Goal: Transaction & Acquisition: Download file/media

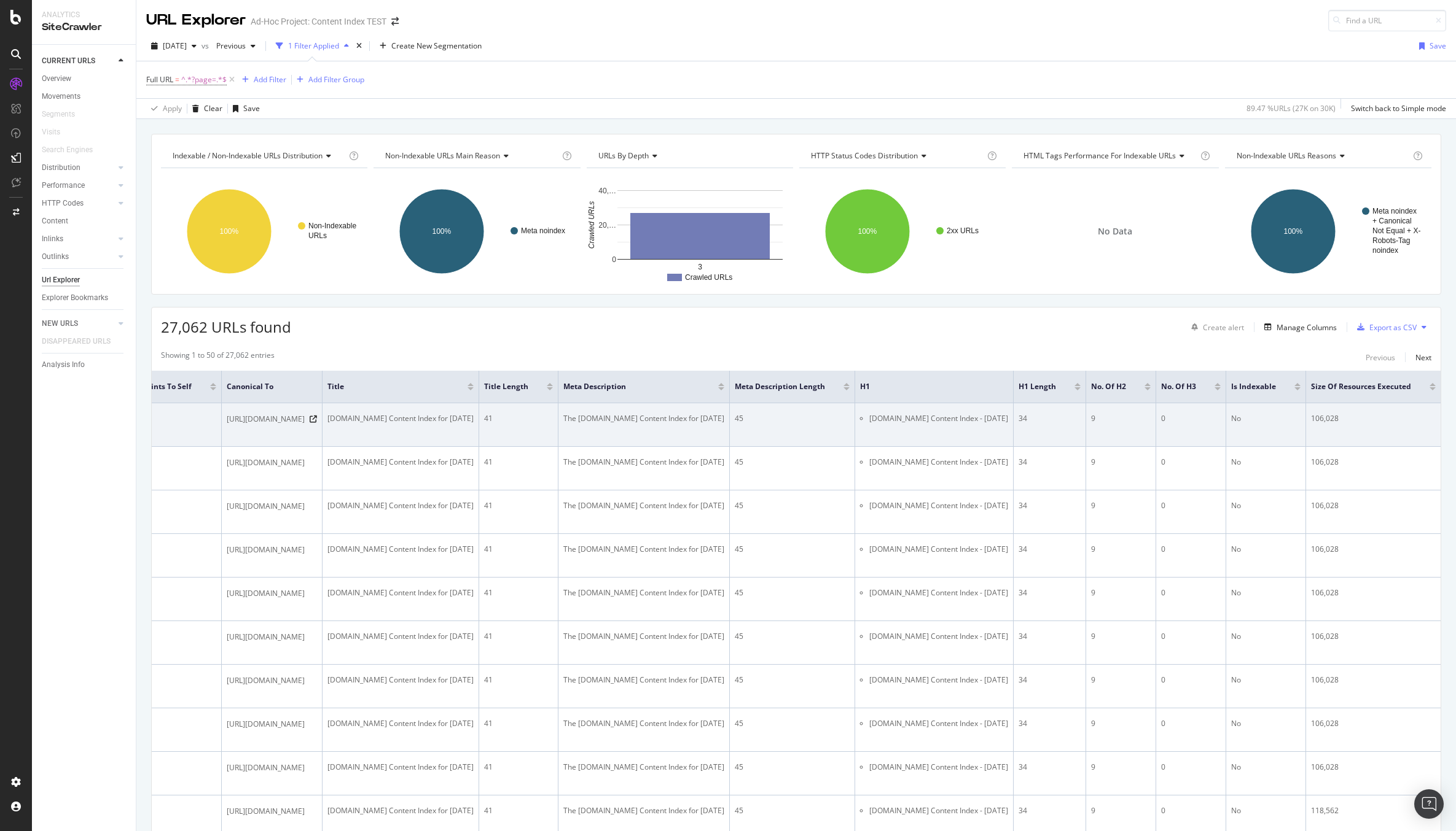
scroll to position [0, 539]
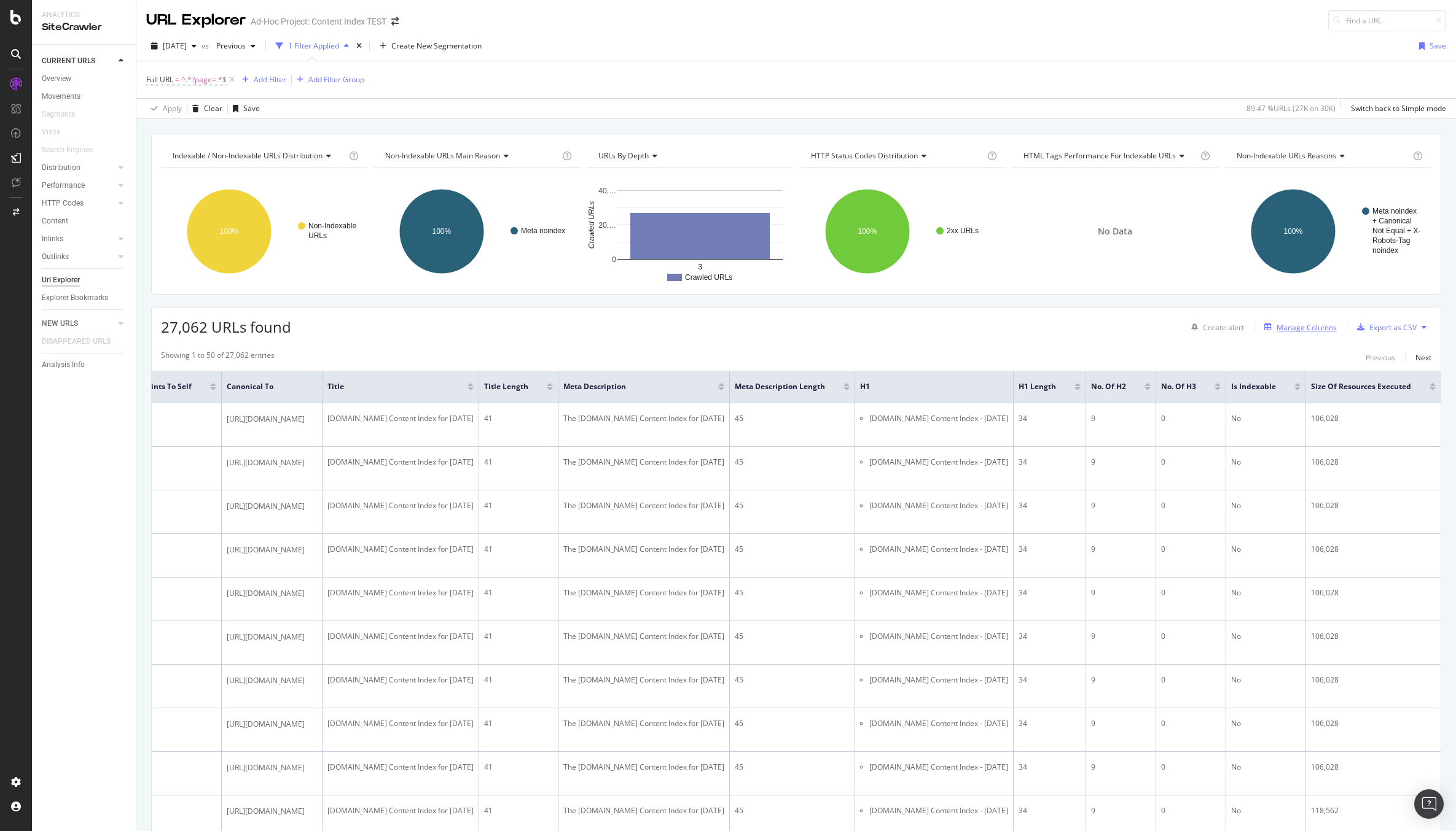
click at [1303, 327] on div "Manage Columns" at bounding box center [1306, 328] width 60 height 11
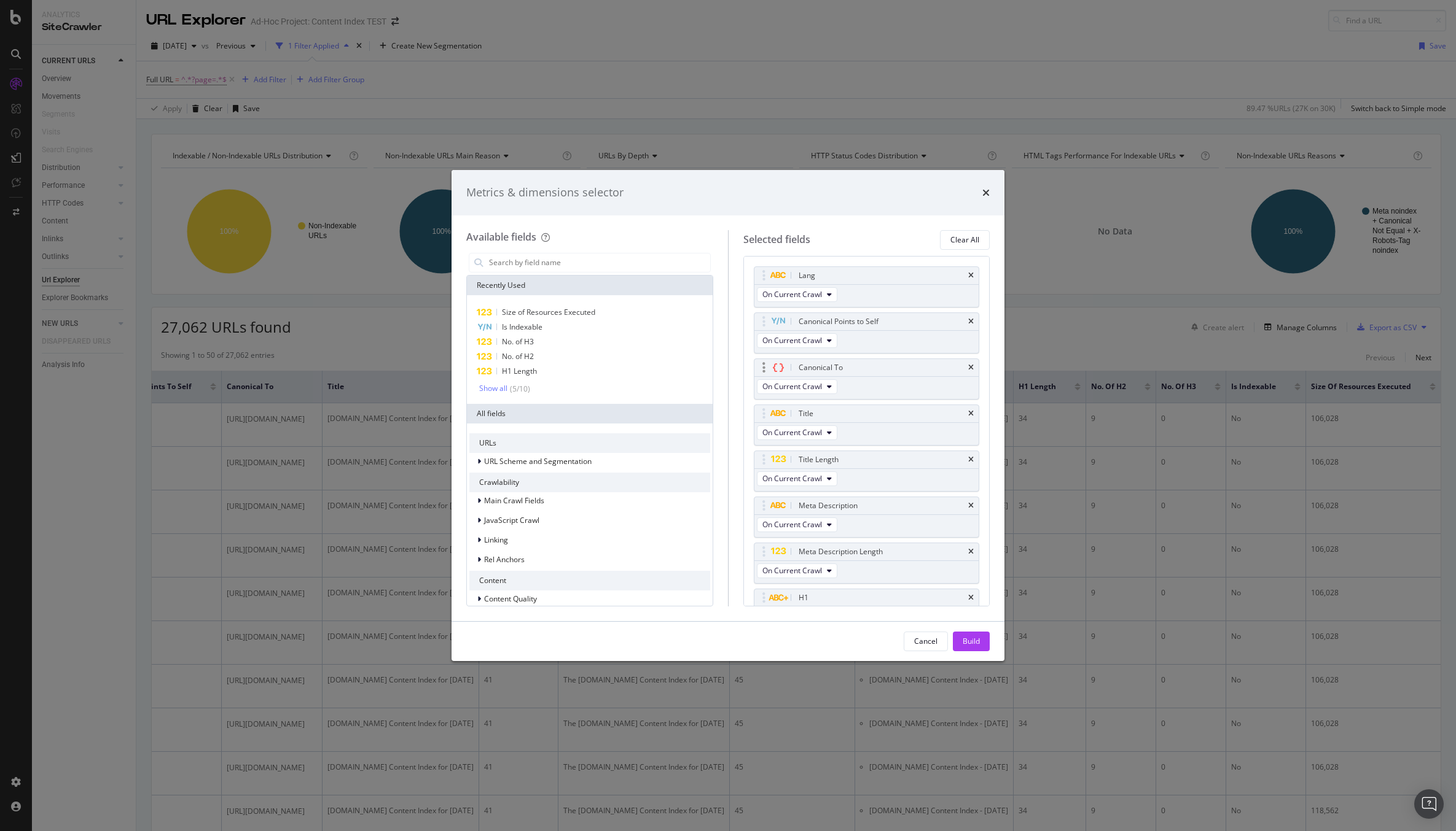
scroll to position [272, 0]
click at [602, 264] on input "modal" at bounding box center [598, 263] width 222 height 18
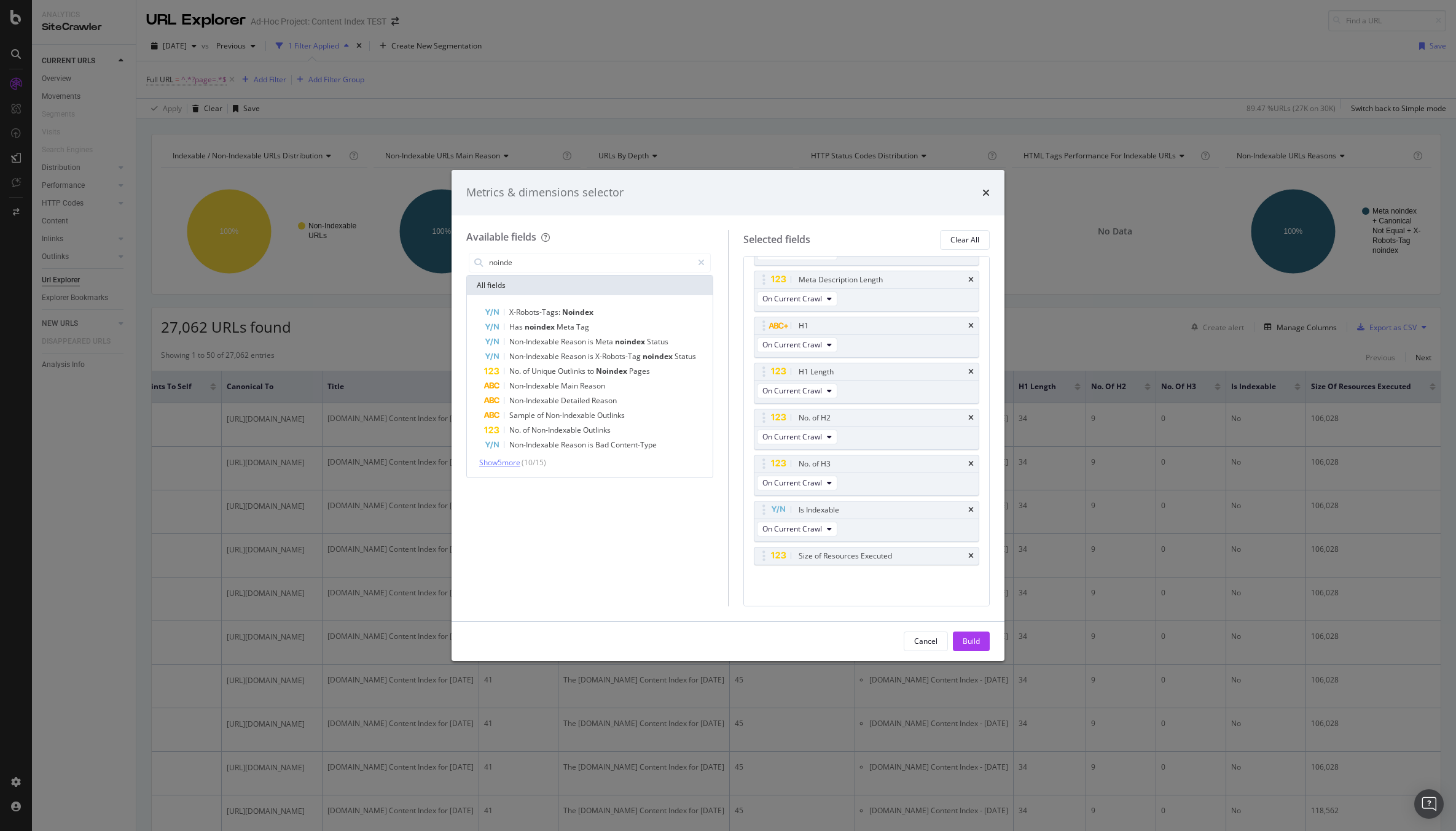
type input "noinde"
click at [510, 458] on span "Show 5 more" at bounding box center [500, 463] width 42 height 11
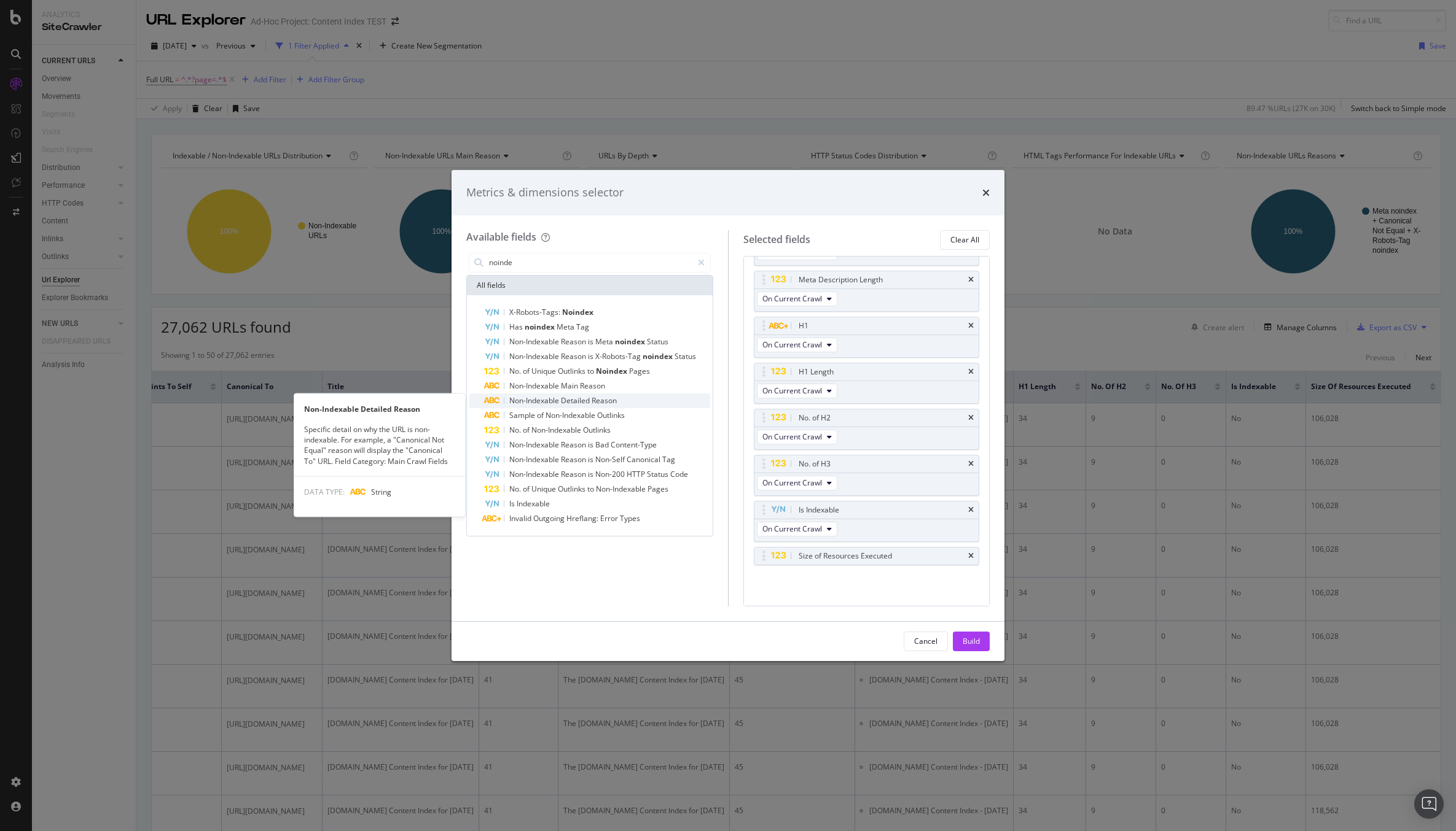
click at [575, 397] on span "Detailed" at bounding box center [576, 401] width 31 height 11
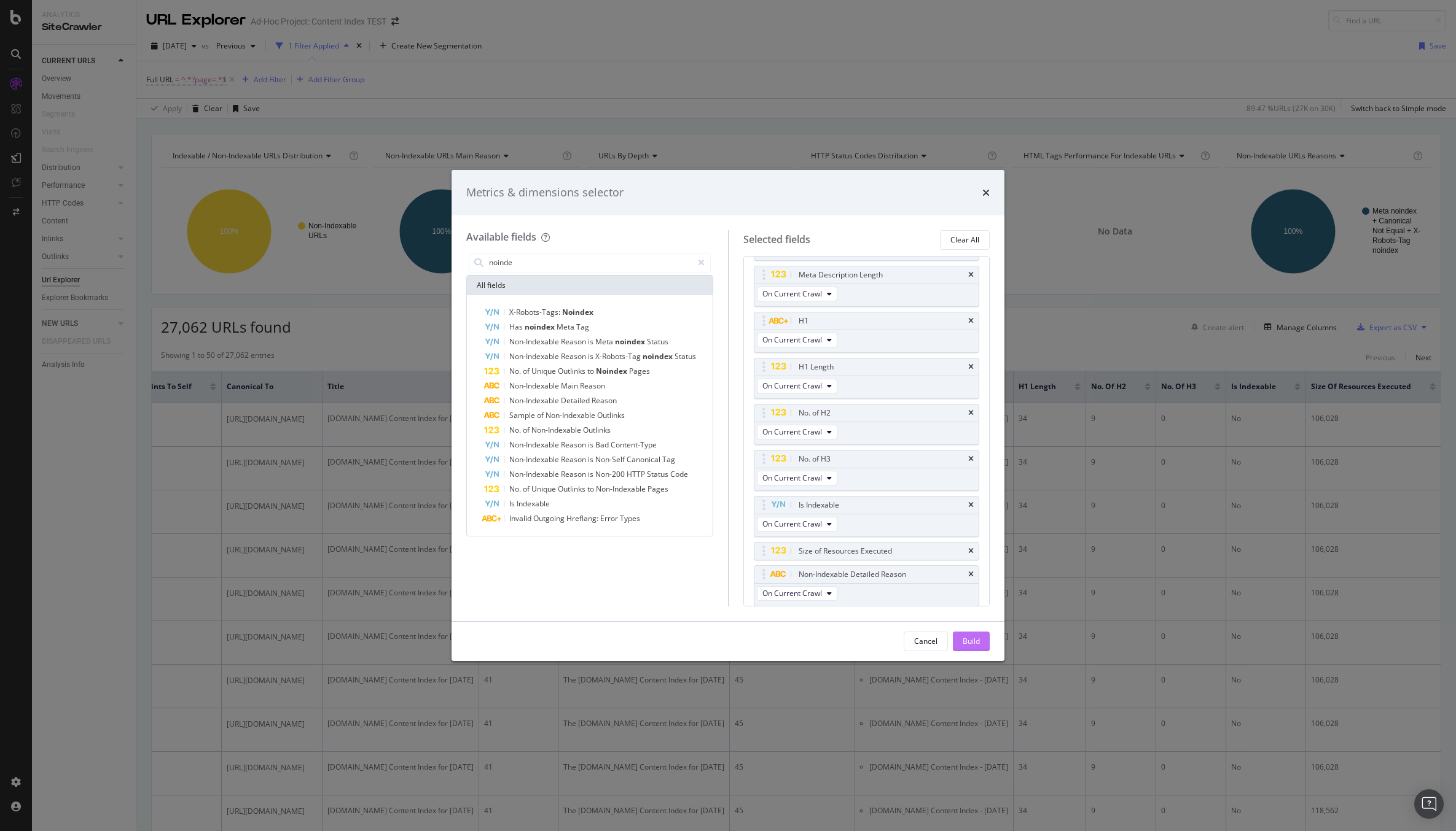
click at [981, 642] on button "Build" at bounding box center [970, 642] width 37 height 20
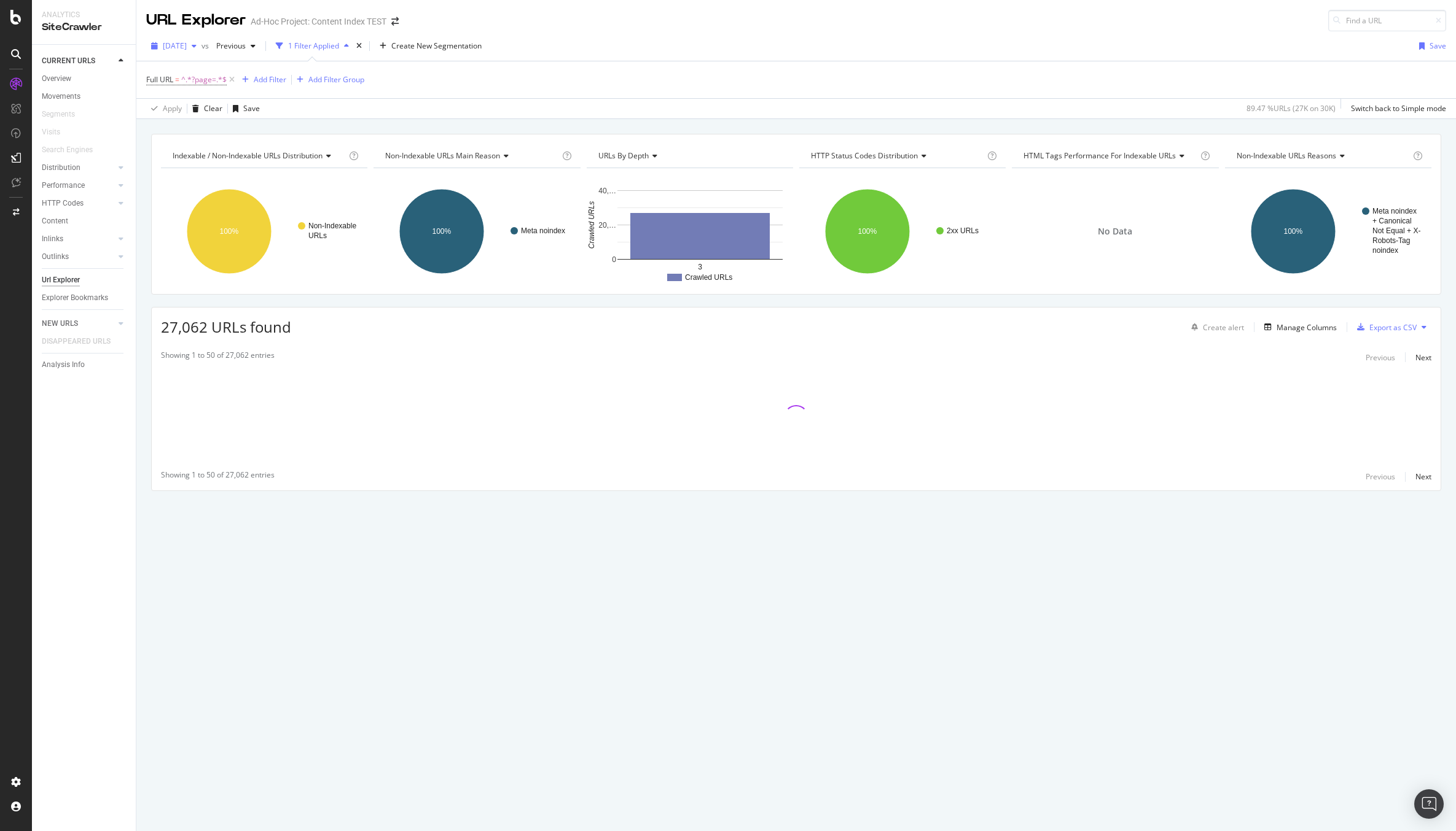
click at [187, 43] on span "[DATE]" at bounding box center [174, 46] width 24 height 11
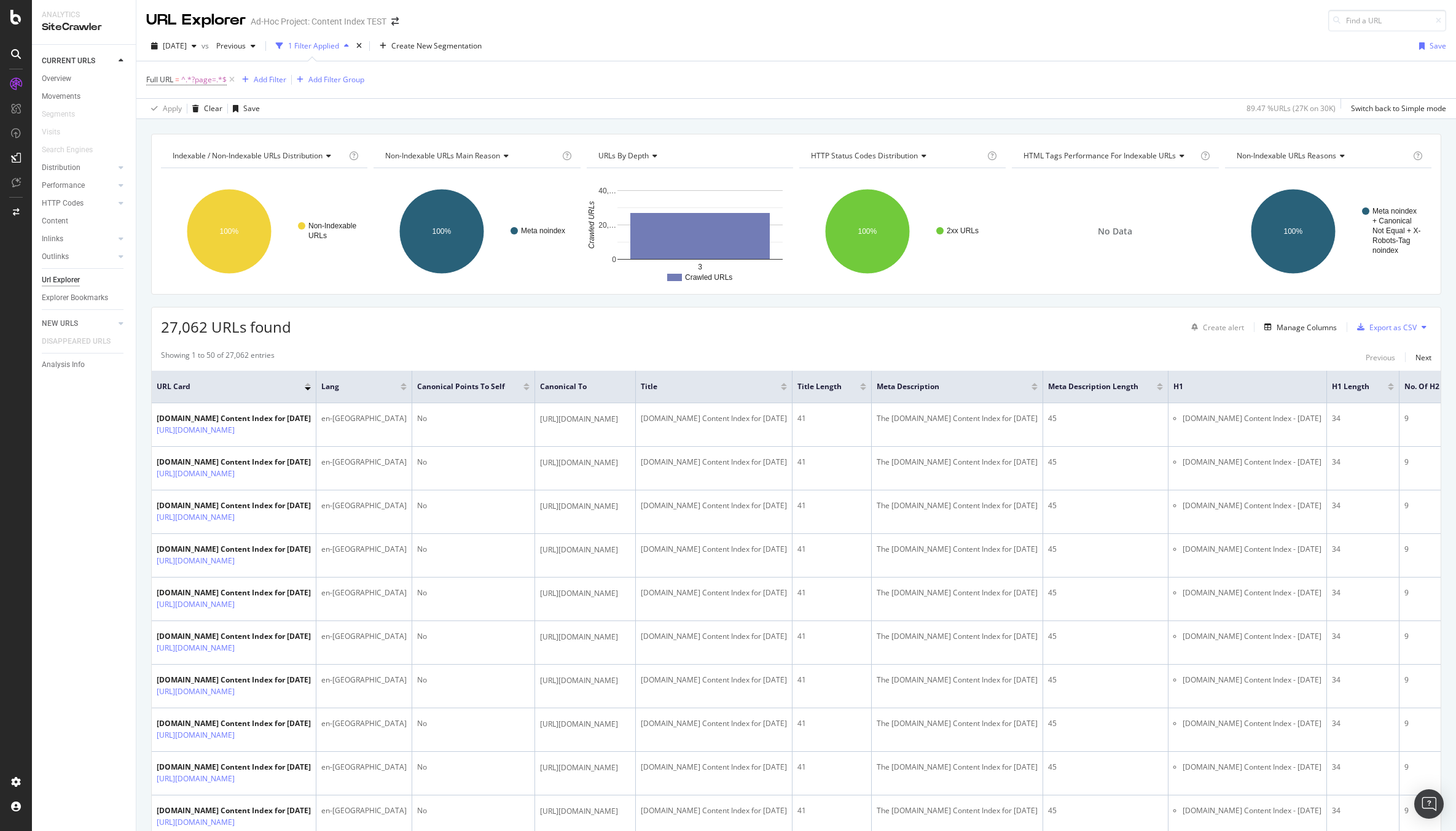
click at [593, 49] on div "[DATE] vs Previous 1 Filter Applied Create New Segmentation Save" at bounding box center [795, 48] width 1319 height 24
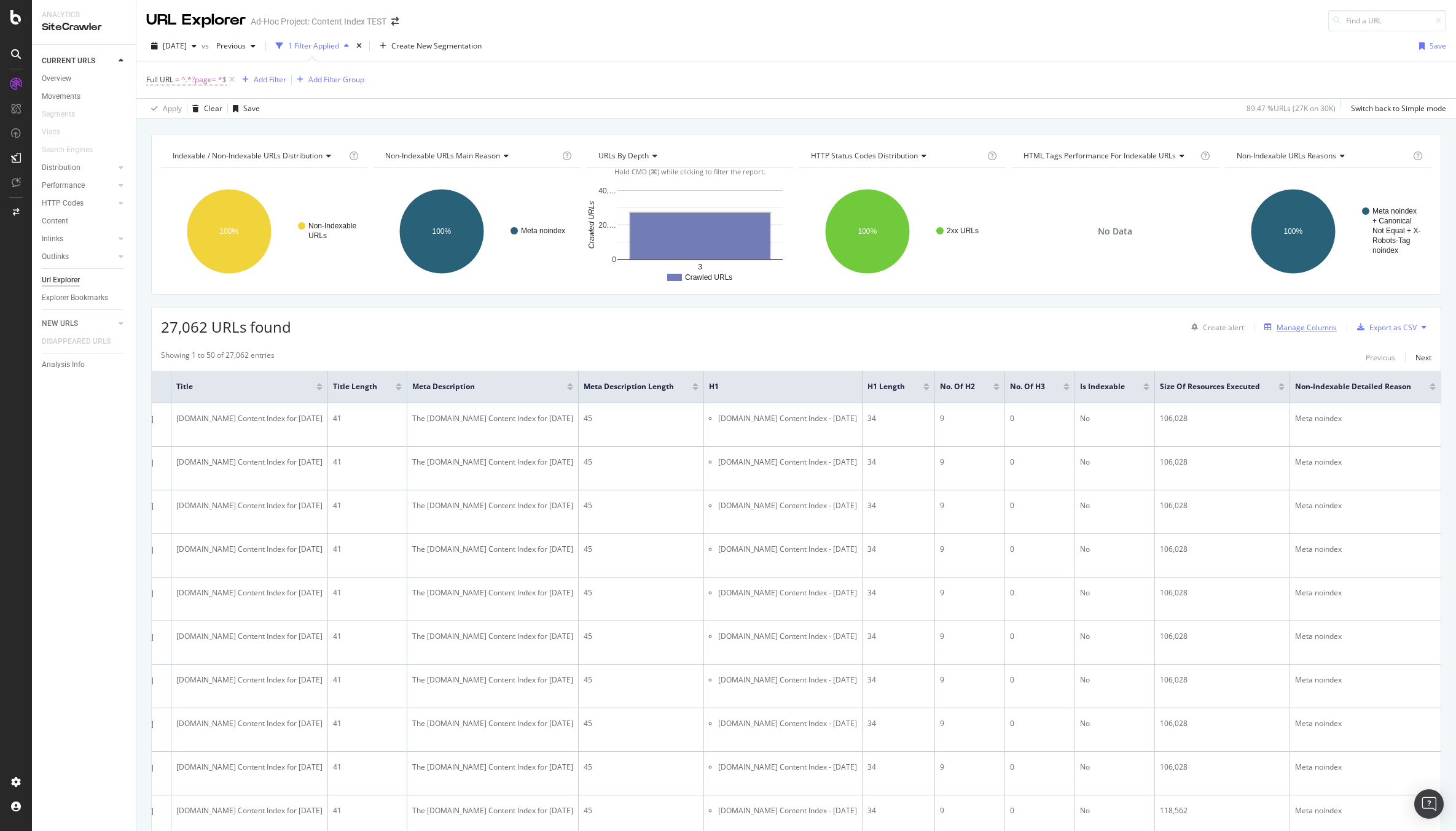
click at [1322, 327] on div "Manage Columns" at bounding box center [1306, 328] width 60 height 11
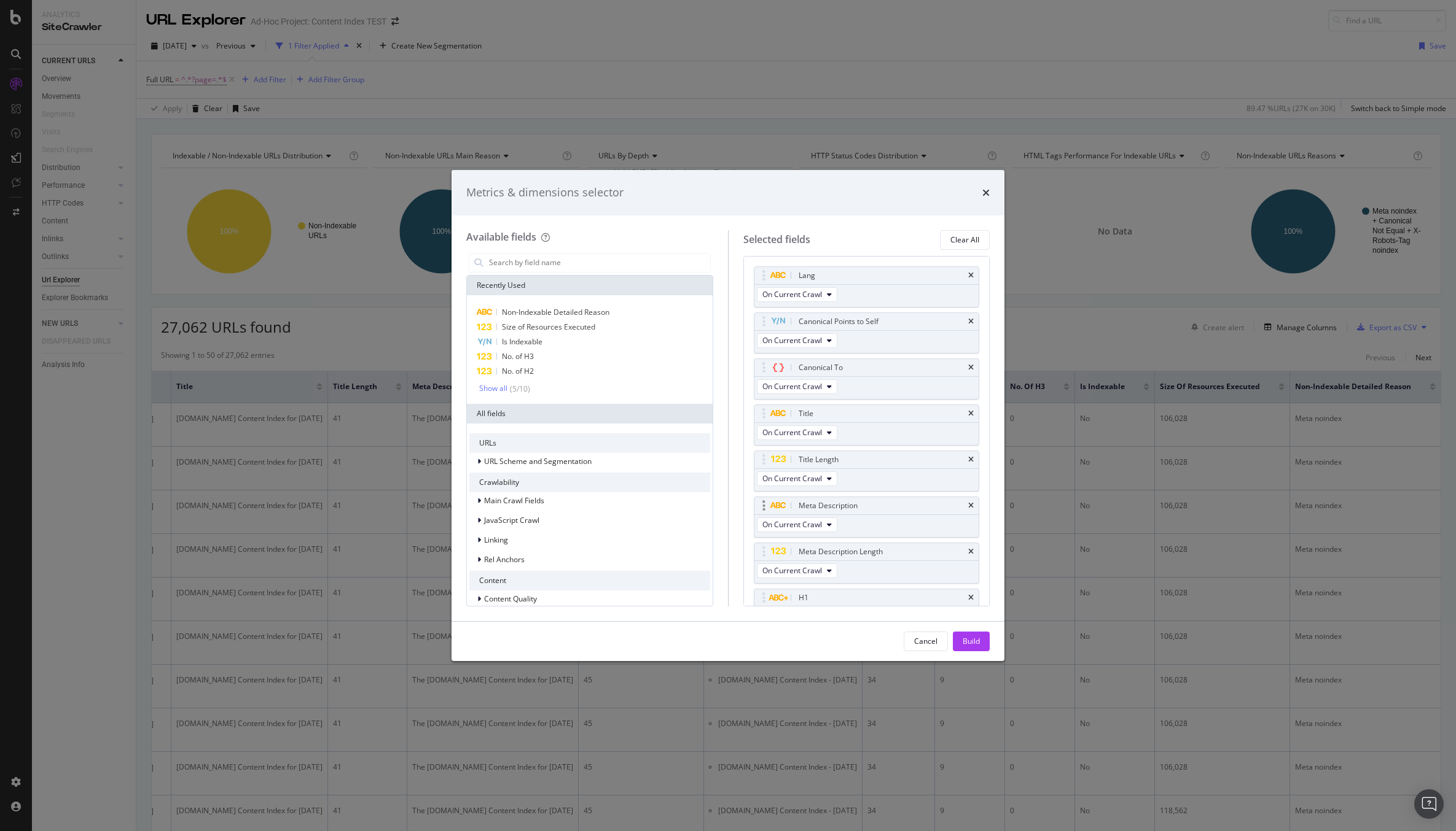
scroll to position [318, 0]
drag, startPoint x: 869, startPoint y: 506, endPoint x: 863, endPoint y: 559, distance: 53.3
click at [501, 388] on div "Show all" at bounding box center [493, 389] width 28 height 9
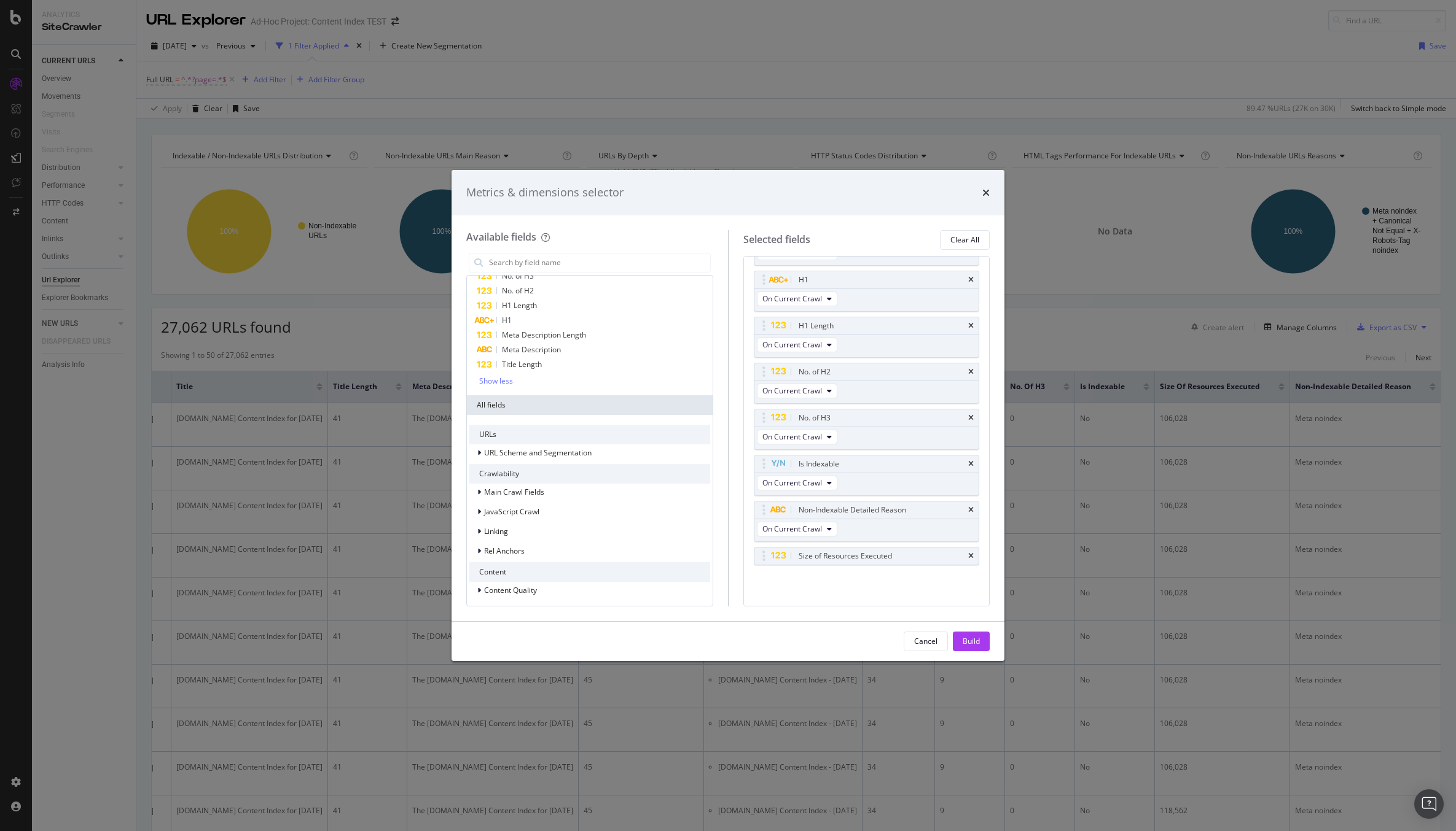
scroll to position [122, 0]
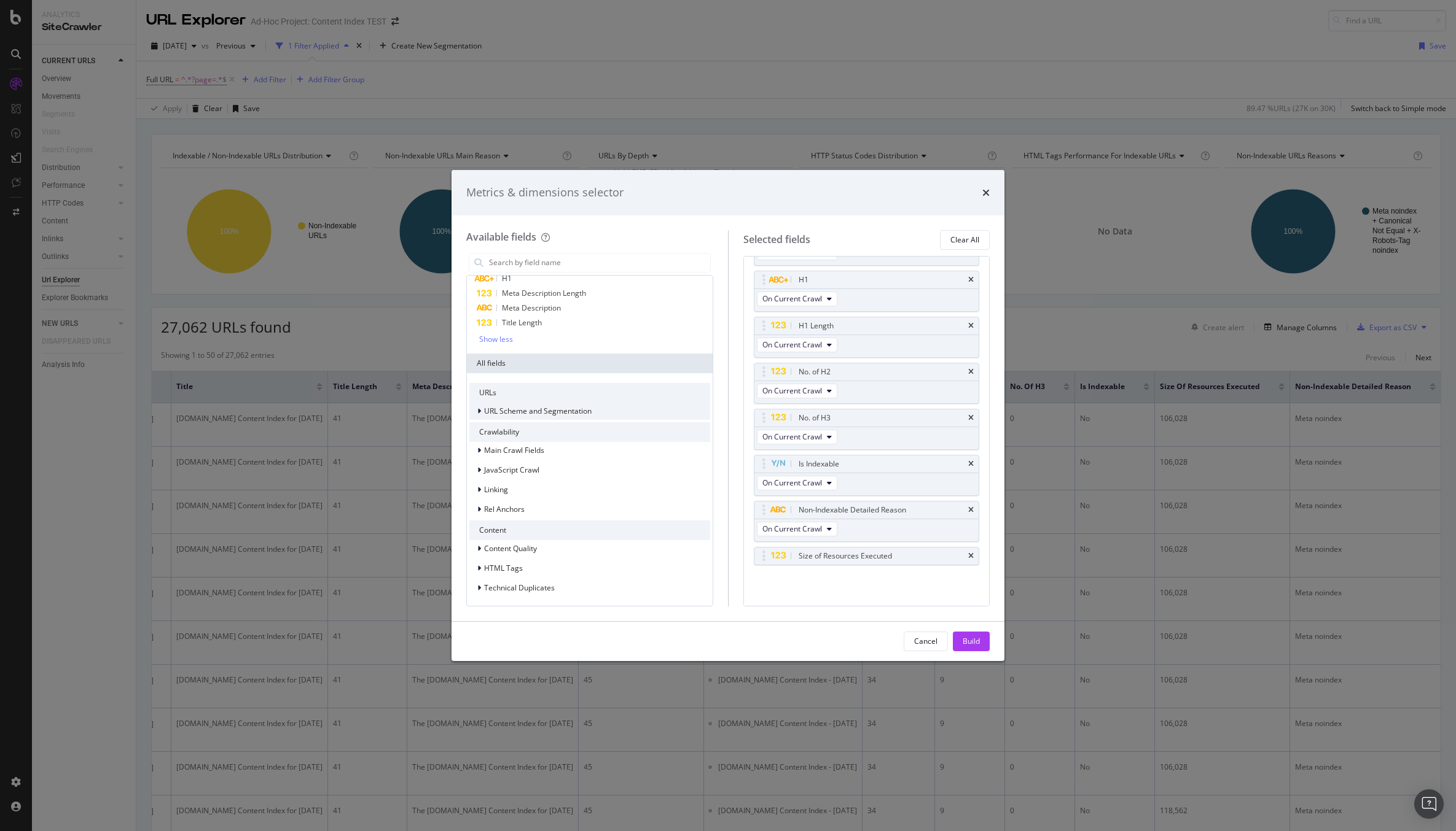
click at [481, 411] on div "modal" at bounding box center [480, 411] width 7 height 13
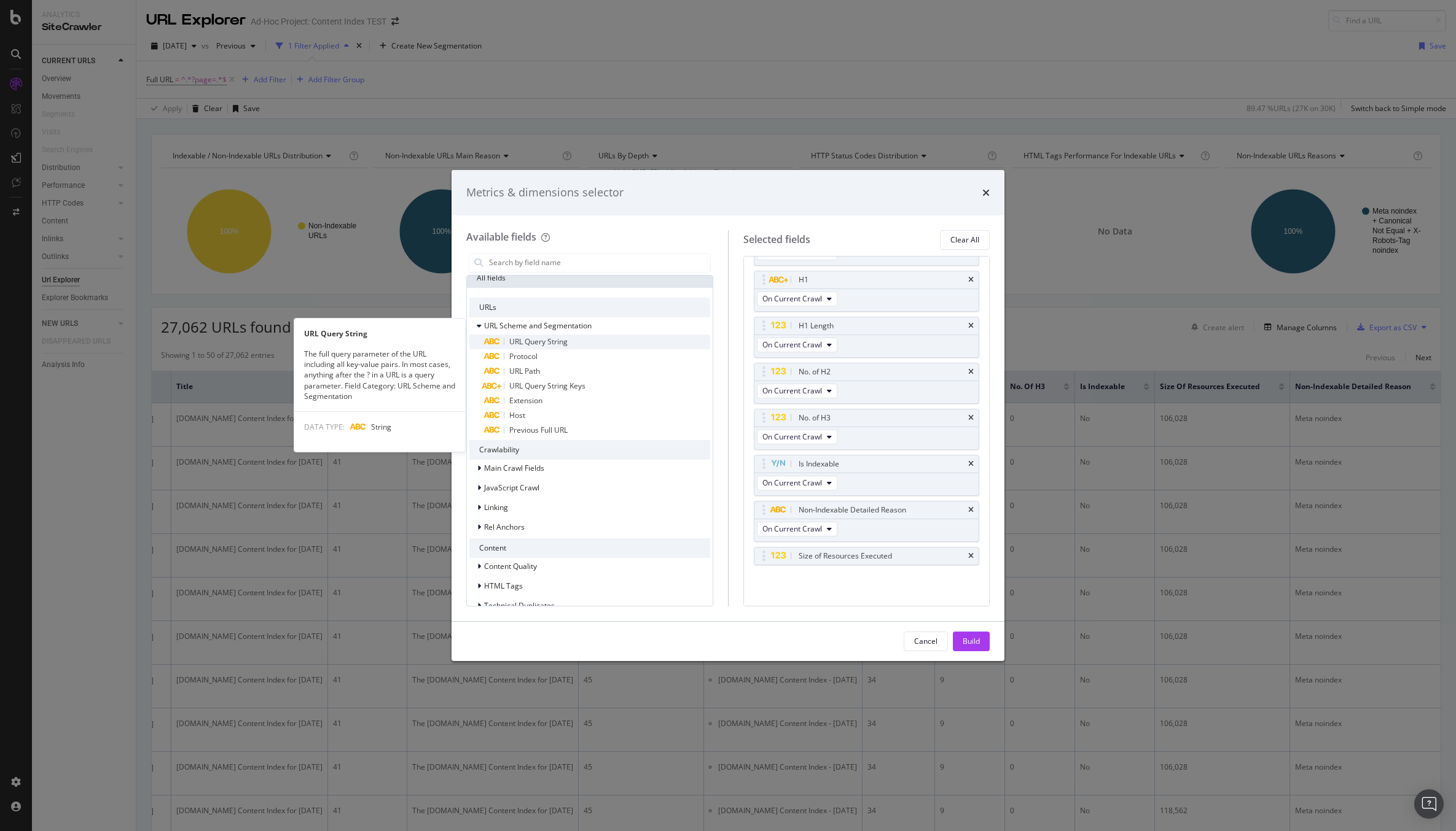
scroll to position [226, 0]
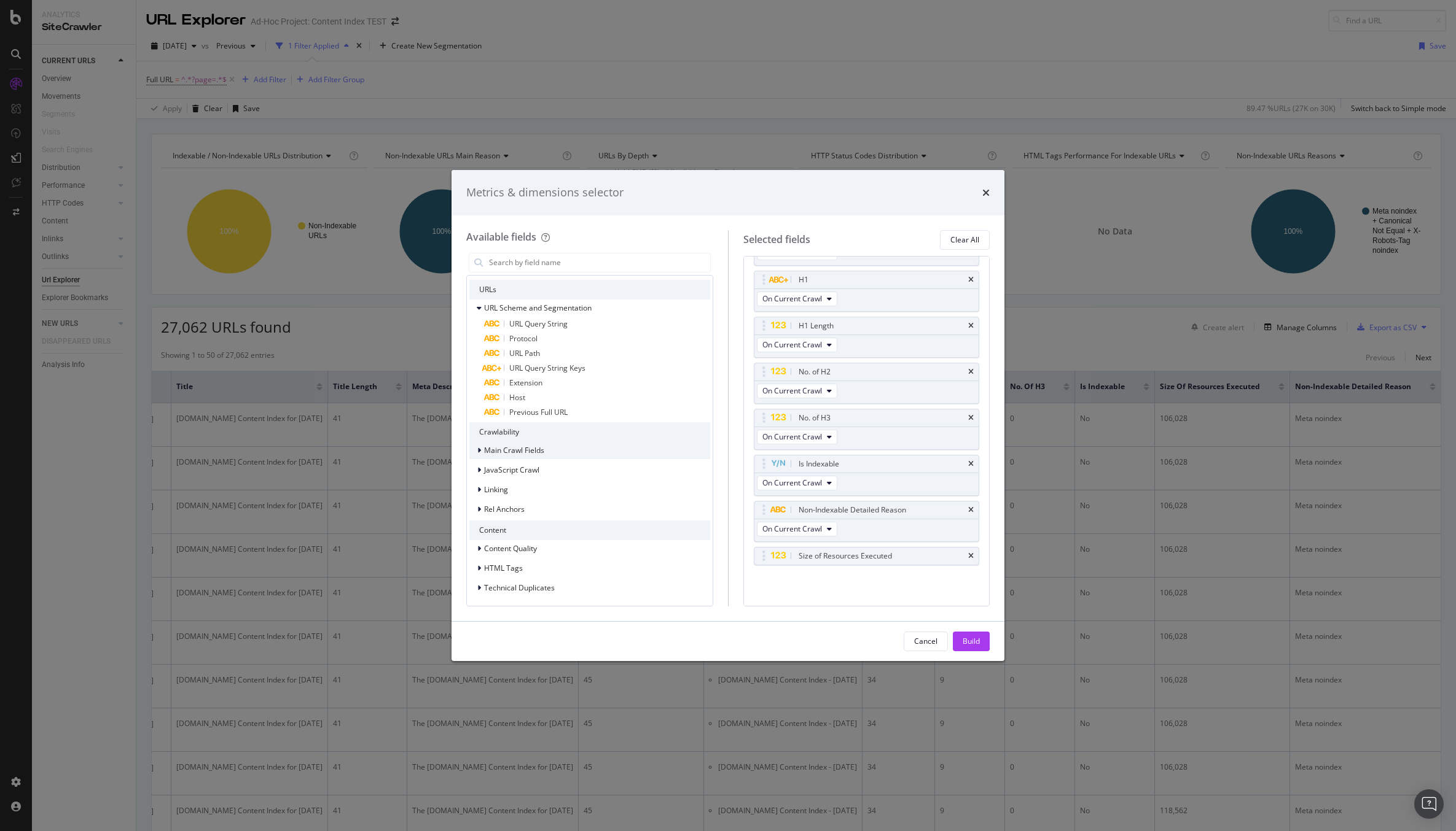
click at [509, 446] on span "Main Crawl Fields" at bounding box center [514, 450] width 60 height 11
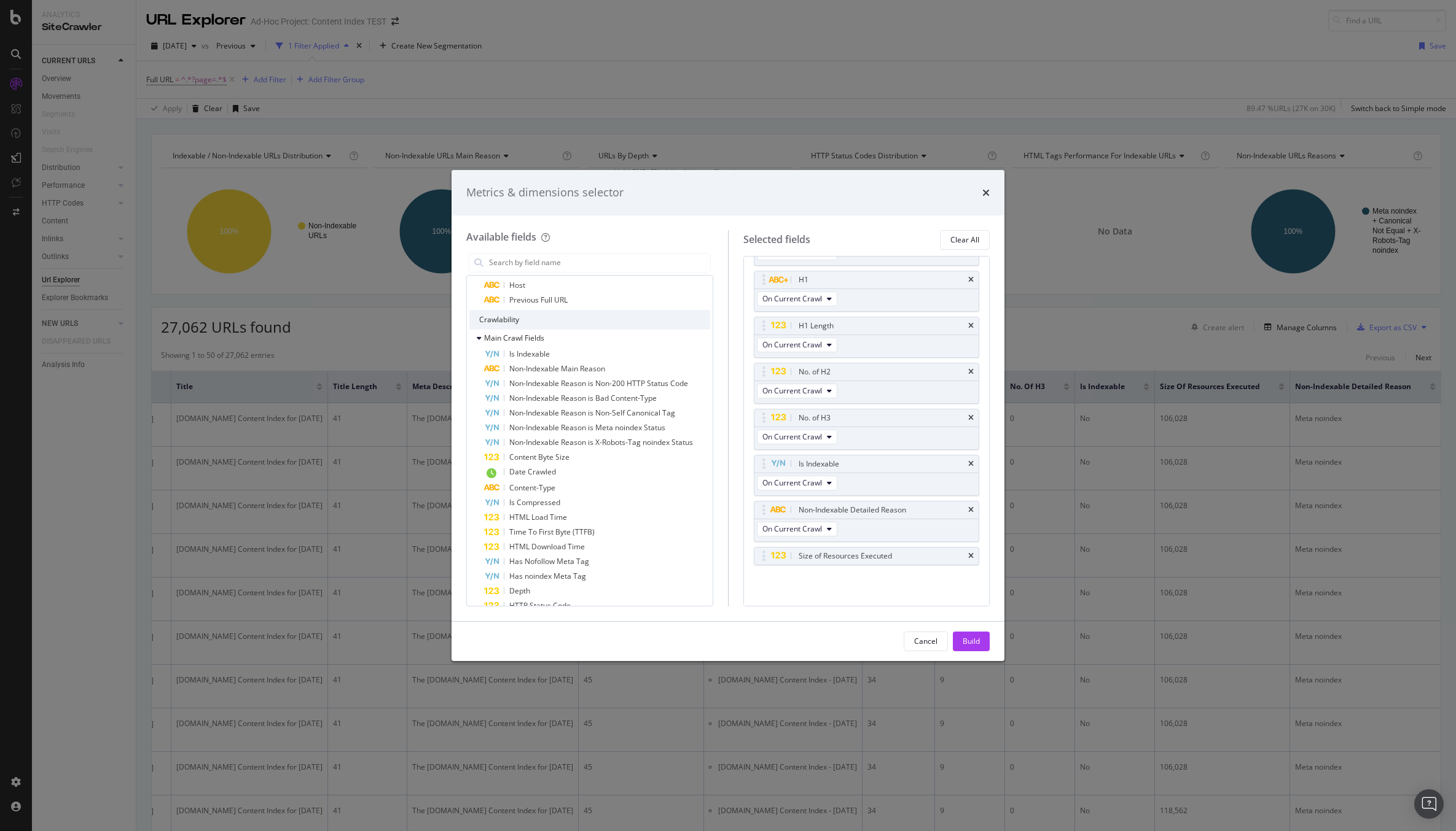
scroll to position [341, 0]
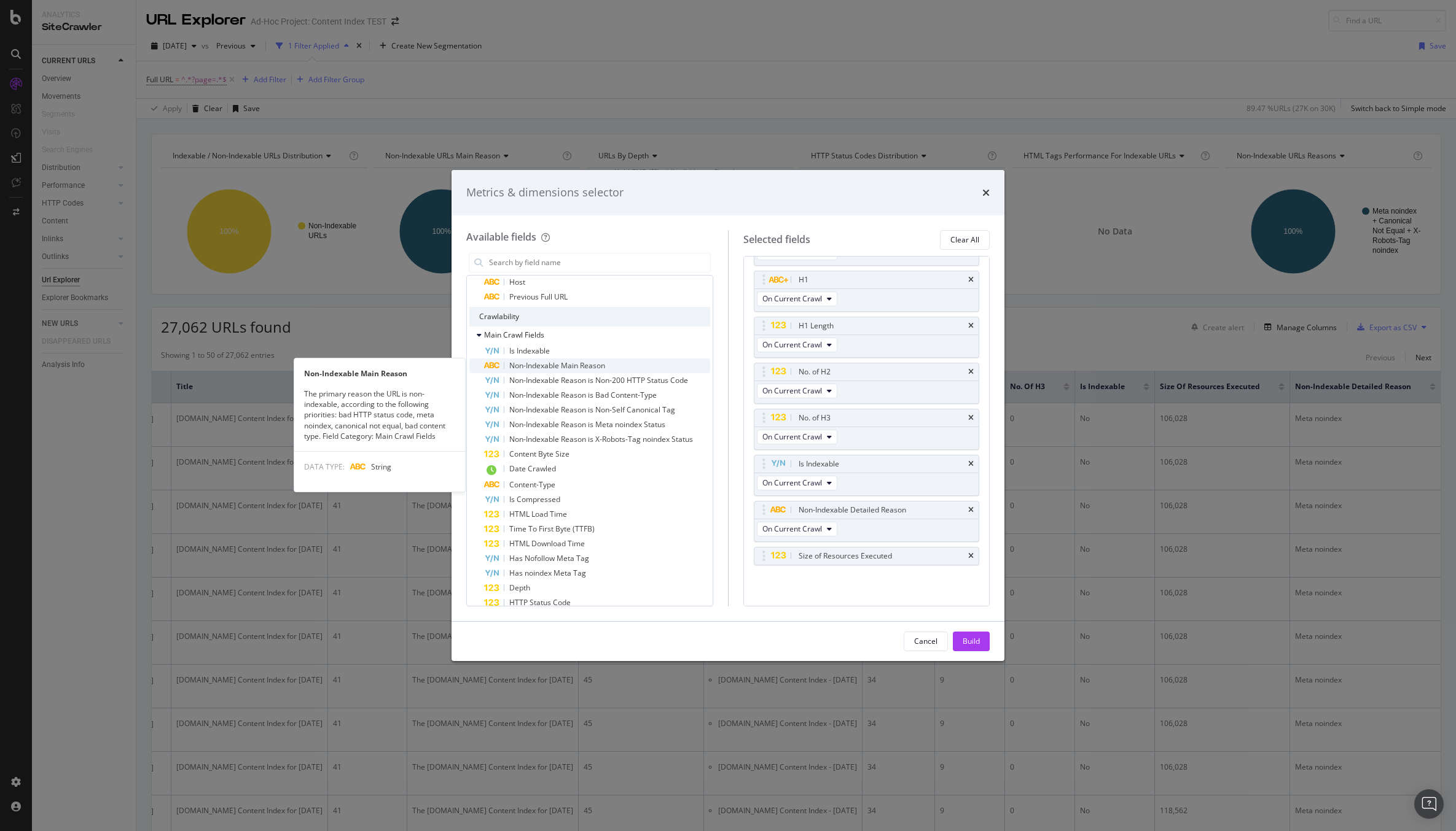
click at [521, 363] on span "Non-Indexable Main Reason" at bounding box center [557, 365] width 96 height 11
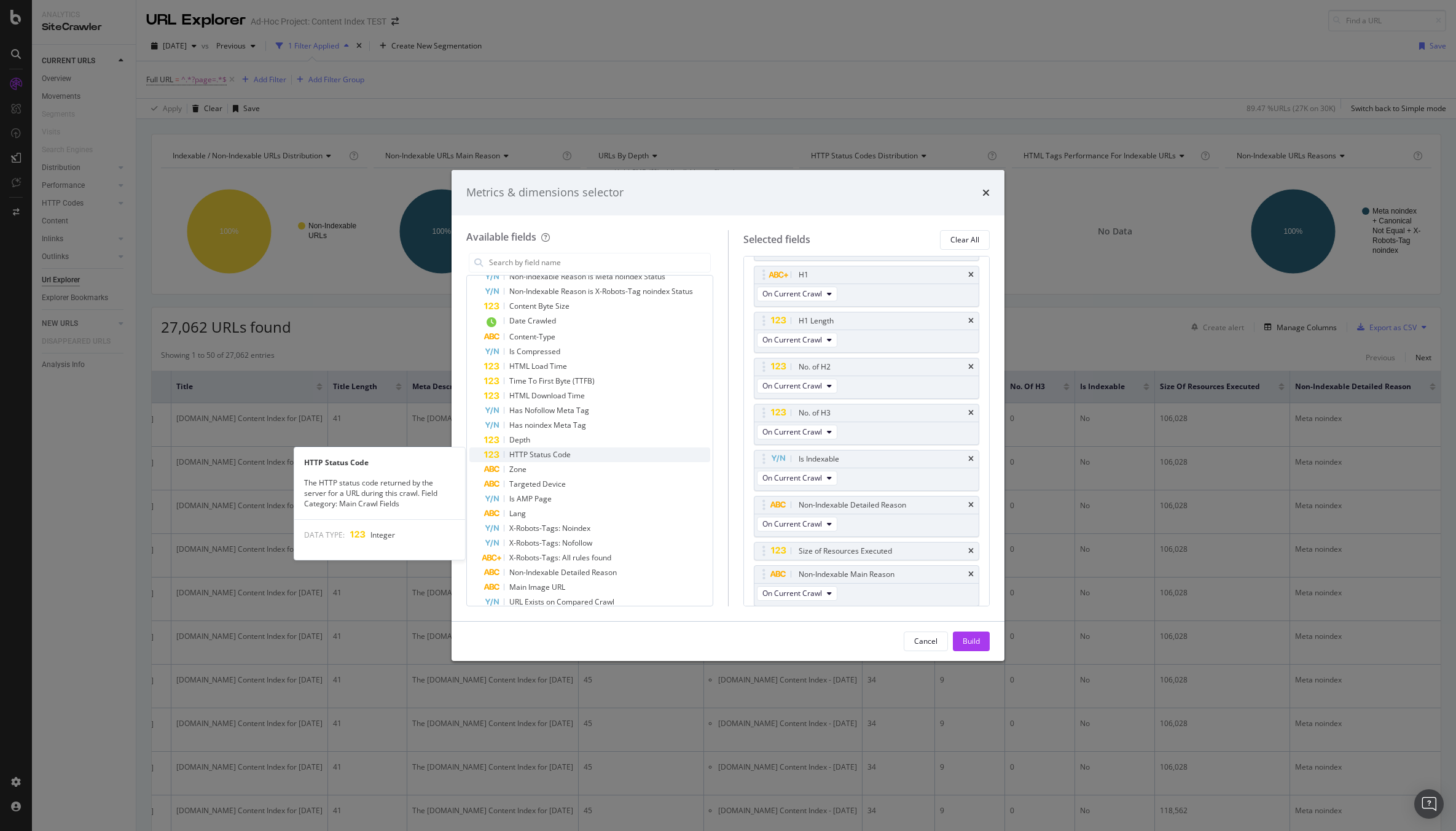
scroll to position [489, 0]
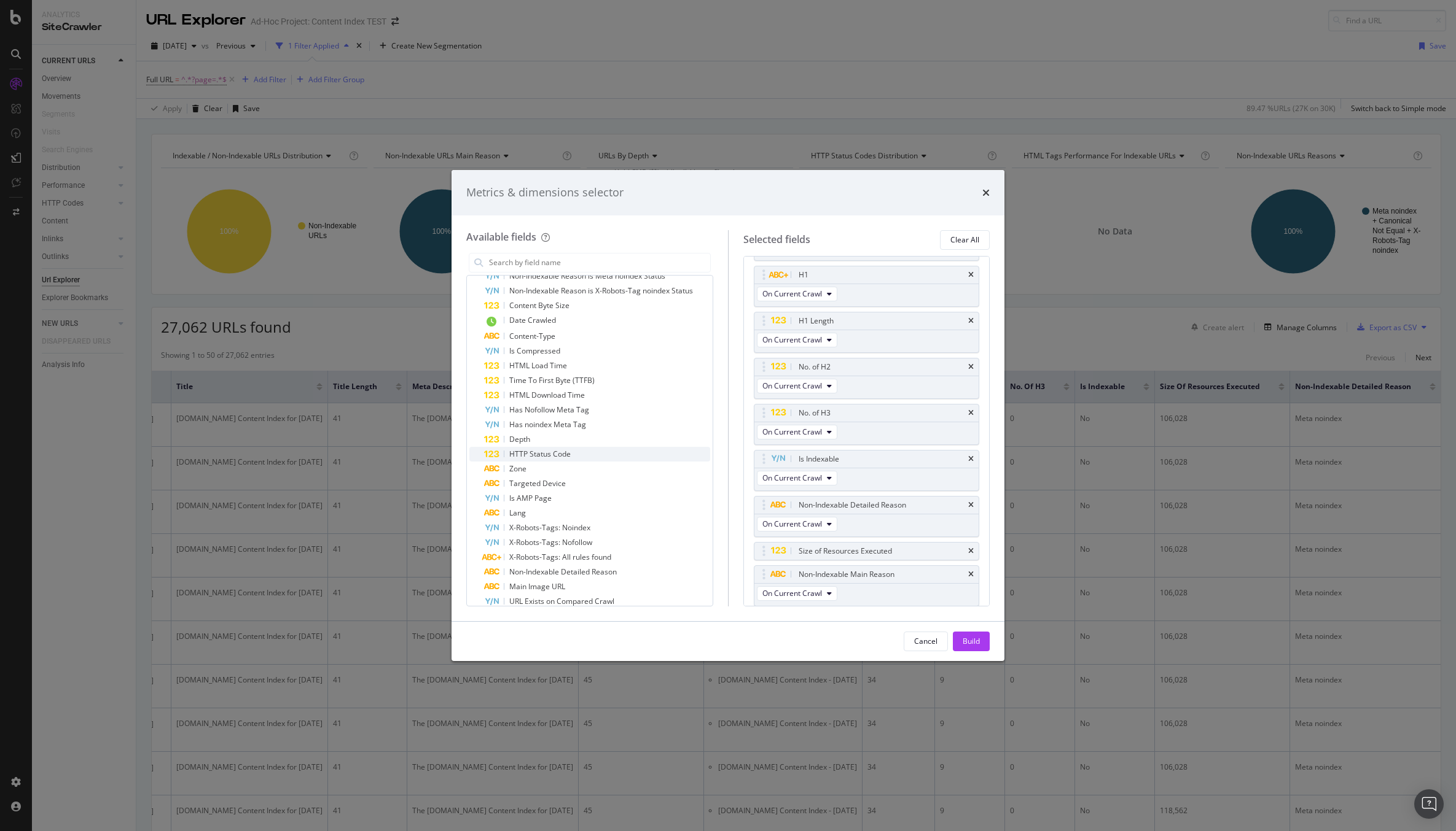
click at [559, 457] on span "HTTP Status Code" at bounding box center [540, 454] width 61 height 11
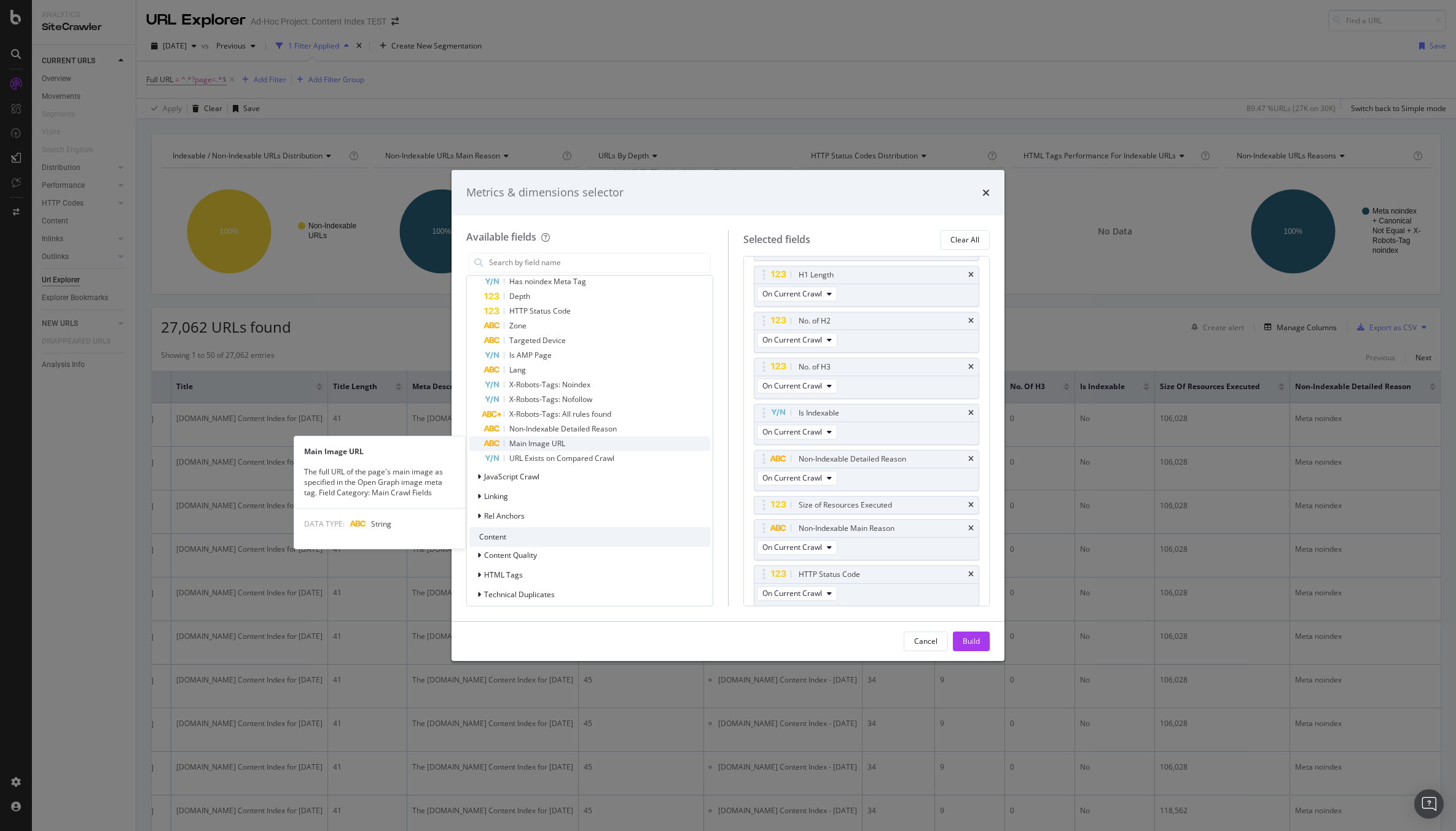
scroll to position [632, 0]
click at [558, 447] on span "Main Image URL" at bounding box center [537, 444] width 56 height 11
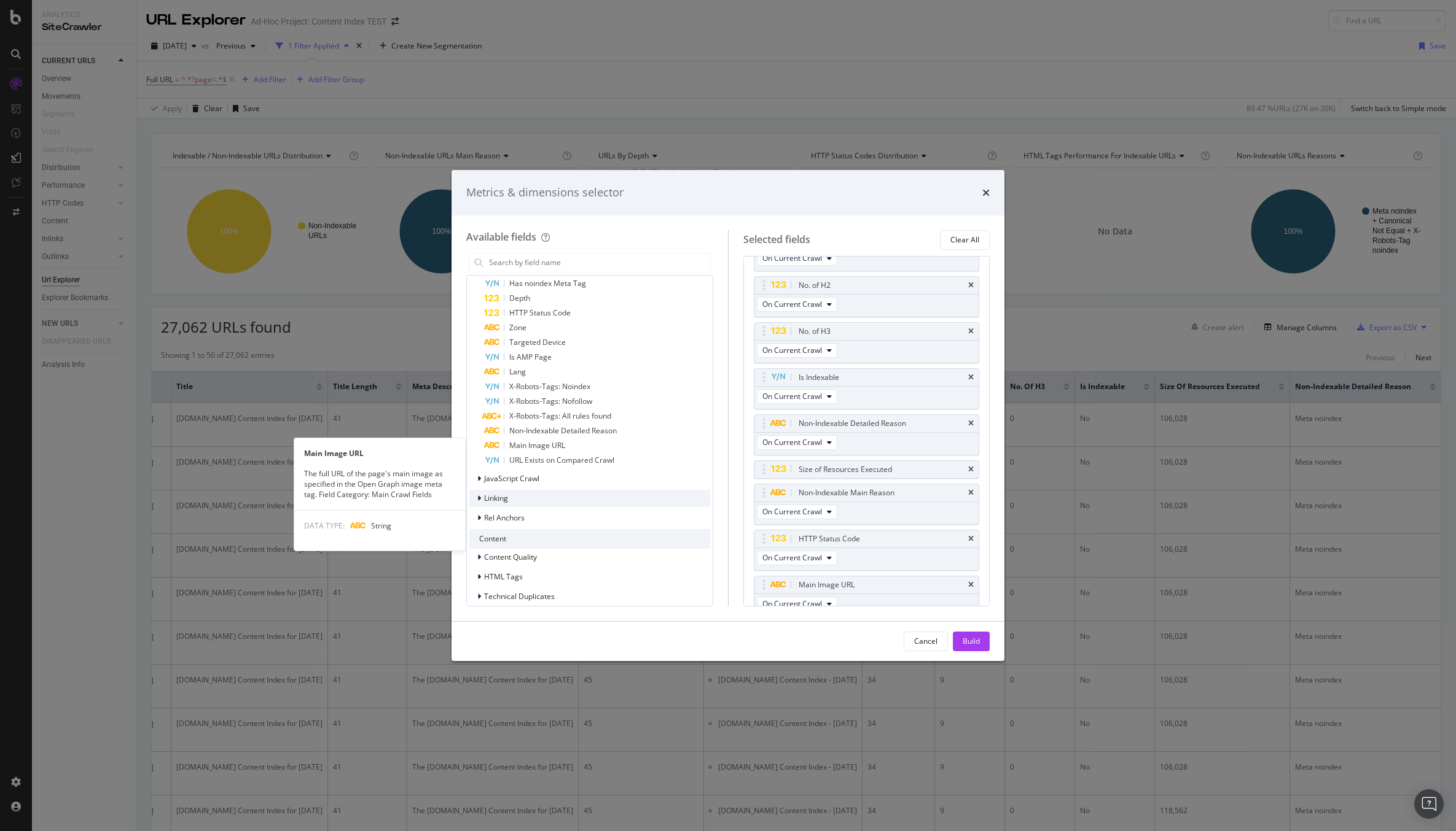
scroll to position [415, 0]
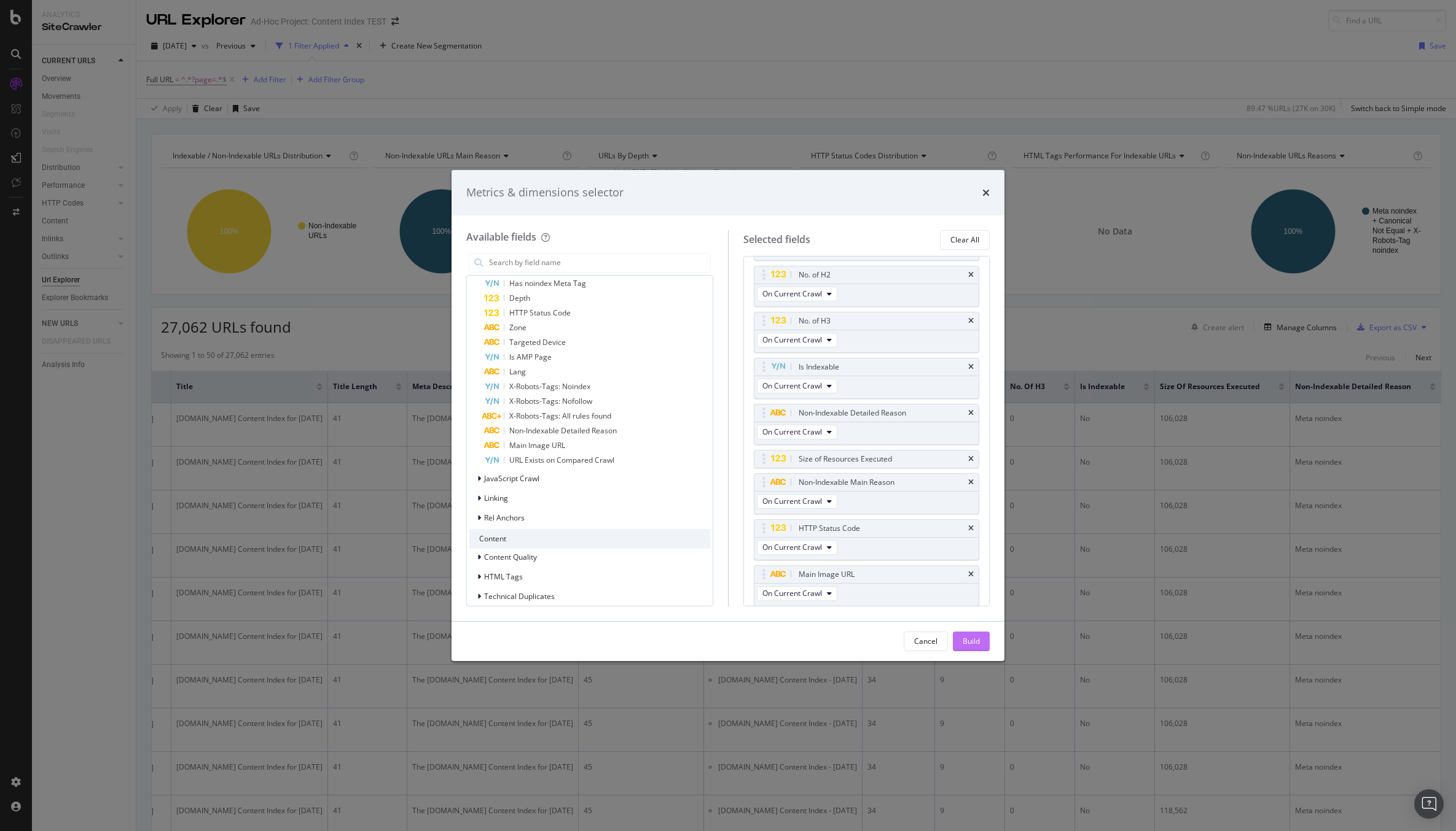
click at [969, 641] on div "Build" at bounding box center [970, 642] width 17 height 11
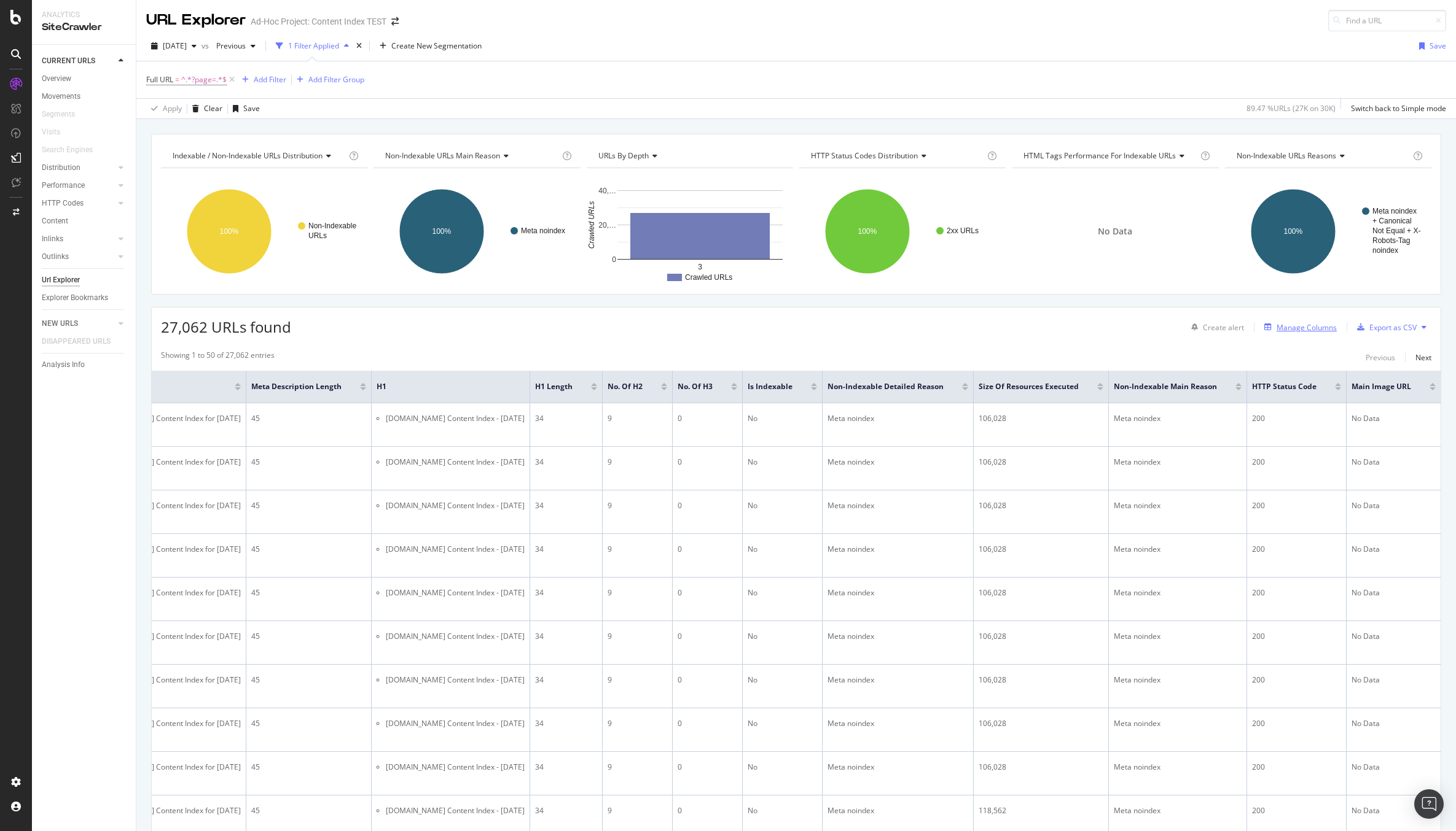
click at [1290, 325] on div "Manage Columns" at bounding box center [1306, 328] width 60 height 11
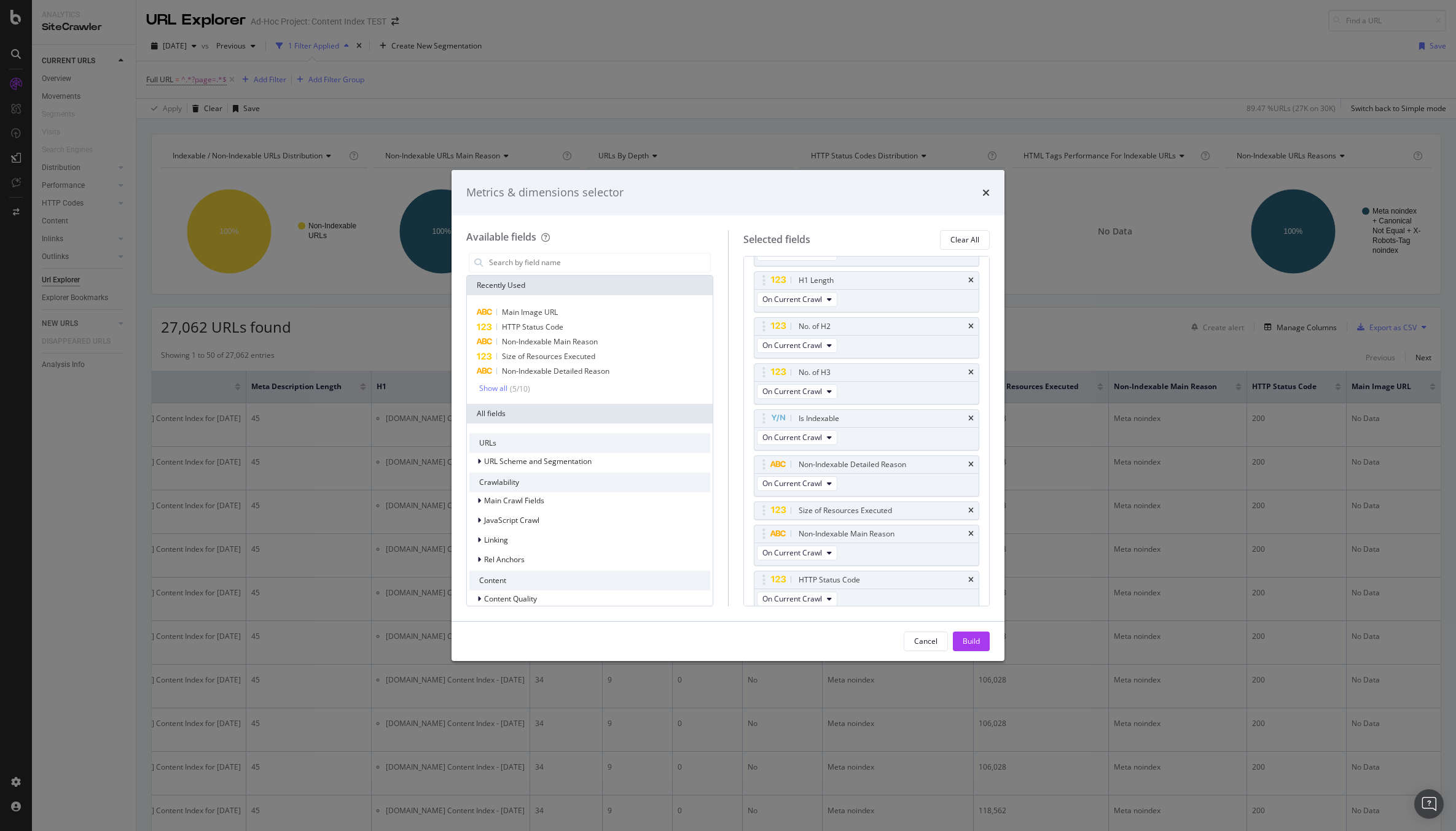
scroll to position [457, 0]
click at [969, 533] on icon "times" at bounding box center [970, 533] width 5 height 7
drag, startPoint x: 895, startPoint y: 463, endPoint x: 891, endPoint y: 549, distance: 86.1
click at [973, 554] on icon "times" at bounding box center [970, 556] width 5 height 7
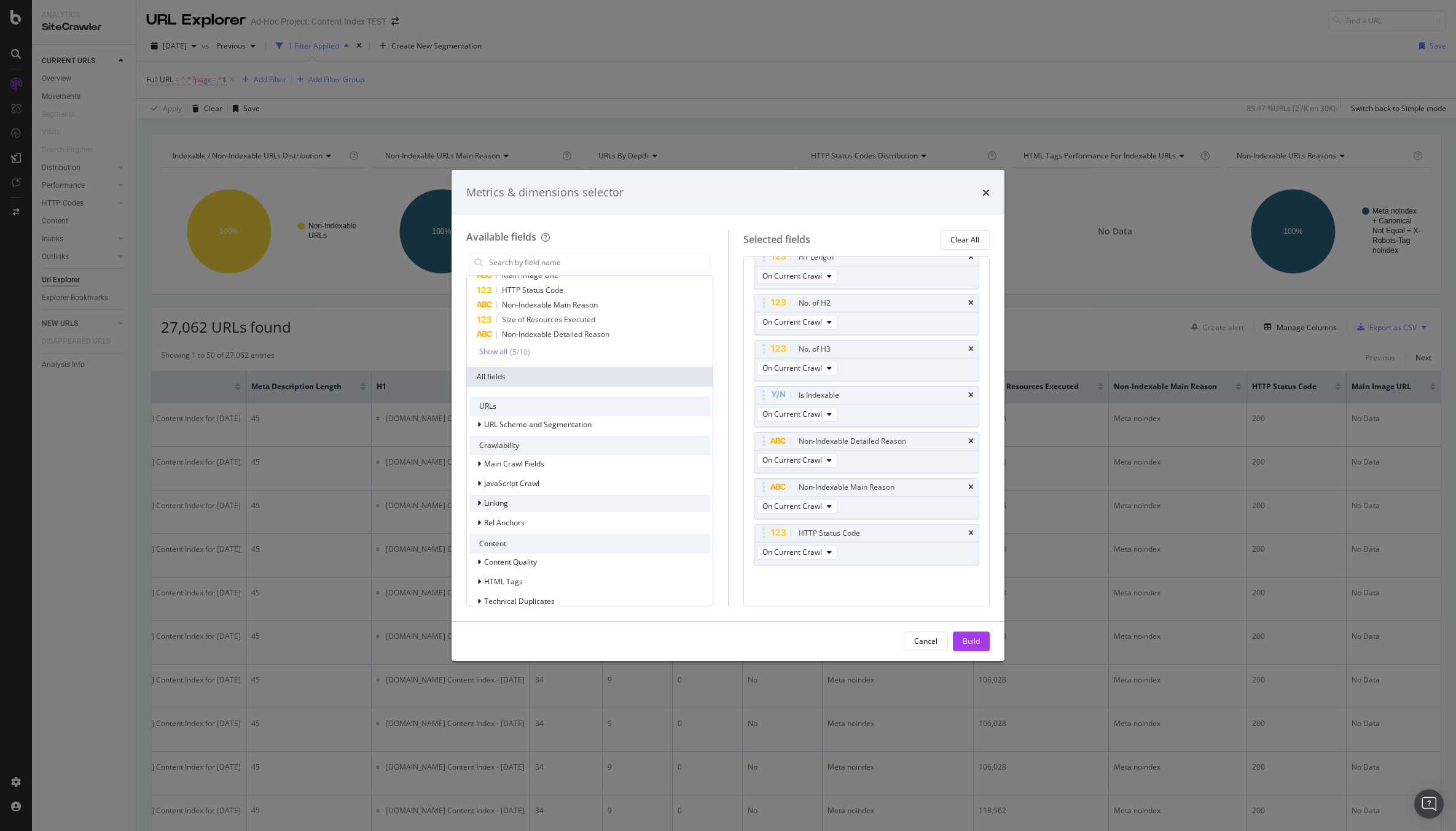
scroll to position [51, 0]
click at [539, 471] on div "JavaScript Crawl" at bounding box center [589, 470] width 241 height 17
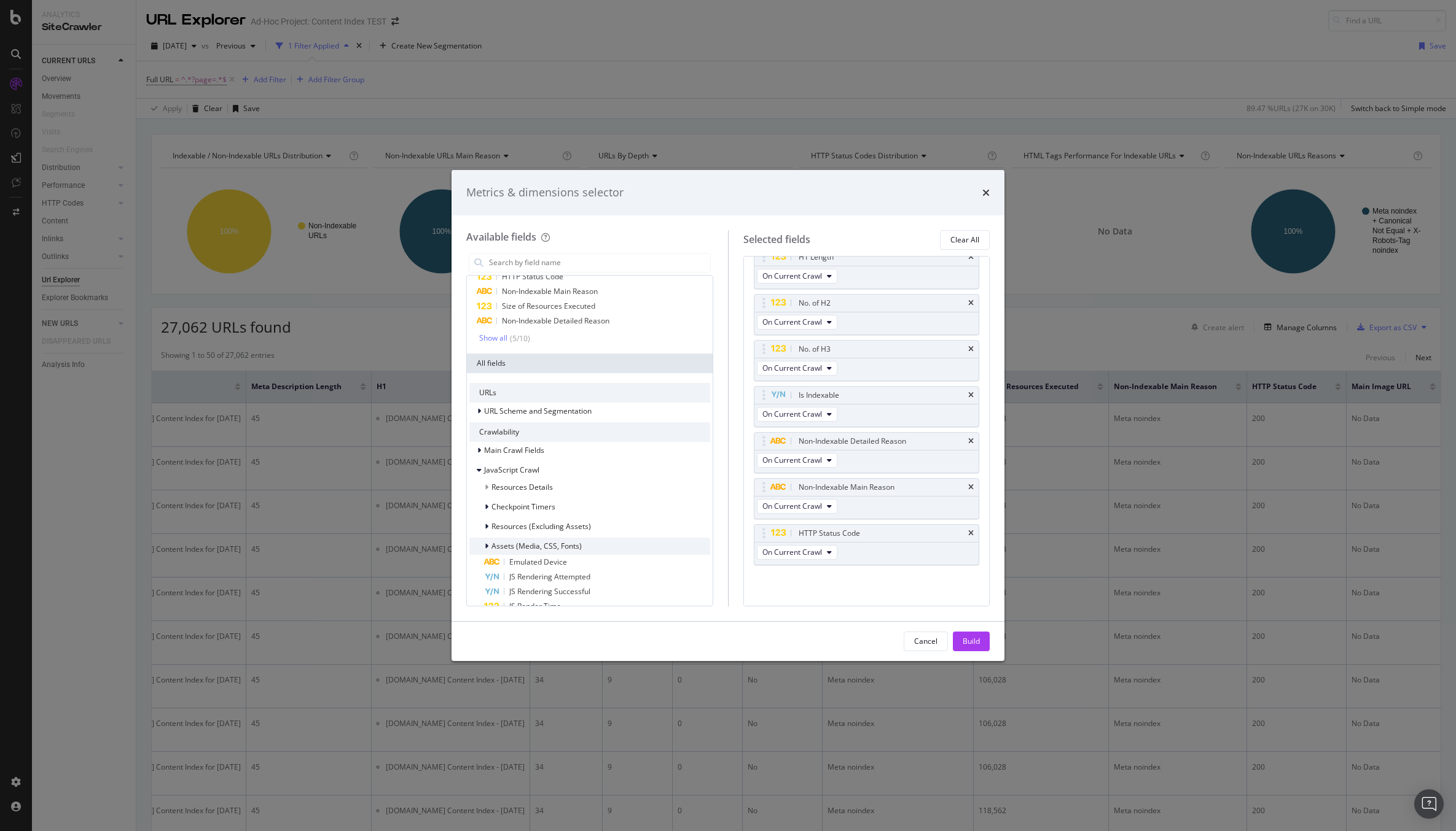
click at [531, 542] on span "Assets (Media, CSS, Fonts)" at bounding box center [536, 546] width 90 height 11
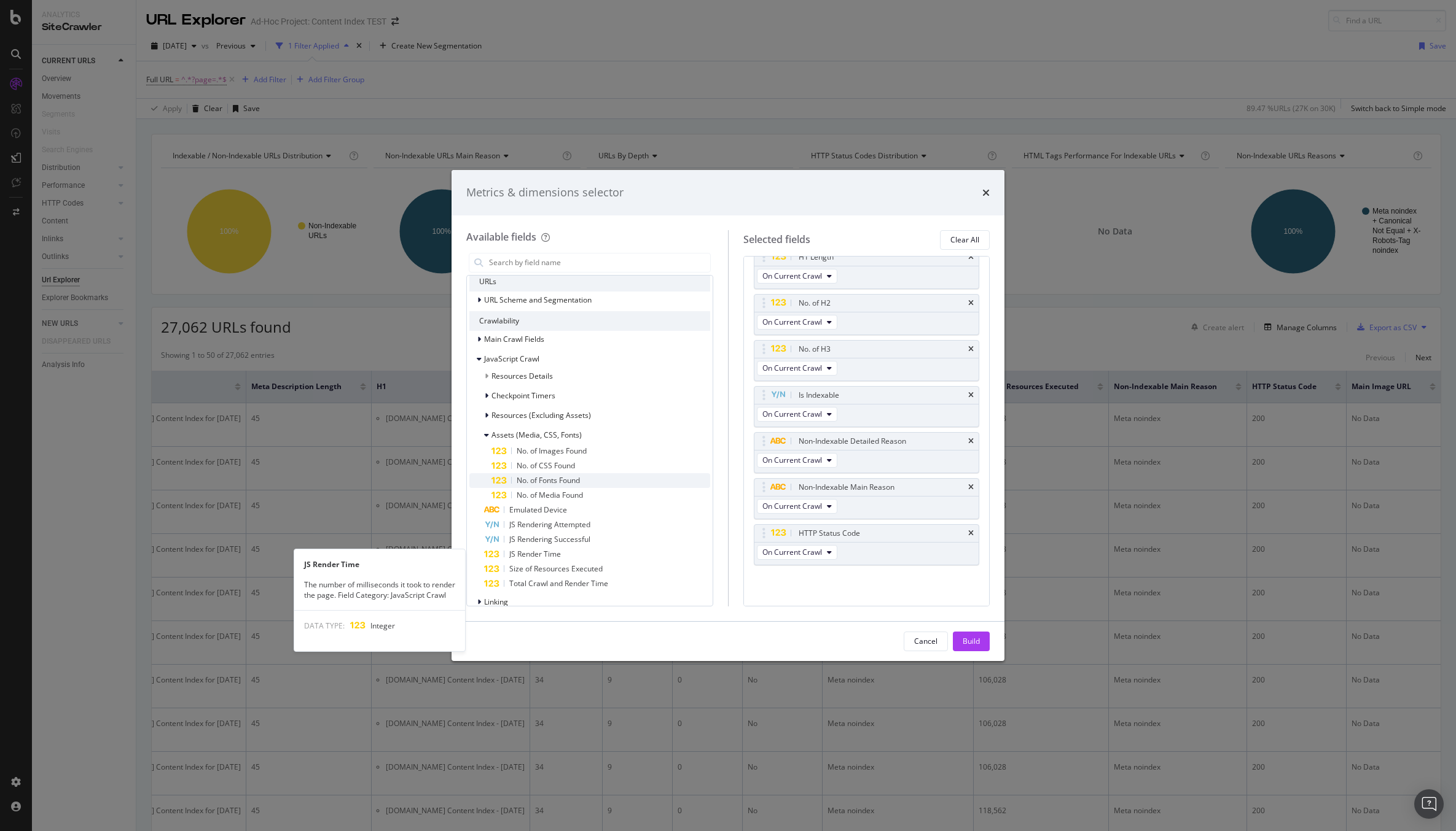
scroll to position [156, 0]
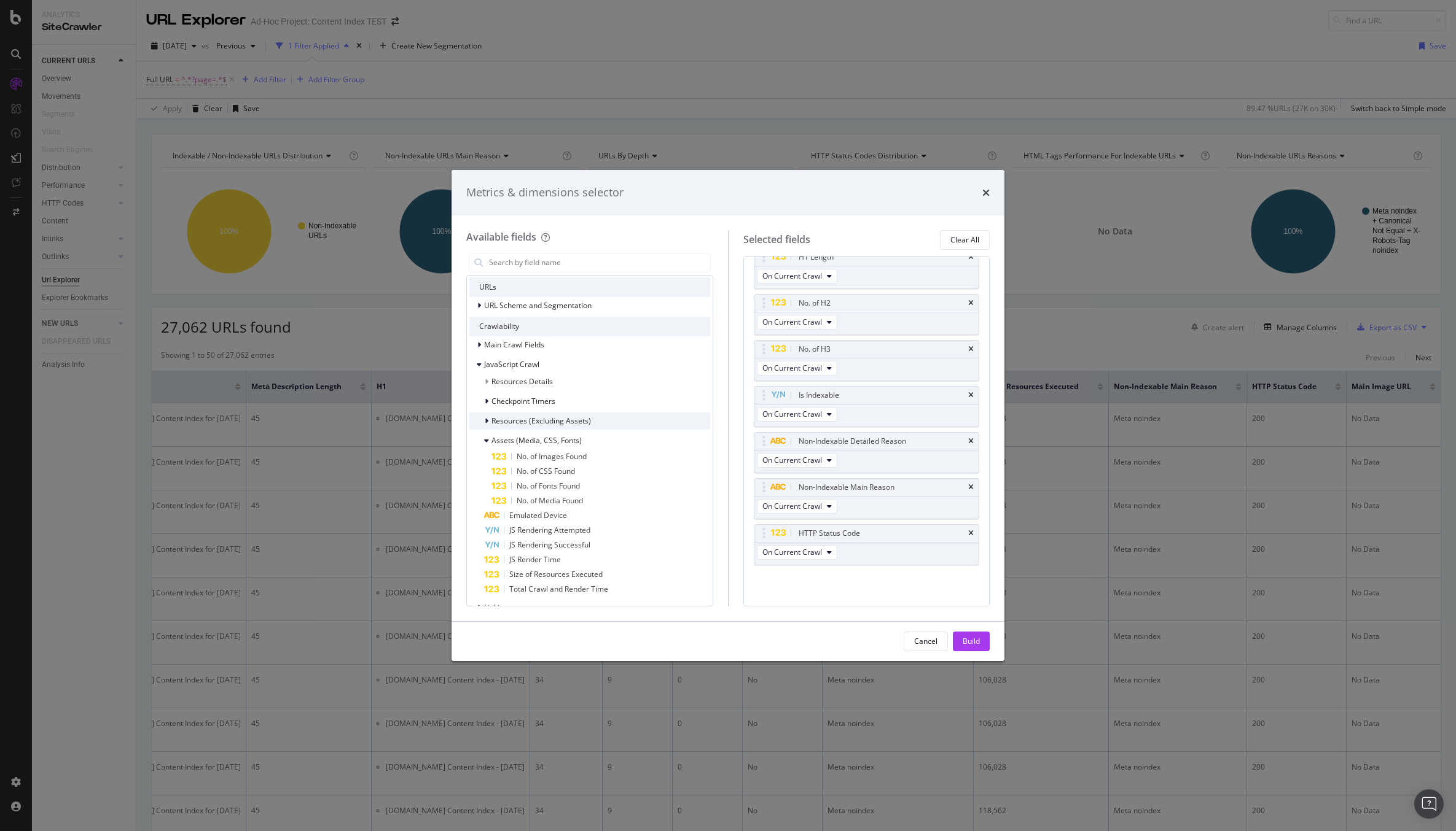
click at [570, 424] on span "Resources (Excluding Assets)" at bounding box center [541, 421] width 99 height 11
click at [558, 399] on div "Checkpoint Timers" at bounding box center [589, 401] width 241 height 17
click at [543, 380] on span "Resources Details" at bounding box center [522, 382] width 61 height 11
click at [533, 384] on span "Resources Details" at bounding box center [522, 382] width 61 height 11
click at [499, 348] on span "Main Crawl Fields" at bounding box center [514, 345] width 60 height 11
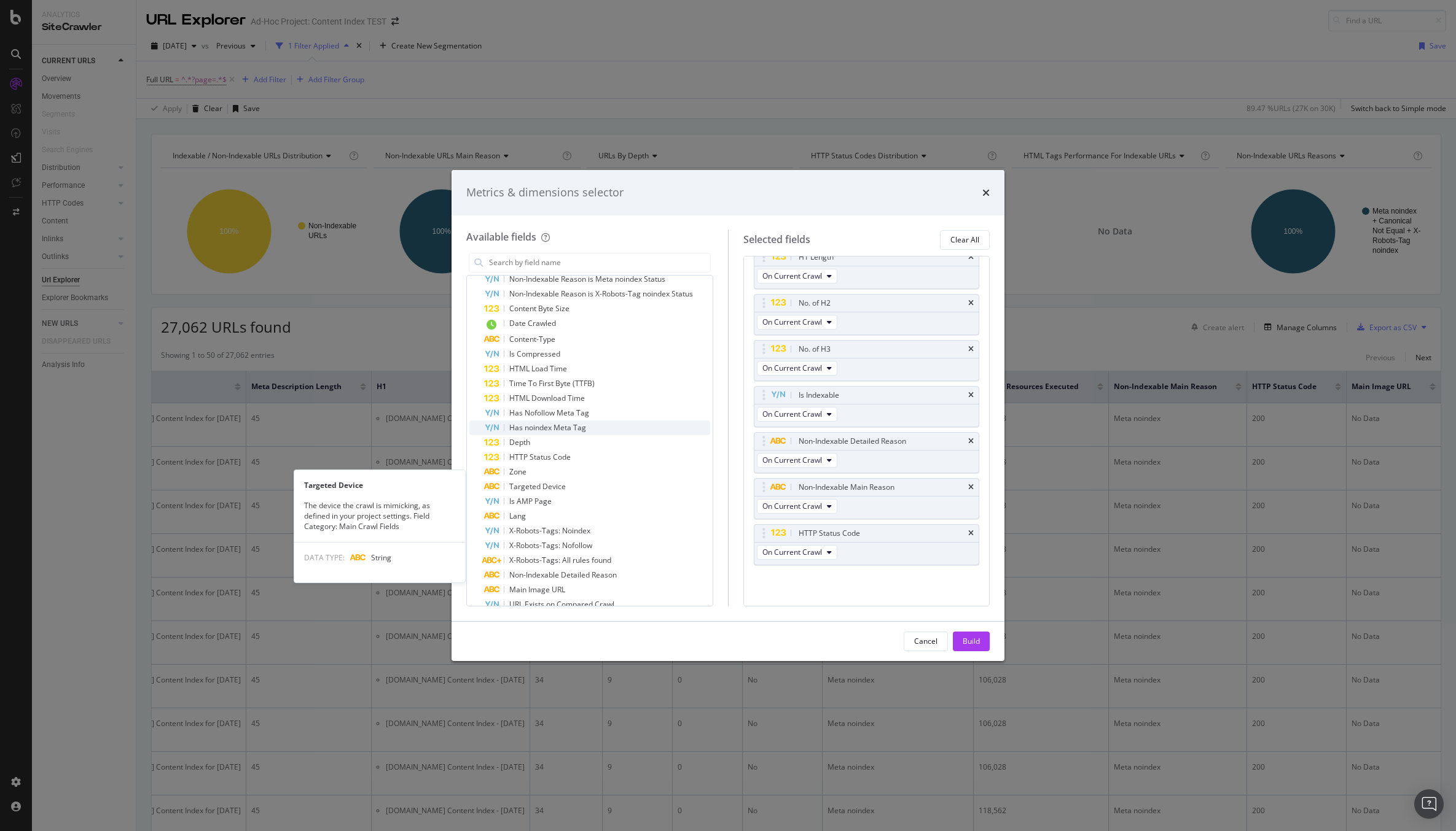
scroll to position [310, 0]
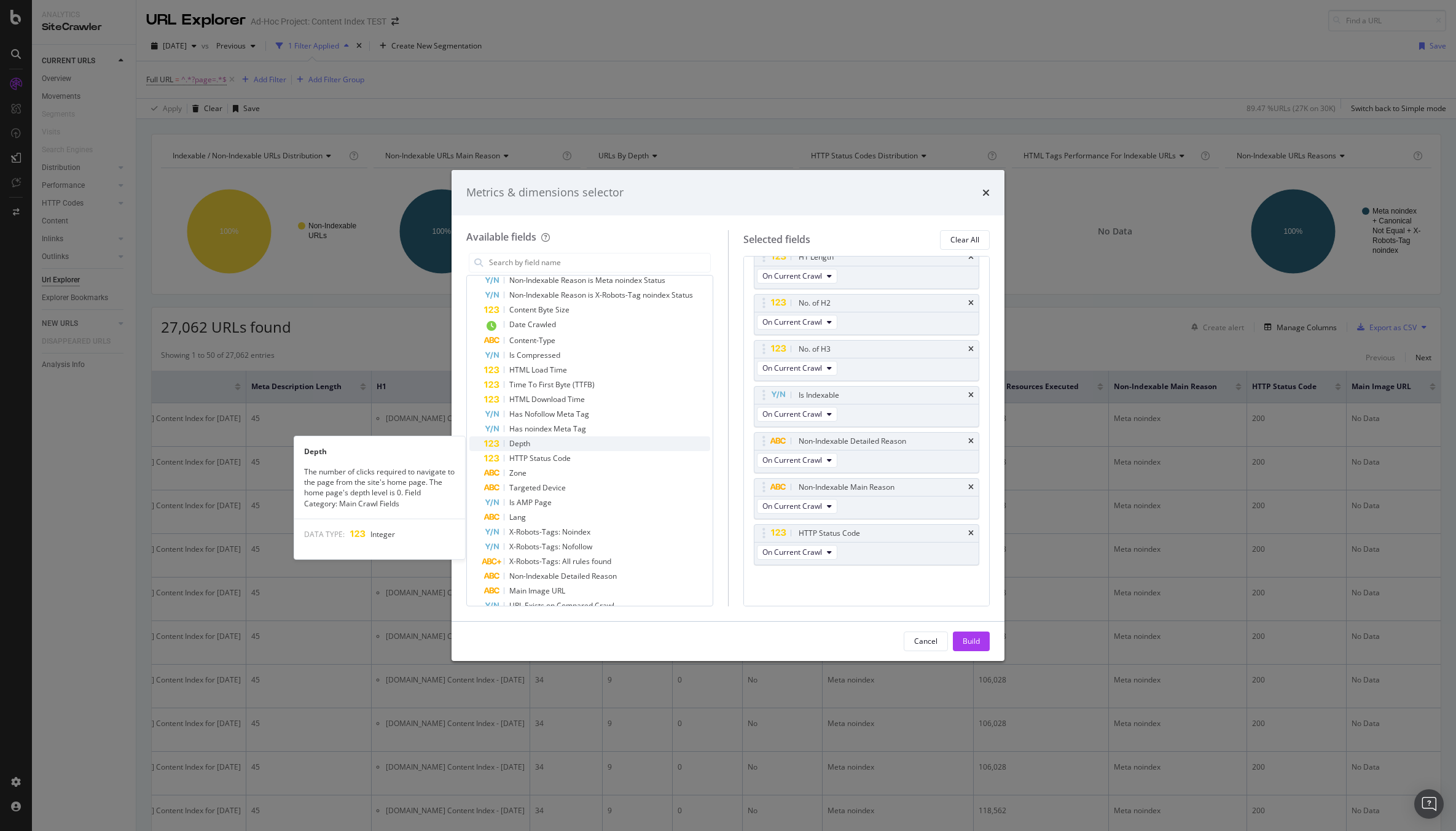
click at [539, 443] on div "Depth" at bounding box center [597, 444] width 226 height 14
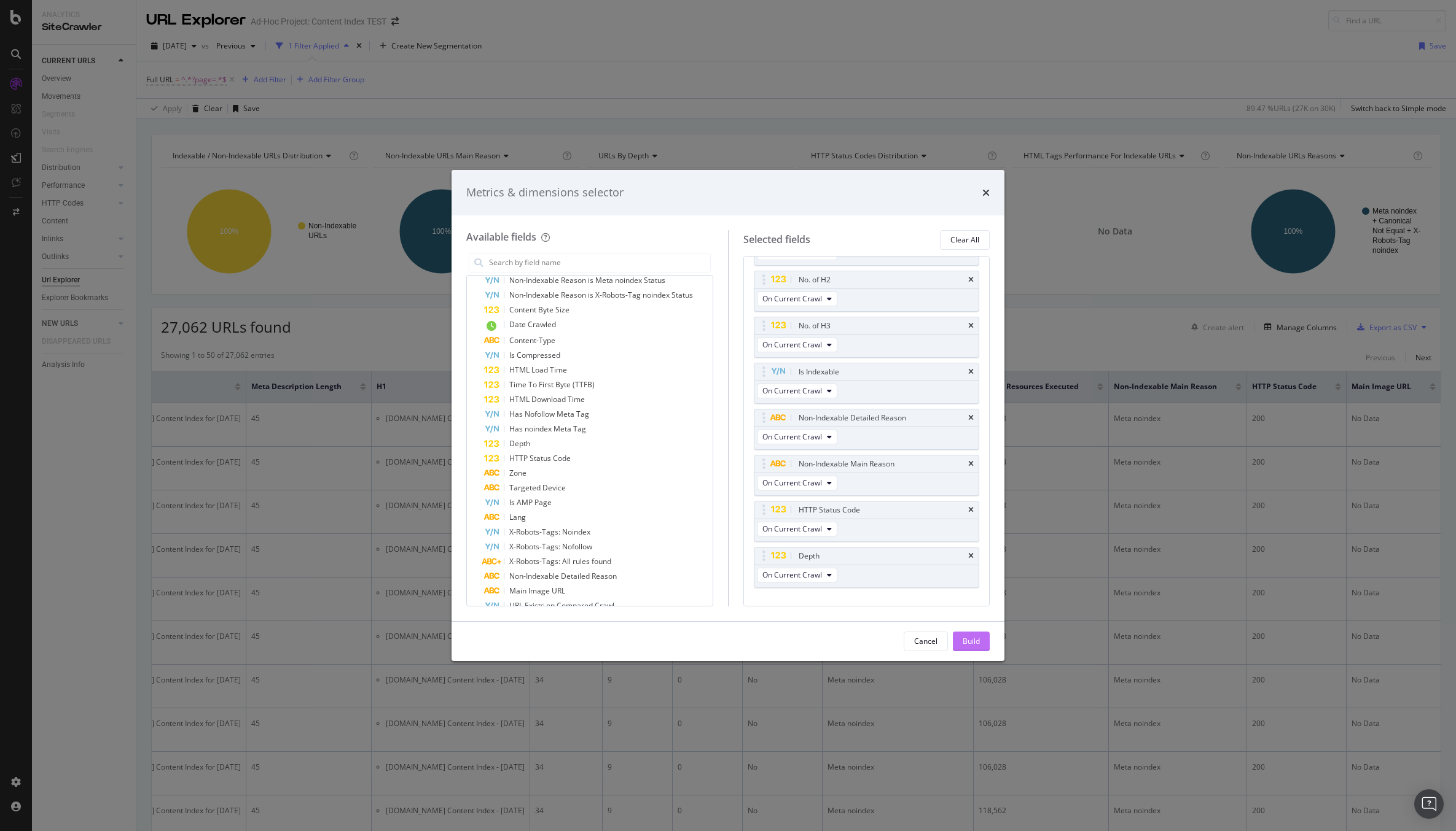
click at [969, 636] on div "Build" at bounding box center [970, 642] width 17 height 11
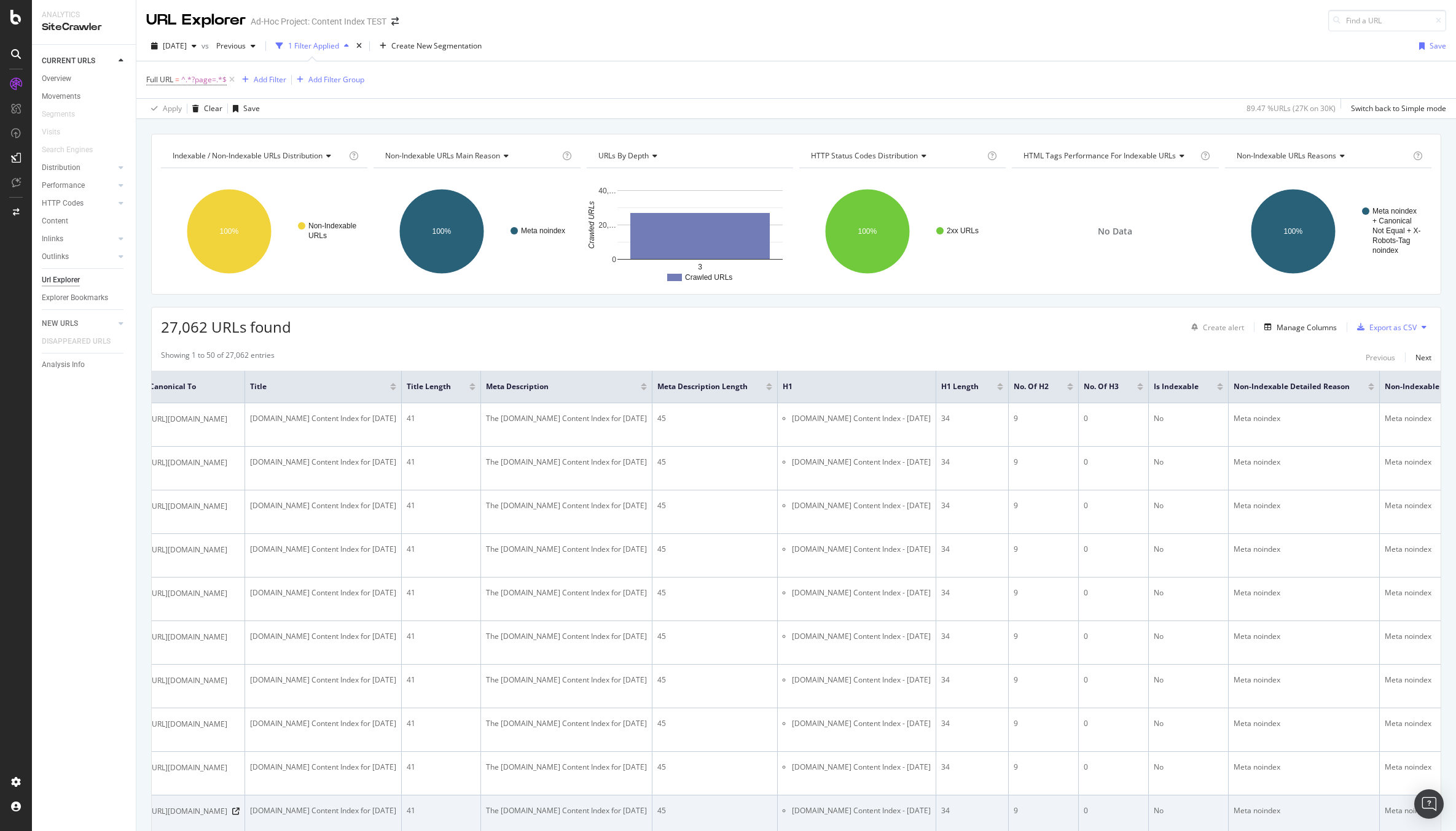
scroll to position [0, 383]
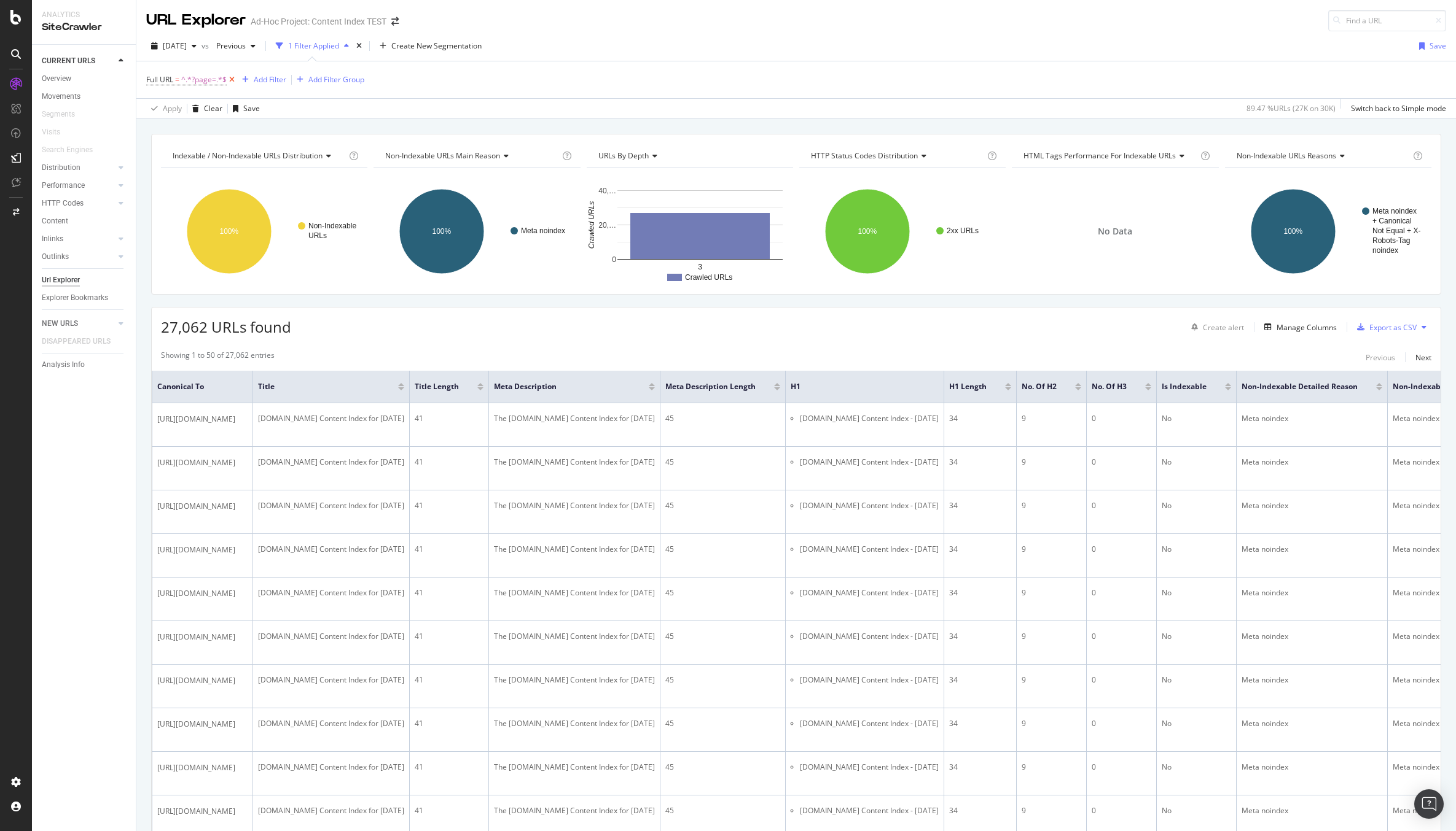
click at [229, 78] on icon at bounding box center [232, 80] width 11 height 13
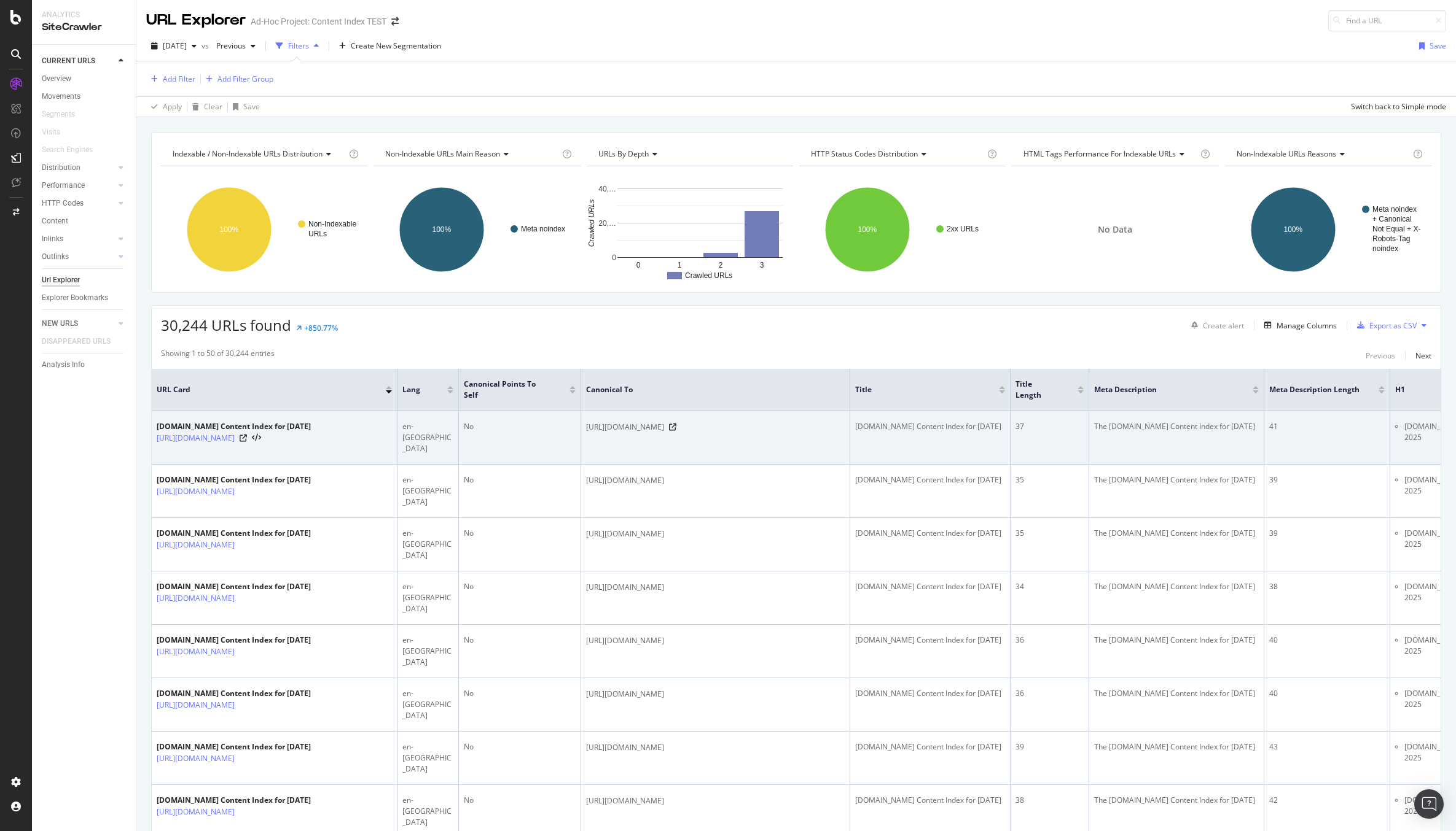
click at [391, 391] on div at bounding box center [388, 392] width 6 height 3
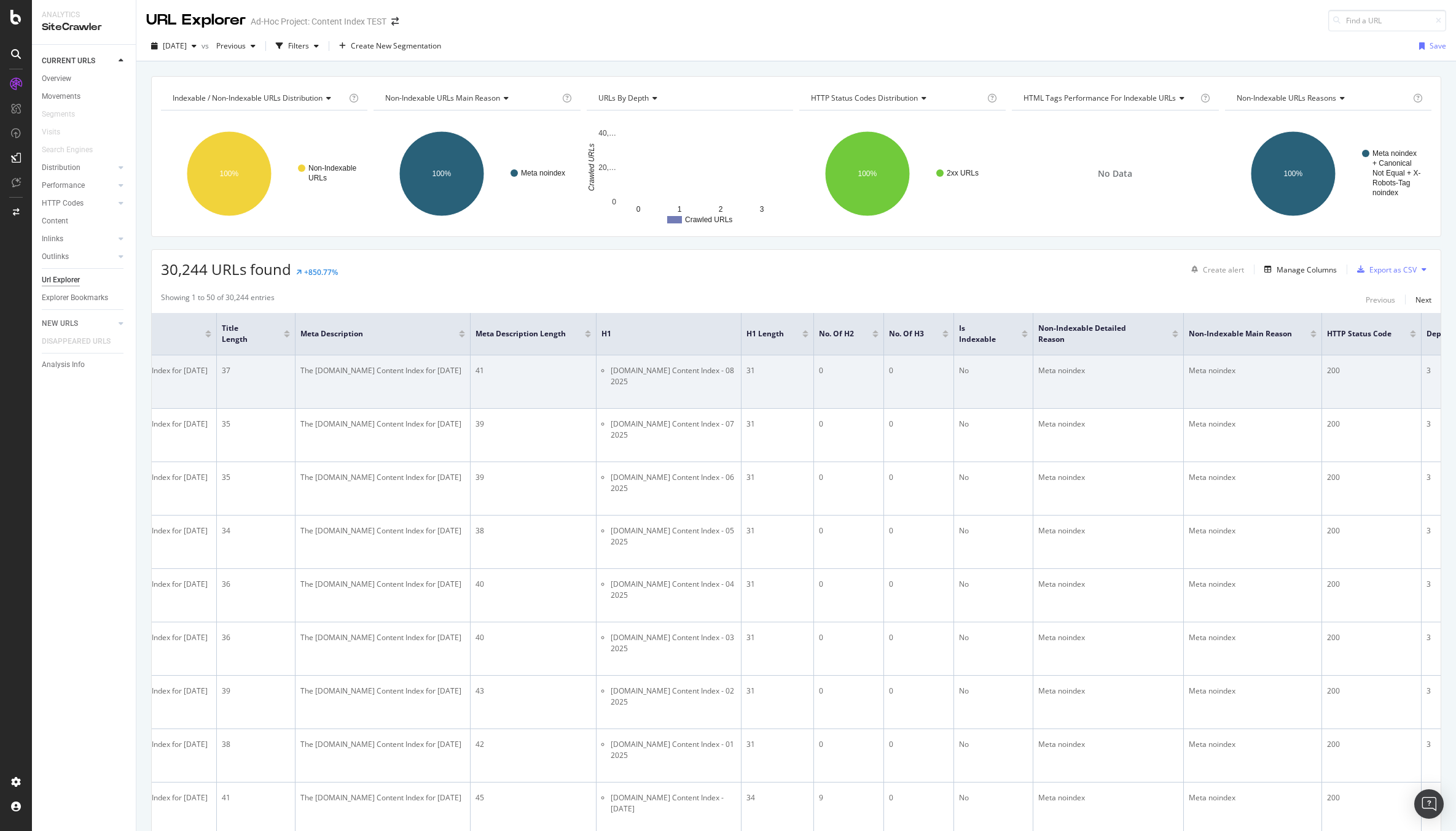
scroll to position [0, 831]
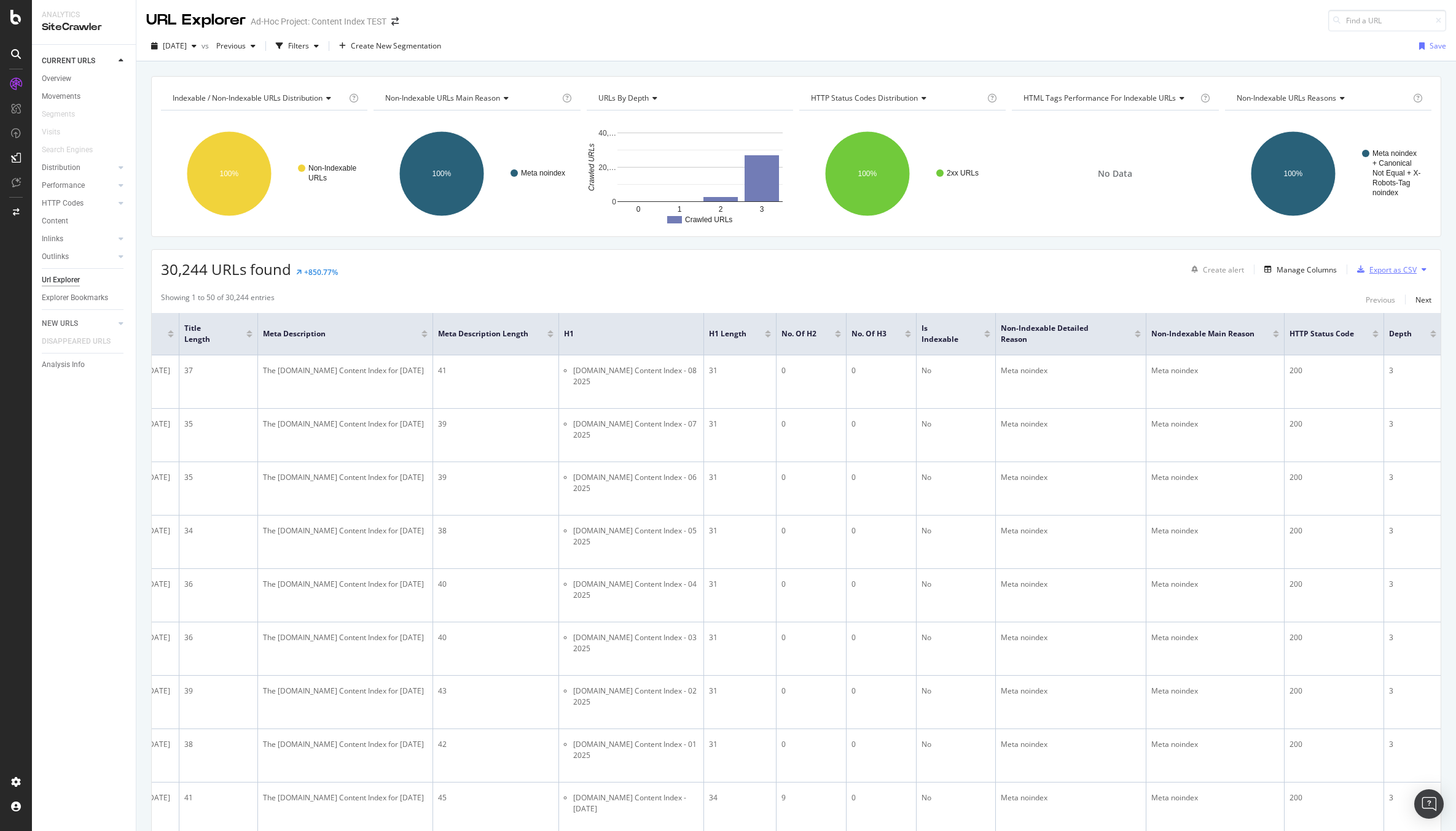
click at [1387, 270] on div "Export as CSV" at bounding box center [1393, 270] width 47 height 11
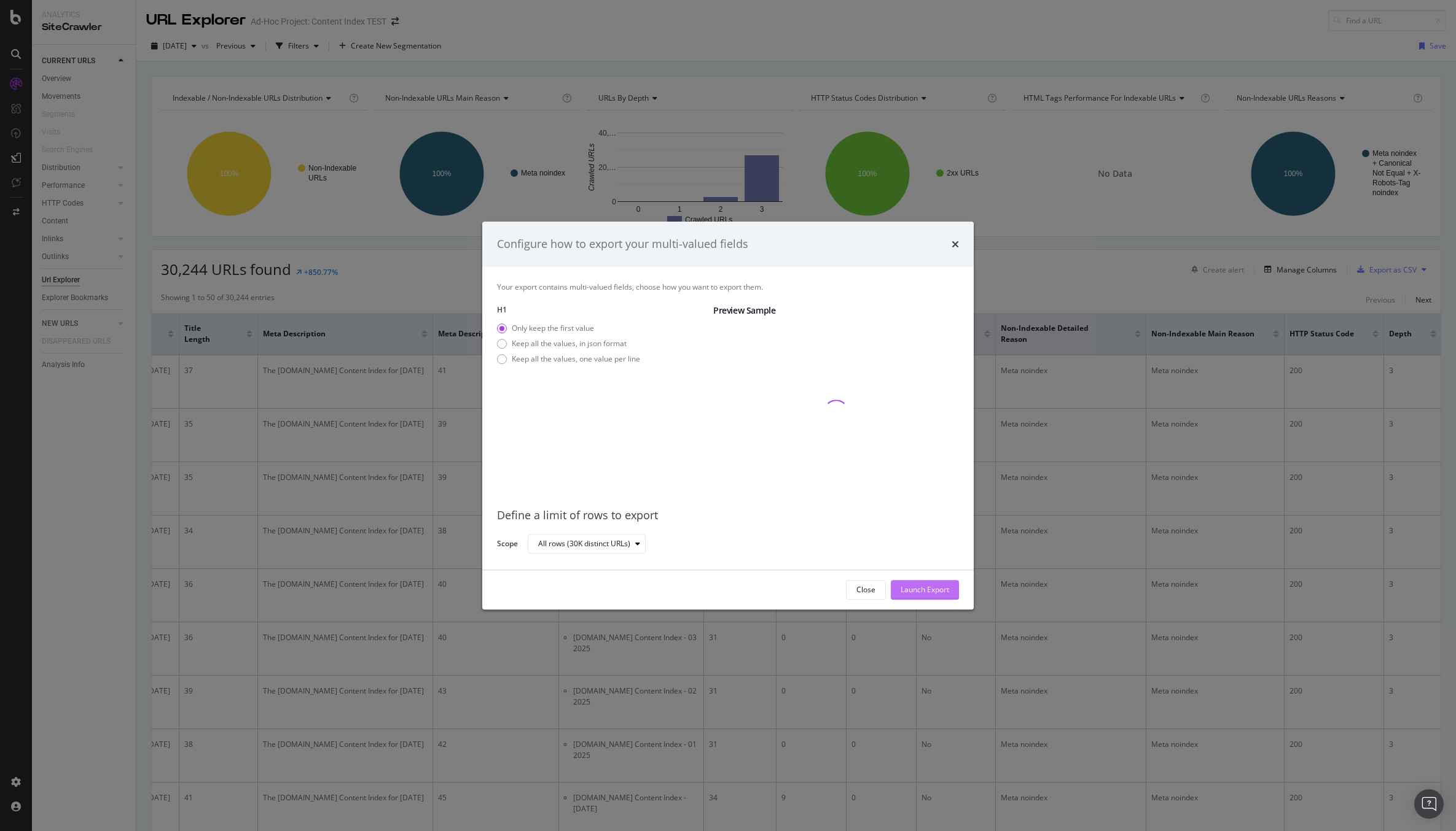
click at [946, 586] on div "Launch Export" at bounding box center [924, 590] width 49 height 11
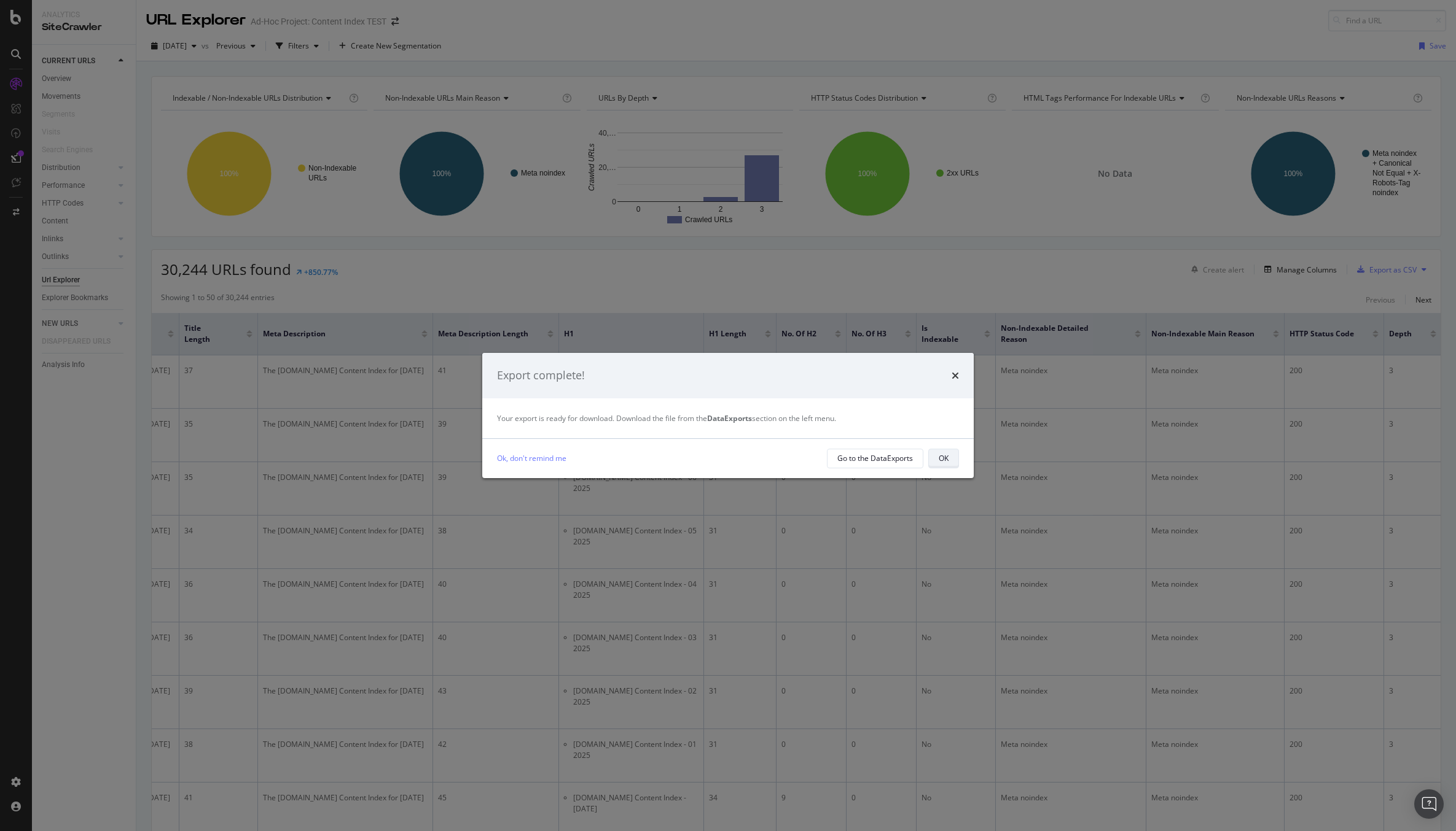
click at [939, 459] on div "OK" at bounding box center [943, 458] width 10 height 11
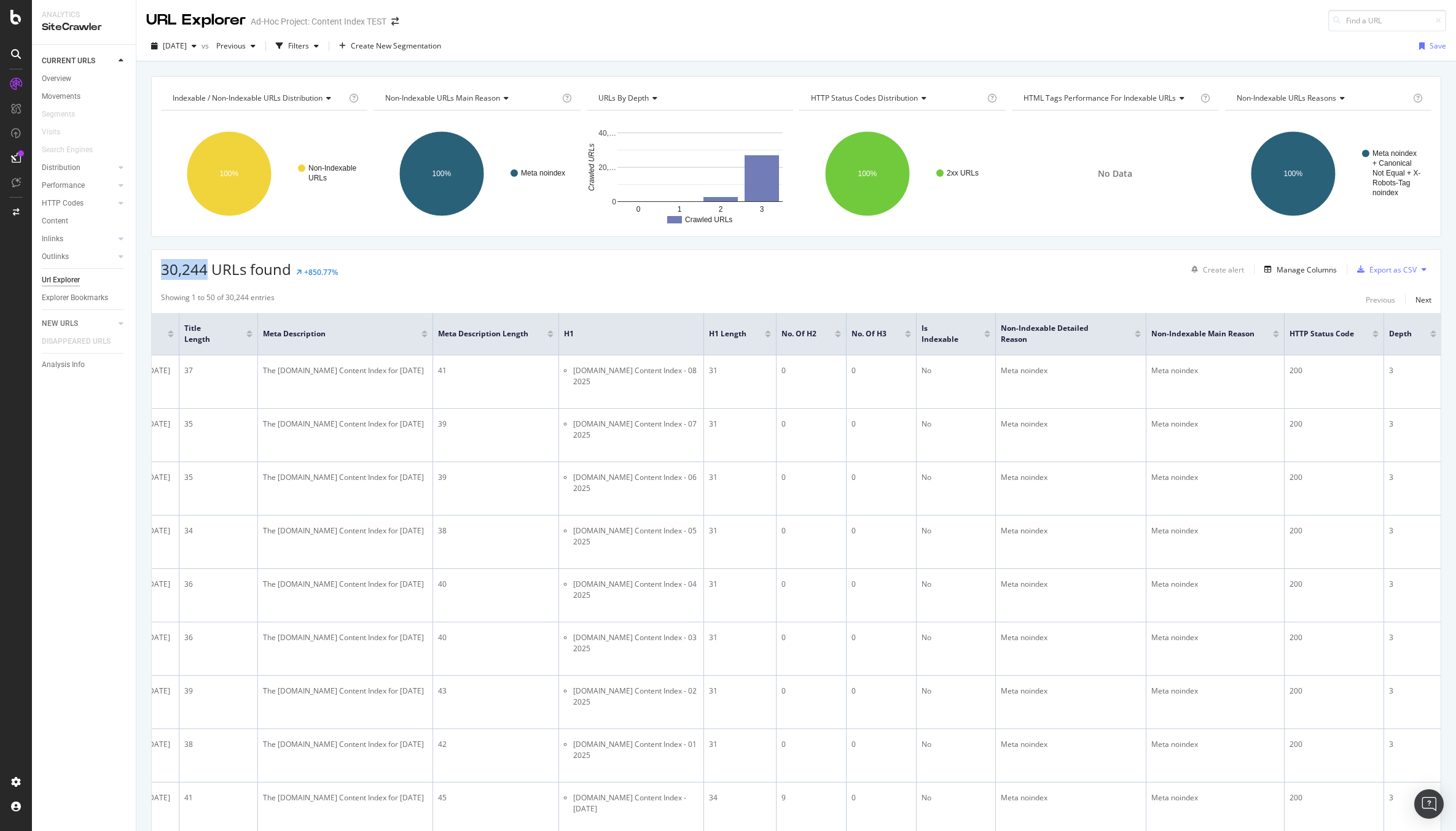
drag, startPoint x: 162, startPoint y: 269, endPoint x: 209, endPoint y: 272, distance: 47.1
click at [209, 272] on span "30,244 URLs found" at bounding box center [226, 269] width 130 height 20
copy span "30,244"
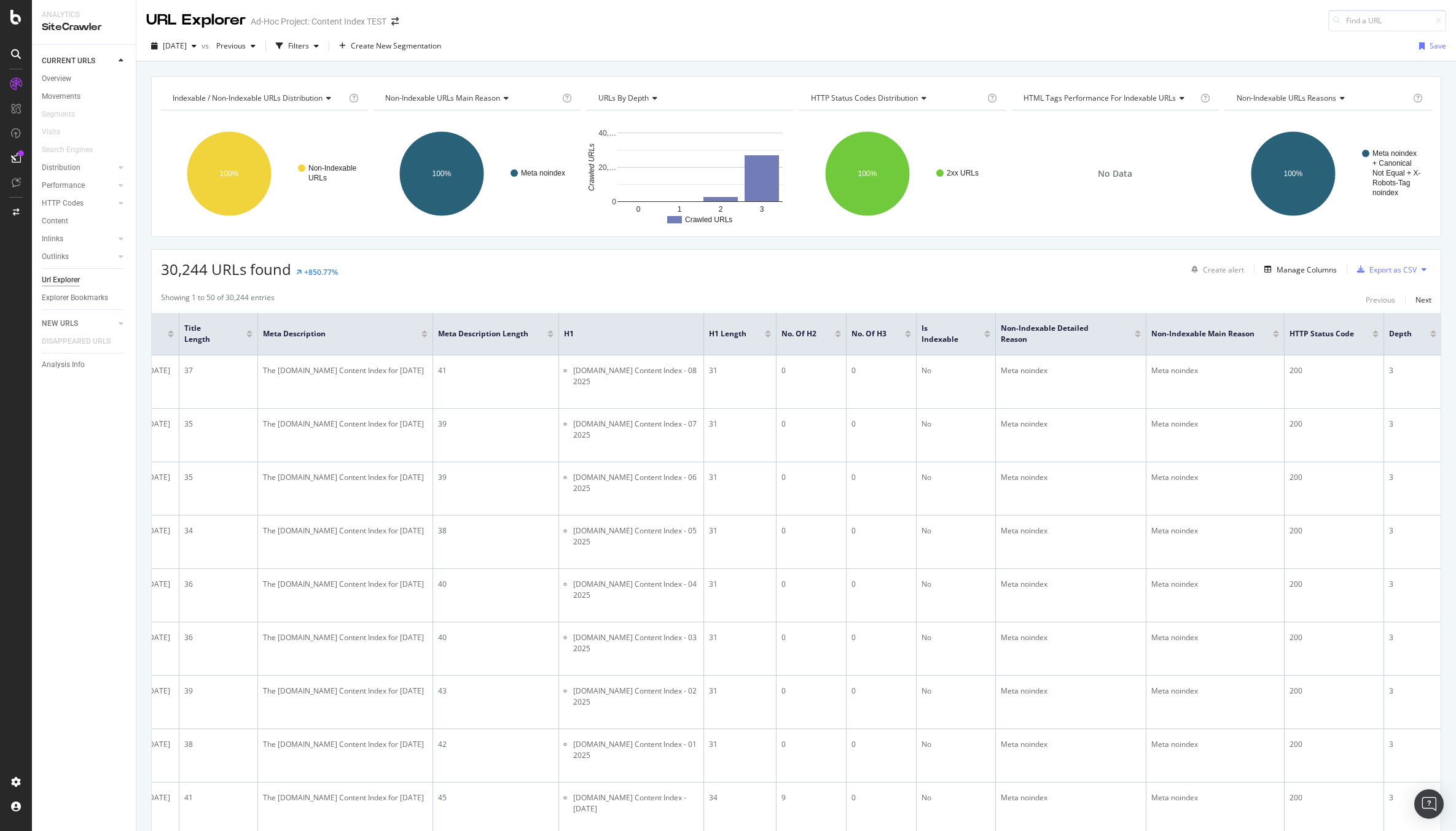
click at [654, 97] on icon at bounding box center [653, 98] width 9 height 7
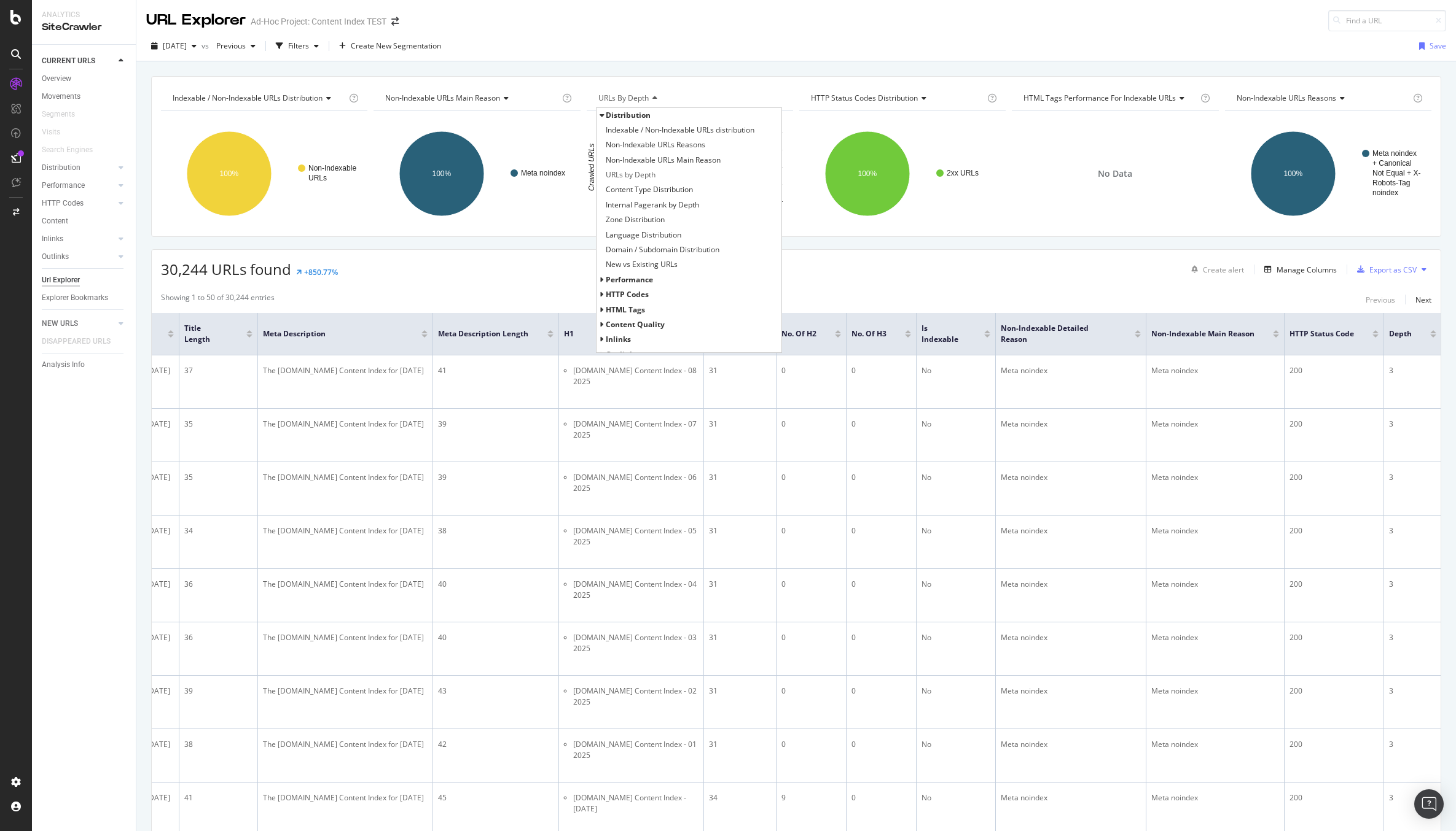
click at [840, 229] on div "Indexable / Non-Indexable URLs distribution Chart (by Value) Table Expand Expor…" at bounding box center [795, 156] width 1290 height 161
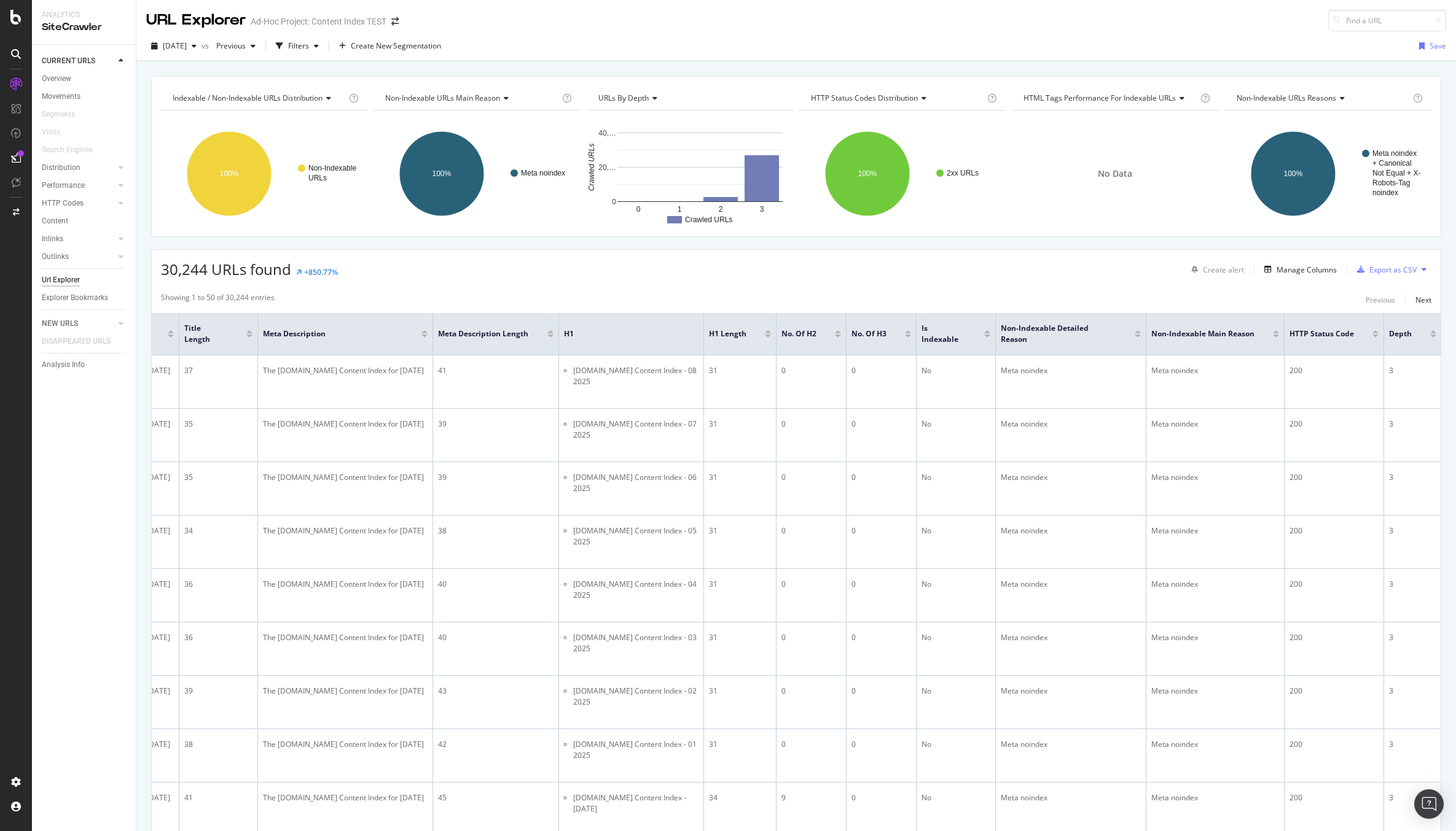
click at [331, 97] on icon at bounding box center [327, 98] width 9 height 7
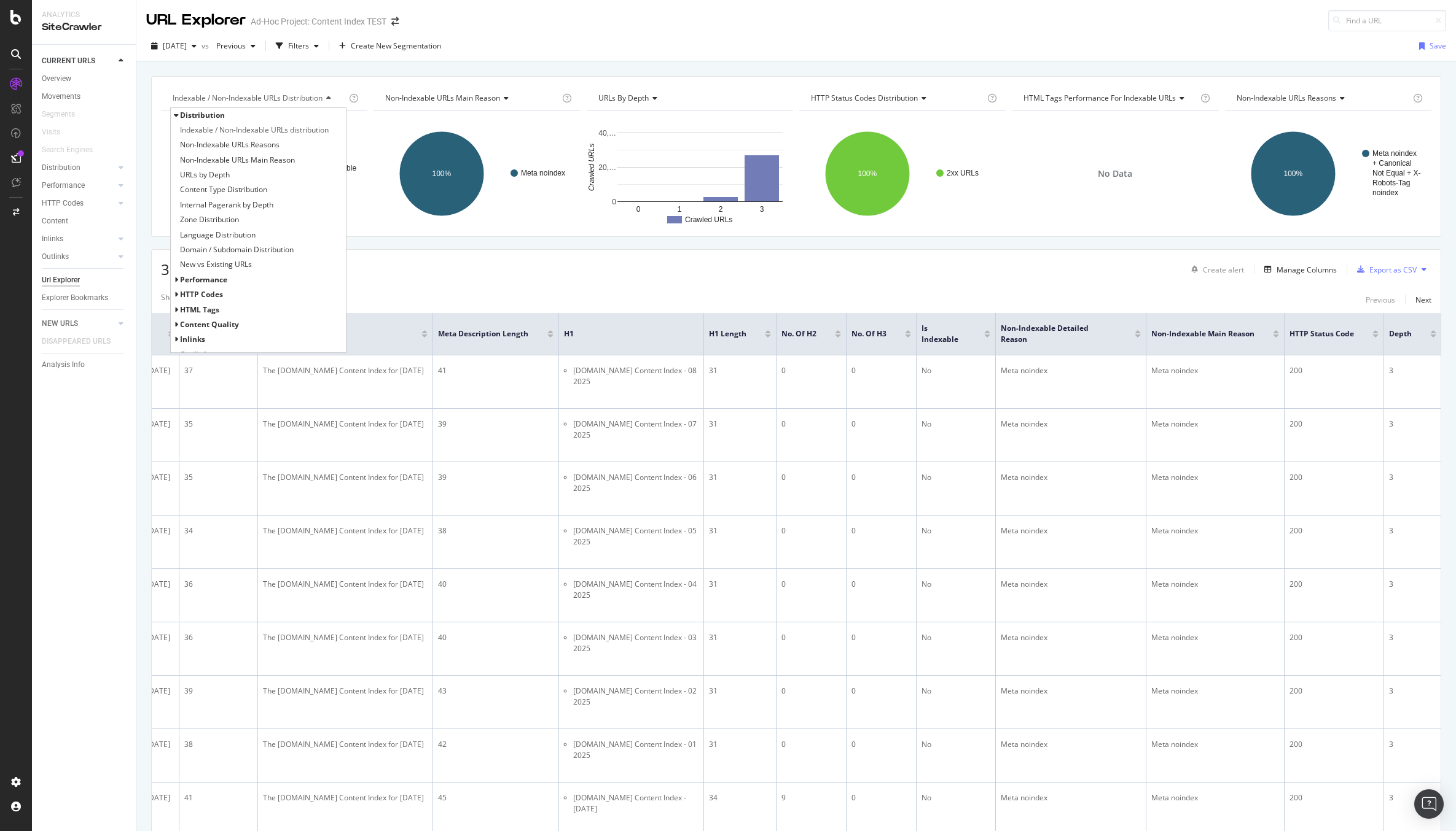
click at [177, 309] on icon at bounding box center [176, 310] width 5 height 7
click at [232, 235] on span "Language Distribution" at bounding box center [218, 235] width 76 height 13
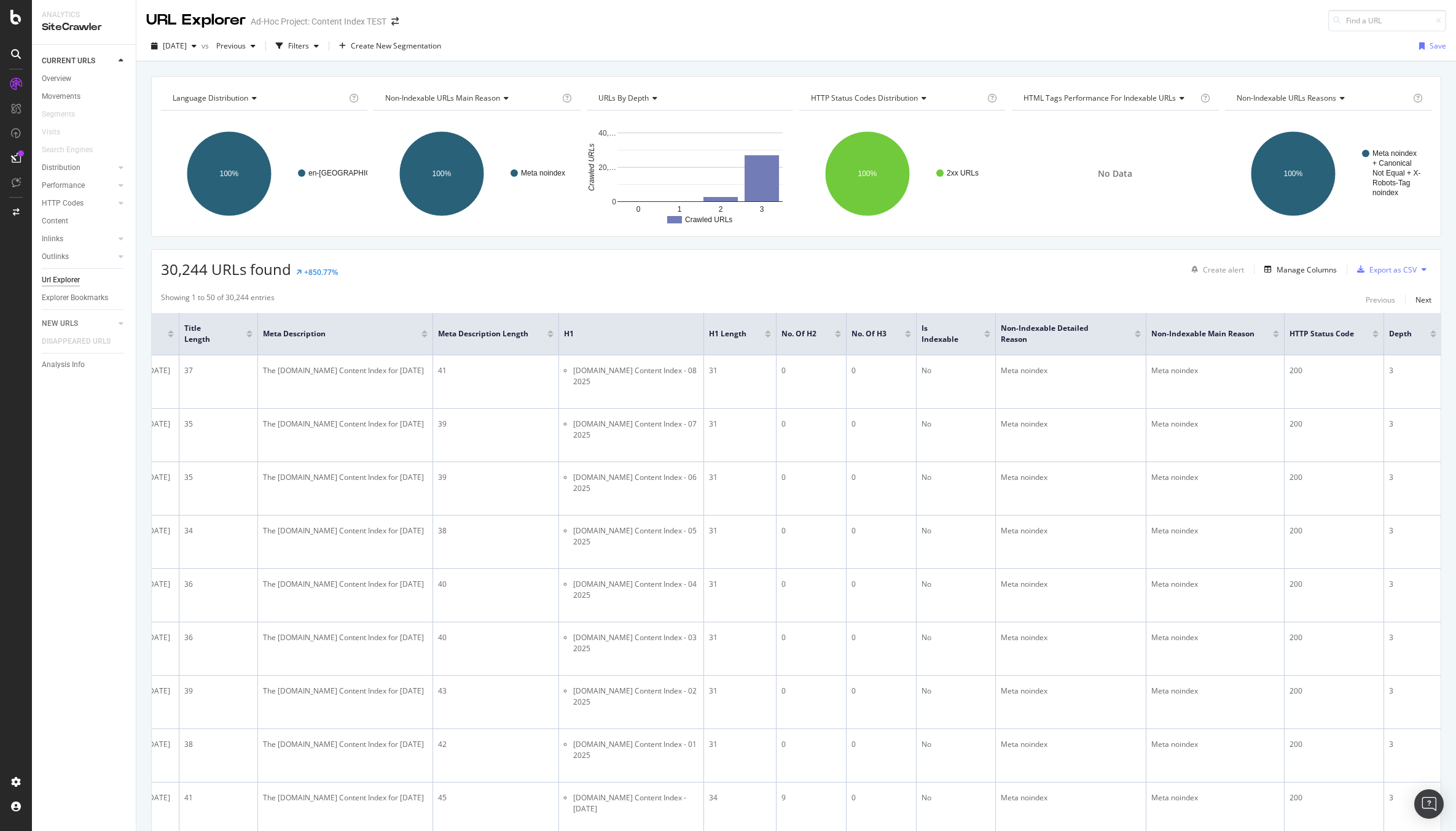
click at [1157, 94] on span "HTML Tags Performance for Indexable URLs" at bounding box center [1099, 98] width 153 height 11
click at [1031, 141] on span "HTTP Codes" at bounding box center [1053, 144] width 43 height 11
click at [1060, 173] on span "URLs by Depth and HTTP Status Code" at bounding box center [1095, 175] width 128 height 13
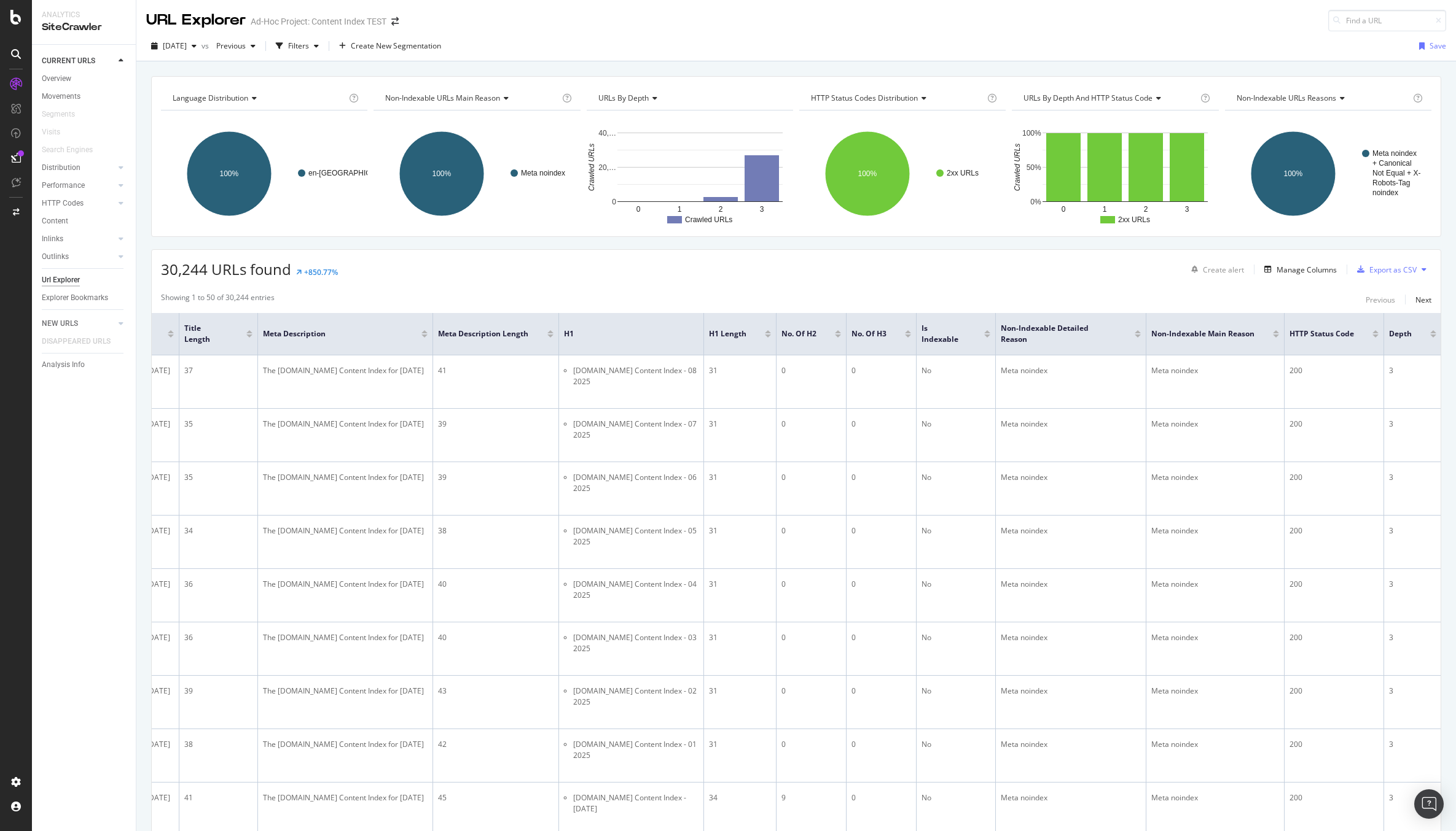
click at [1154, 97] on icon at bounding box center [1156, 98] width 9 height 7
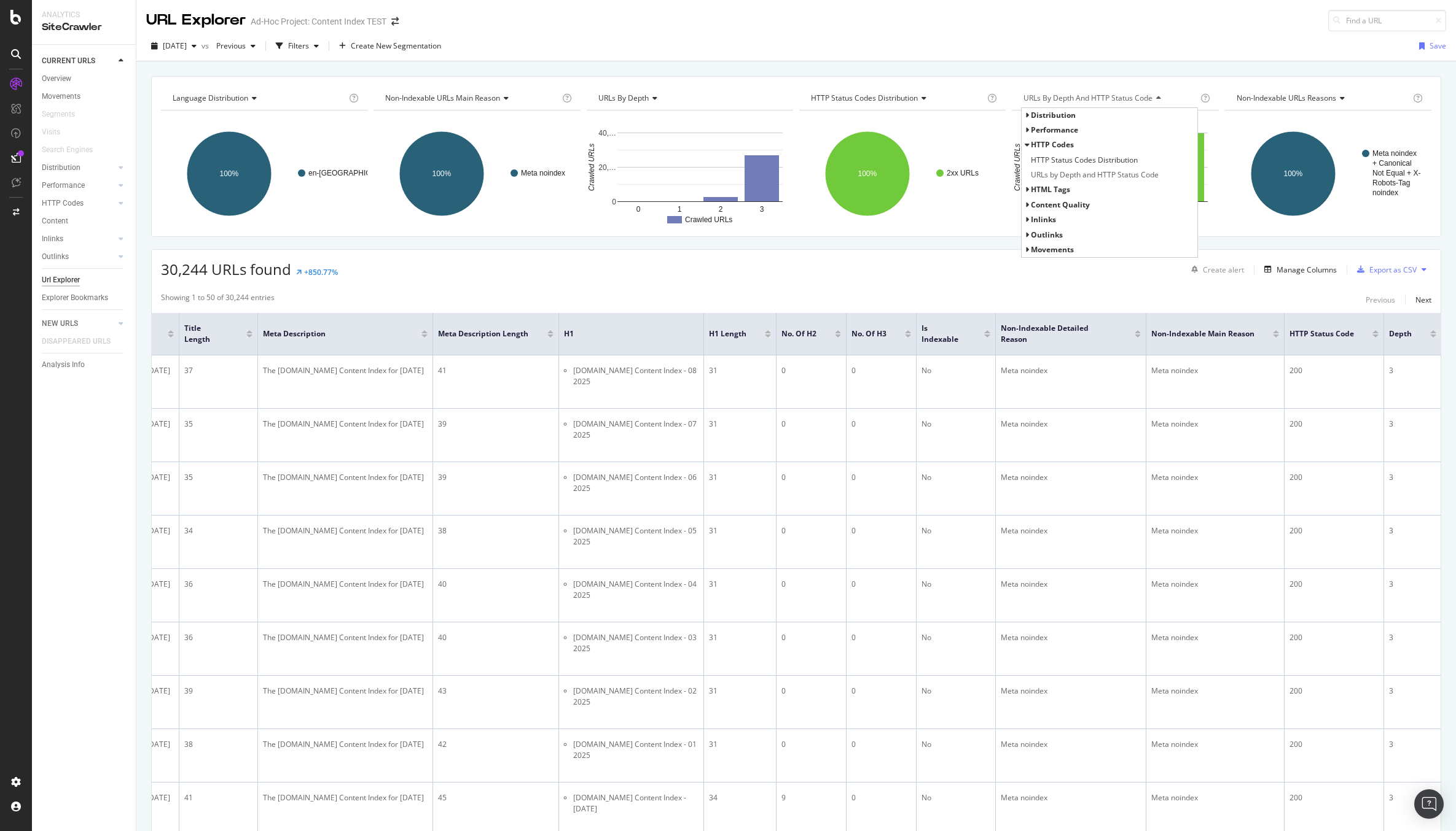
scroll to position [3, 0]
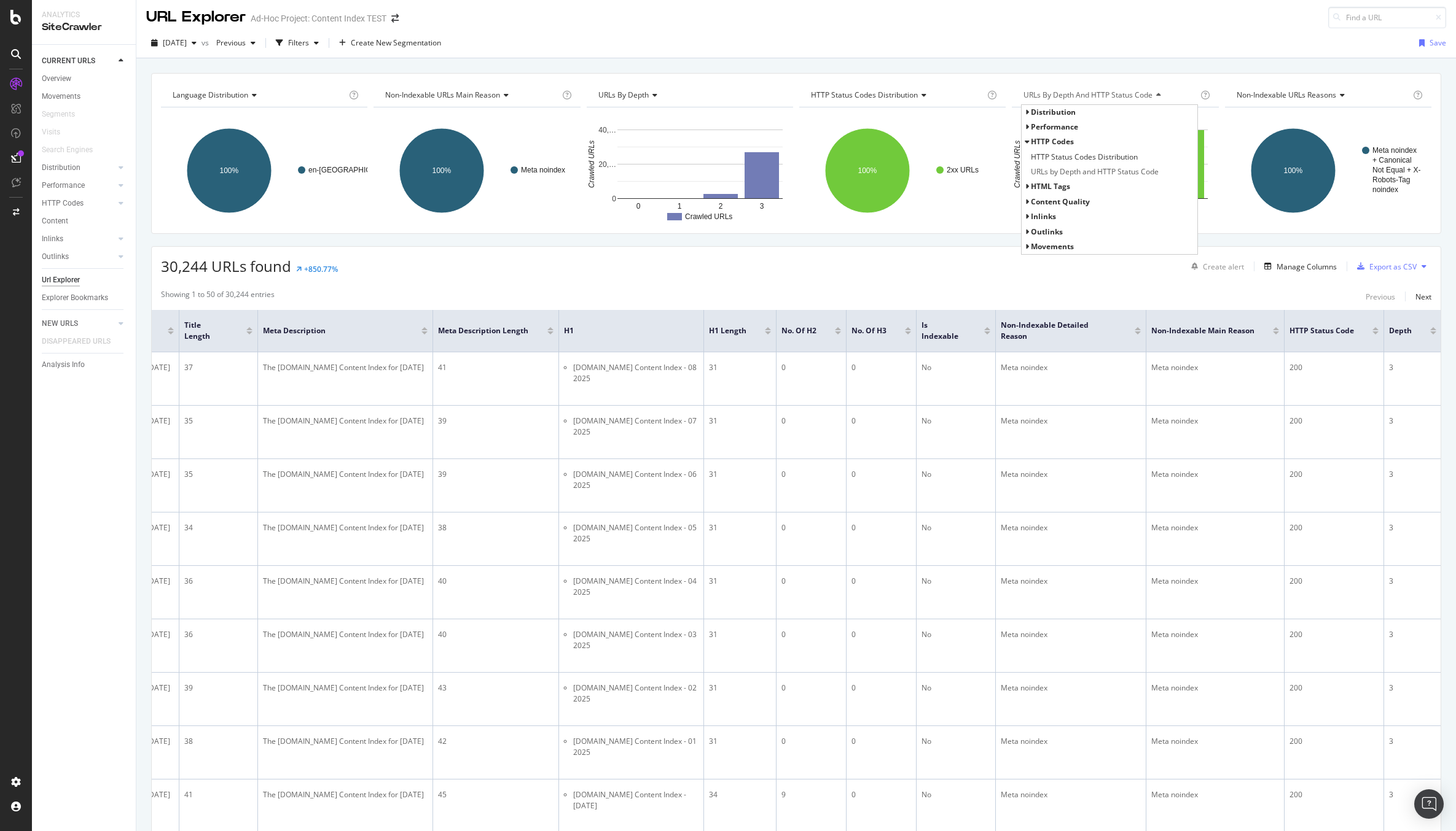
click at [1027, 188] on icon at bounding box center [1026, 187] width 5 height 7
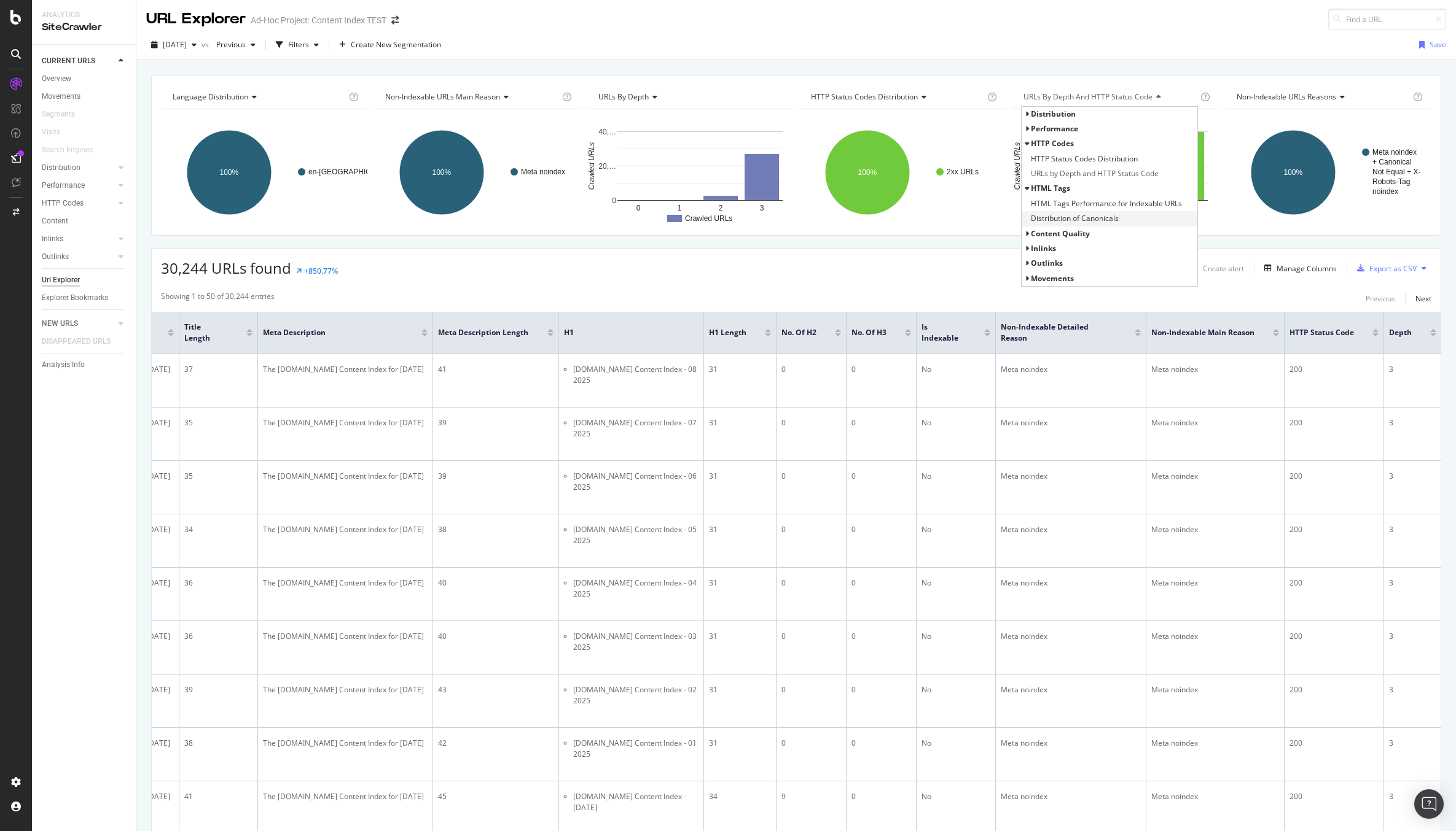
click at [1092, 218] on span "Distribution of Canonicals" at bounding box center [1074, 218] width 88 height 13
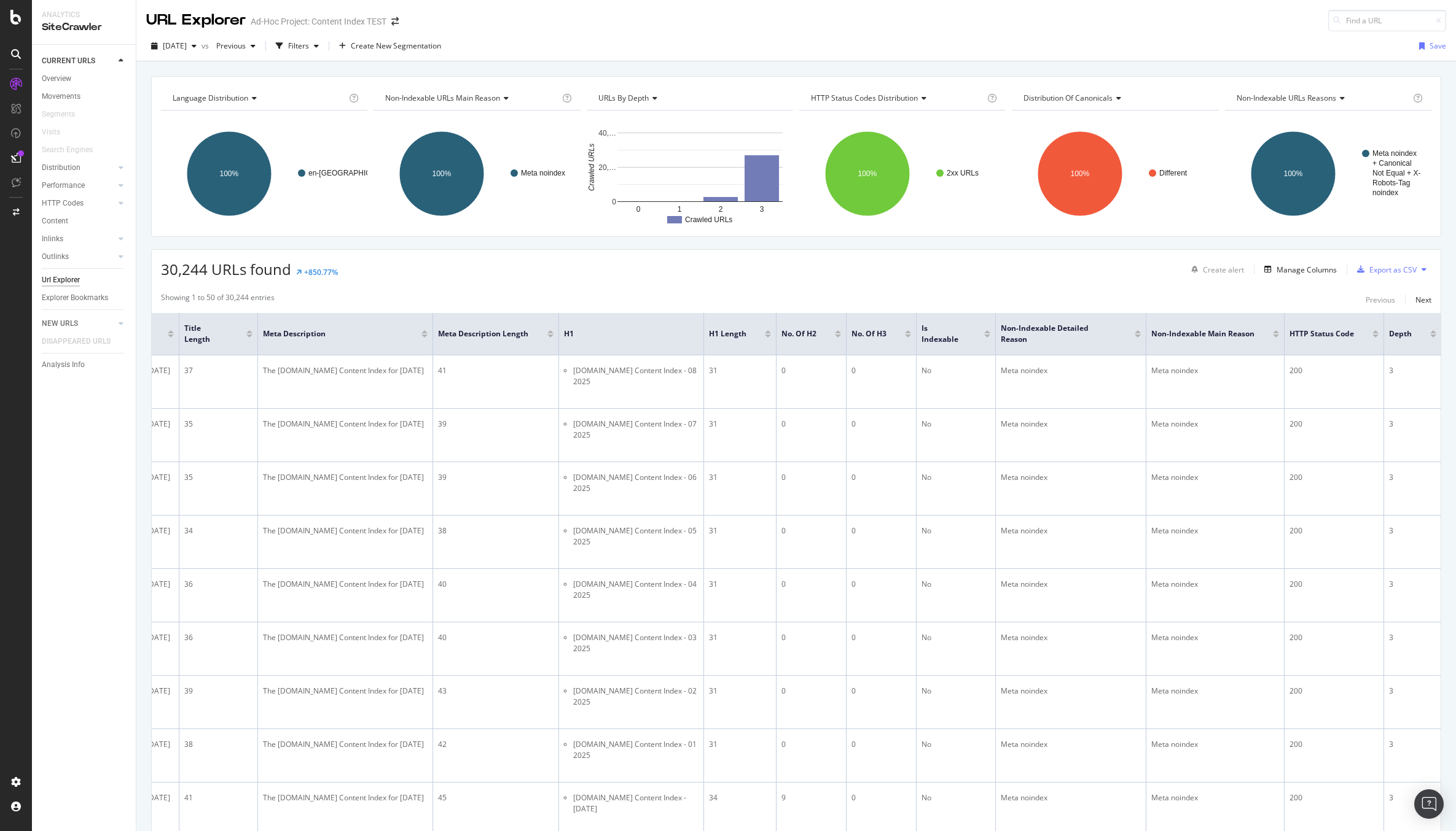
click at [1114, 97] on icon at bounding box center [1117, 98] width 9 height 7
click at [1141, 95] on div "Distribution of Canonicals" at bounding box center [1114, 98] width 186 height 20
click at [591, 162] on icon "A chart." at bounding box center [591, 167] width 7 height 69
click at [719, 185] on rect "A chart." at bounding box center [700, 167] width 165 height 69
click at [1118, 95] on icon at bounding box center [1117, 98] width 9 height 7
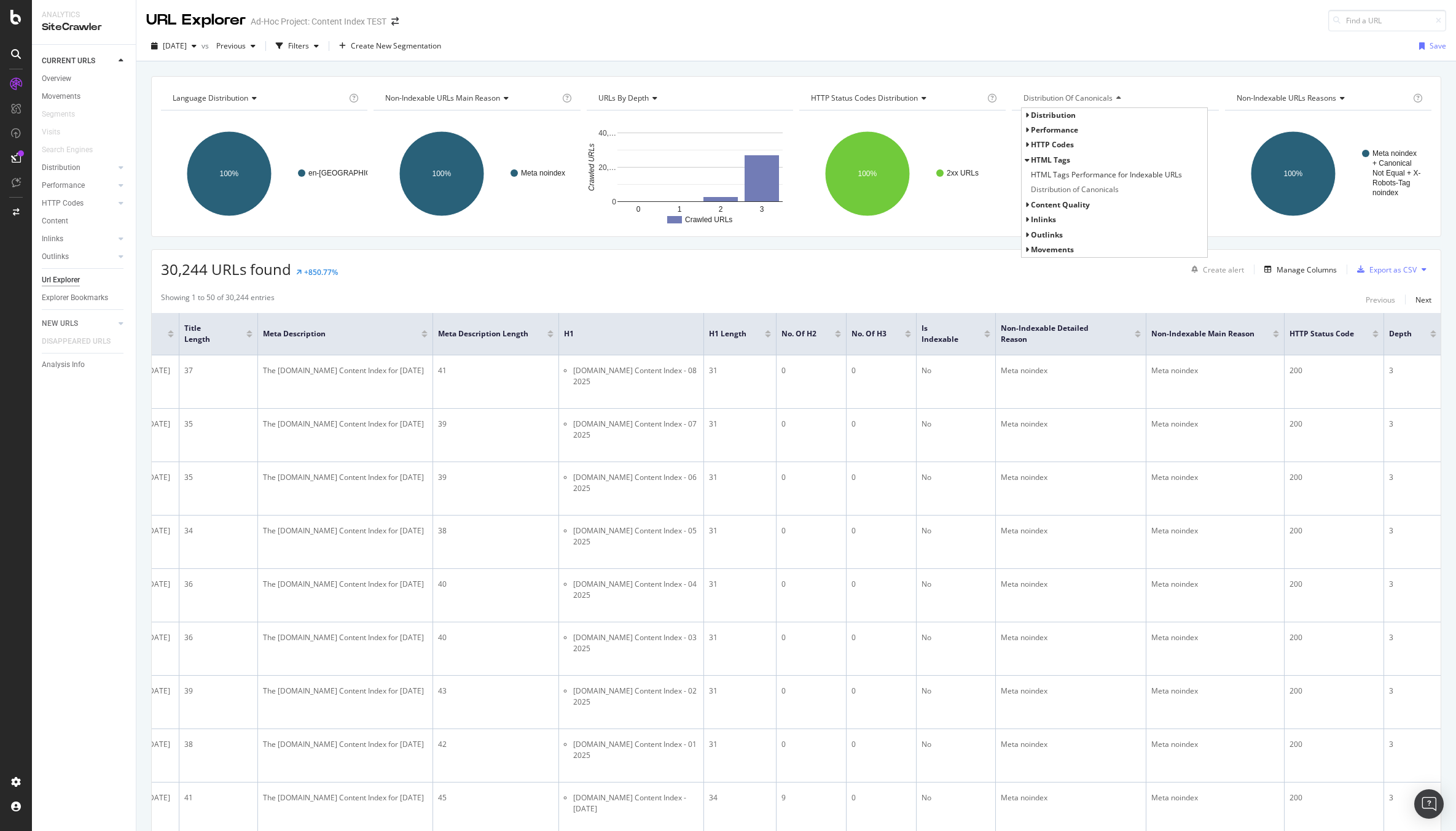
click at [1060, 113] on span "Distribution" at bounding box center [1053, 115] width 45 height 11
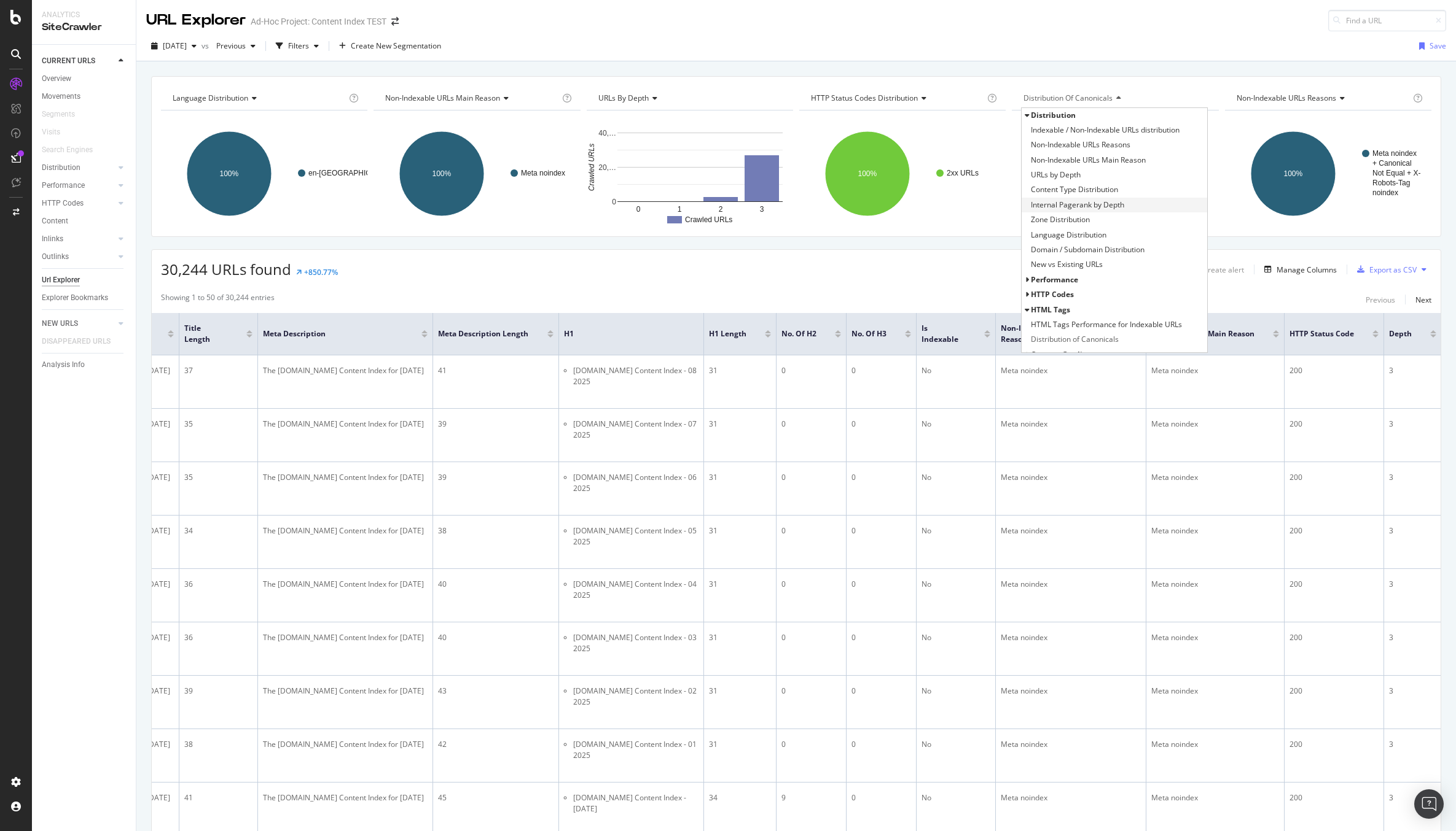
click at [1105, 204] on span "Internal Pagerank by Depth" at bounding box center [1077, 205] width 93 height 13
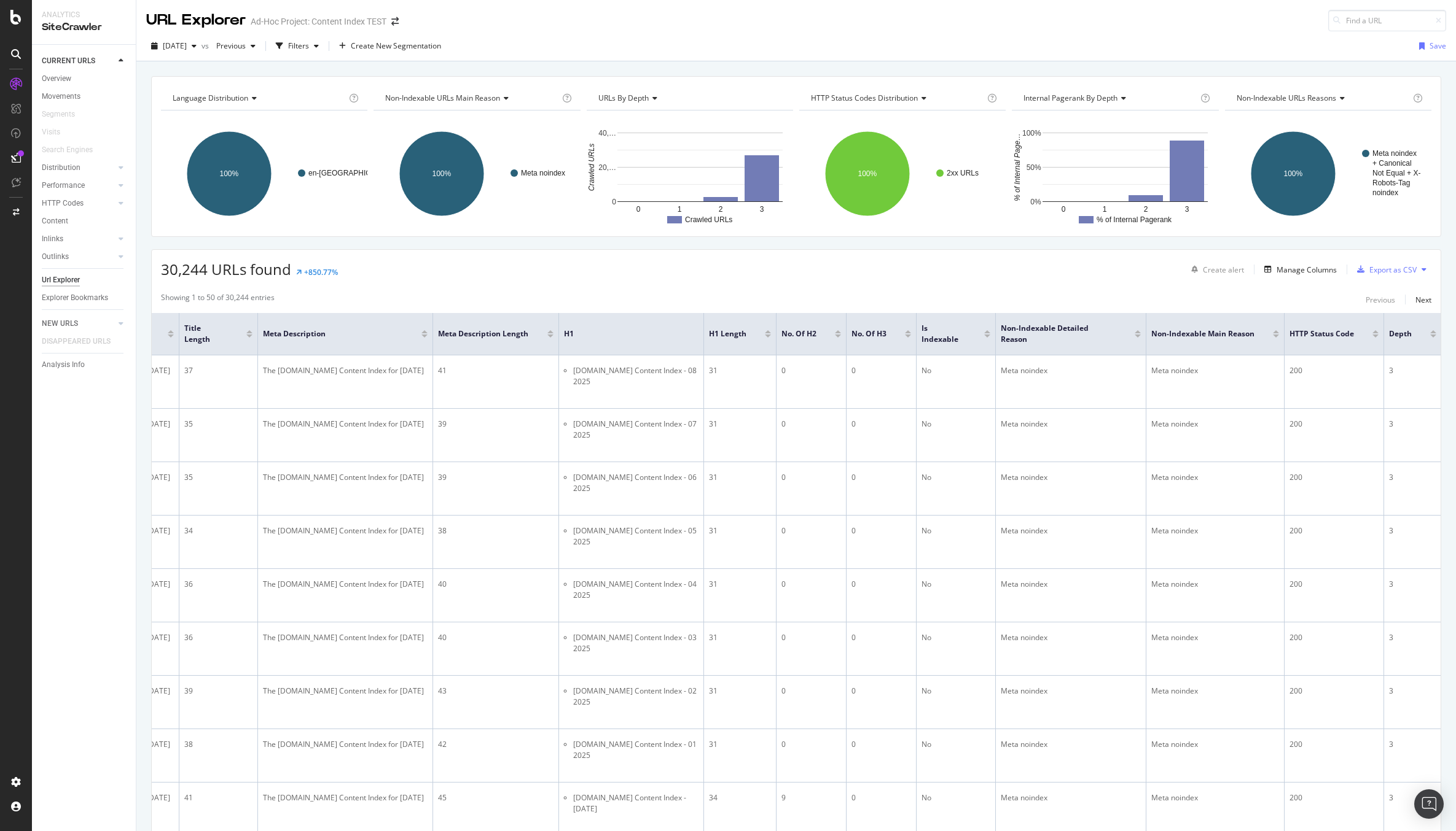
click at [1072, 99] on span "Internal Pagerank by Depth" at bounding box center [1071, 98] width 94 height 11
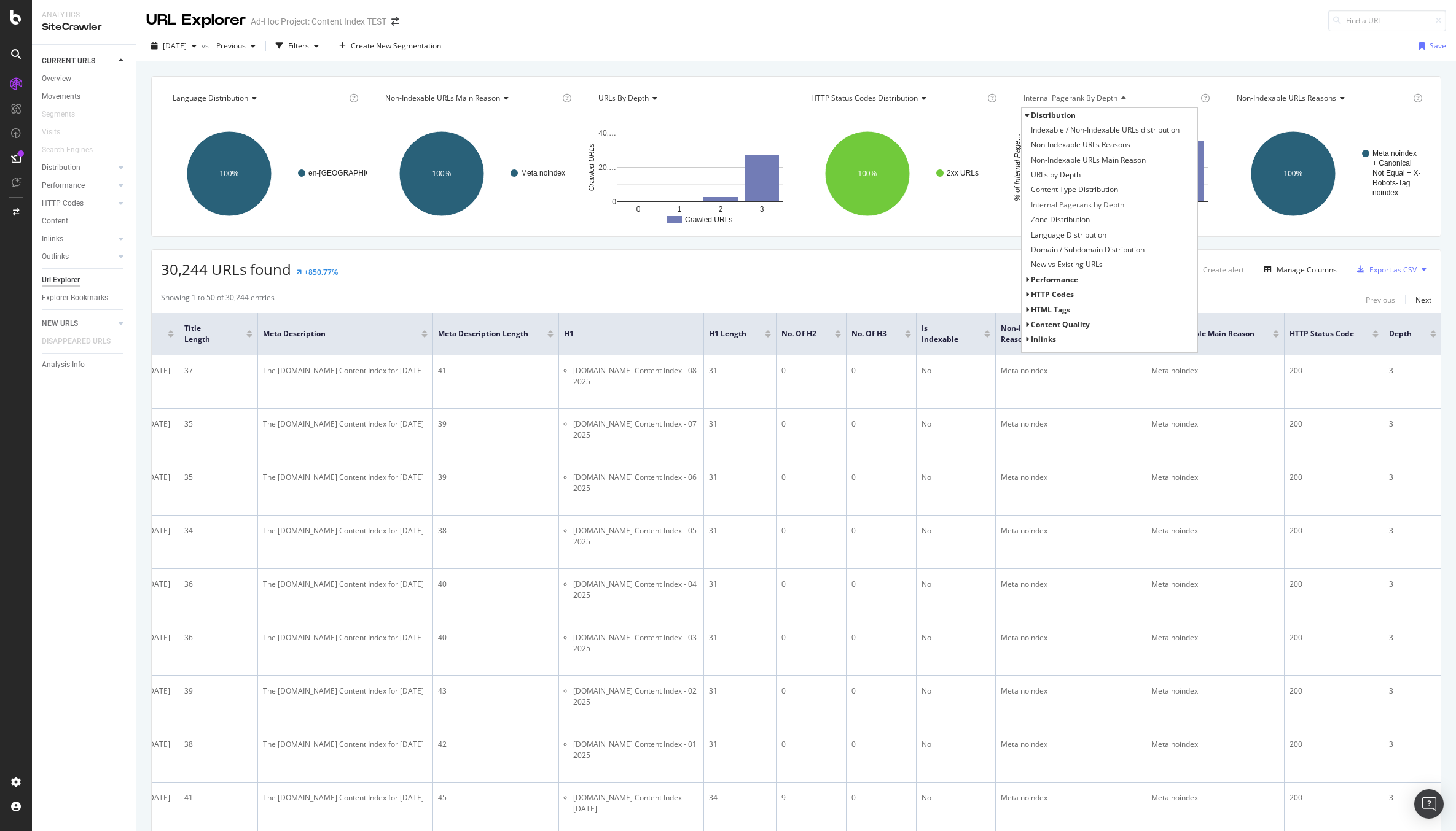
click at [1060, 309] on span "HTML Tags" at bounding box center [1051, 309] width 40 height 11
click at [1069, 300] on span "Content Quality" at bounding box center [1060, 300] width 59 height 11
click at [1099, 286] on span "Content Uniqueness (Unique Word Sequences, Content)" at bounding box center [1112, 285] width 162 height 13
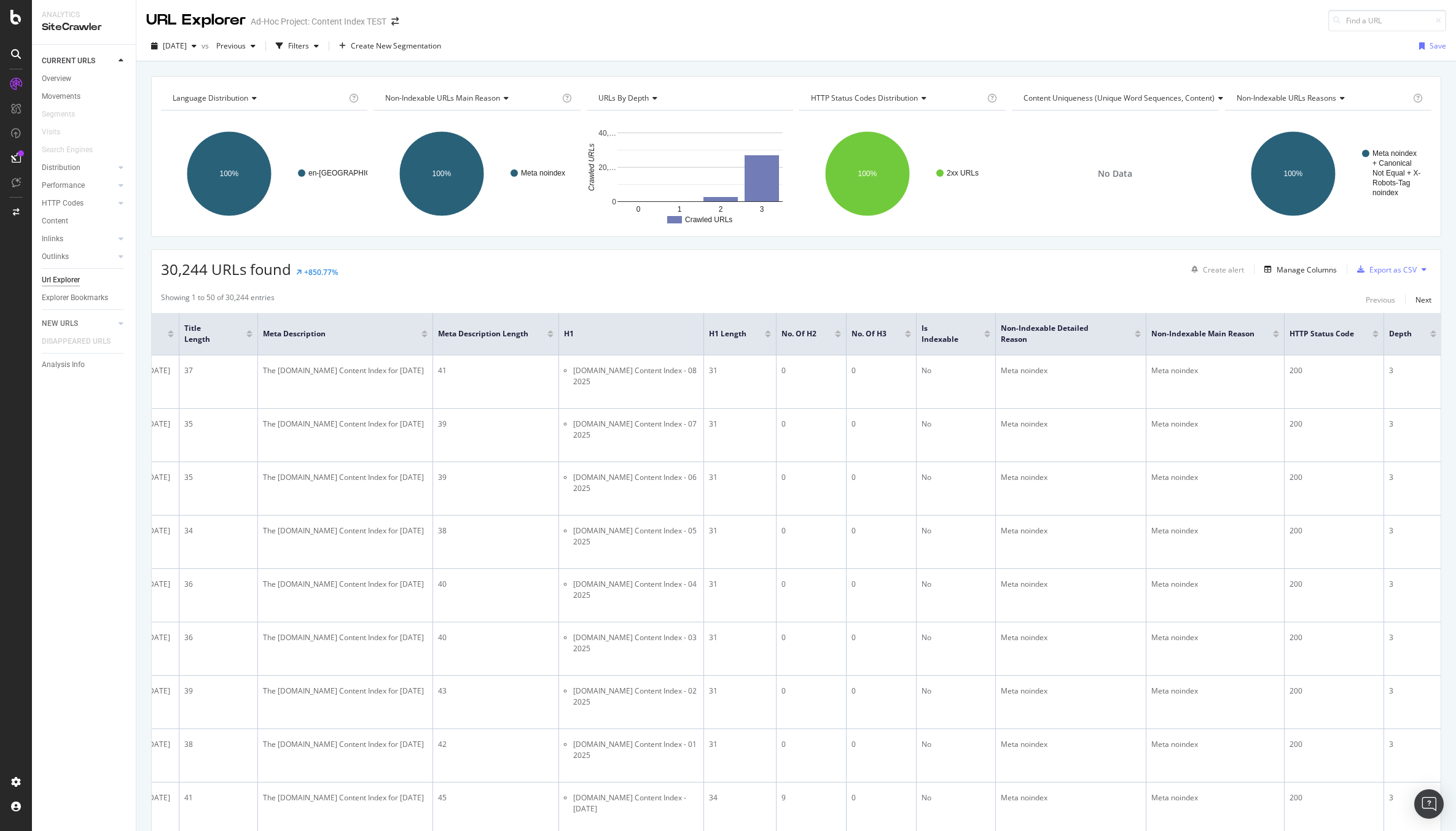
drag, startPoint x: 1056, startPoint y: 97, endPoint x: 1055, endPoint y: 106, distance: 9.1
click at [1055, 97] on span "Content Uniqueness (Unique Word Sequences, Content)" at bounding box center [1119, 98] width 191 height 11
click at [1066, 281] on span "Movements" at bounding box center [1053, 280] width 43 height 11
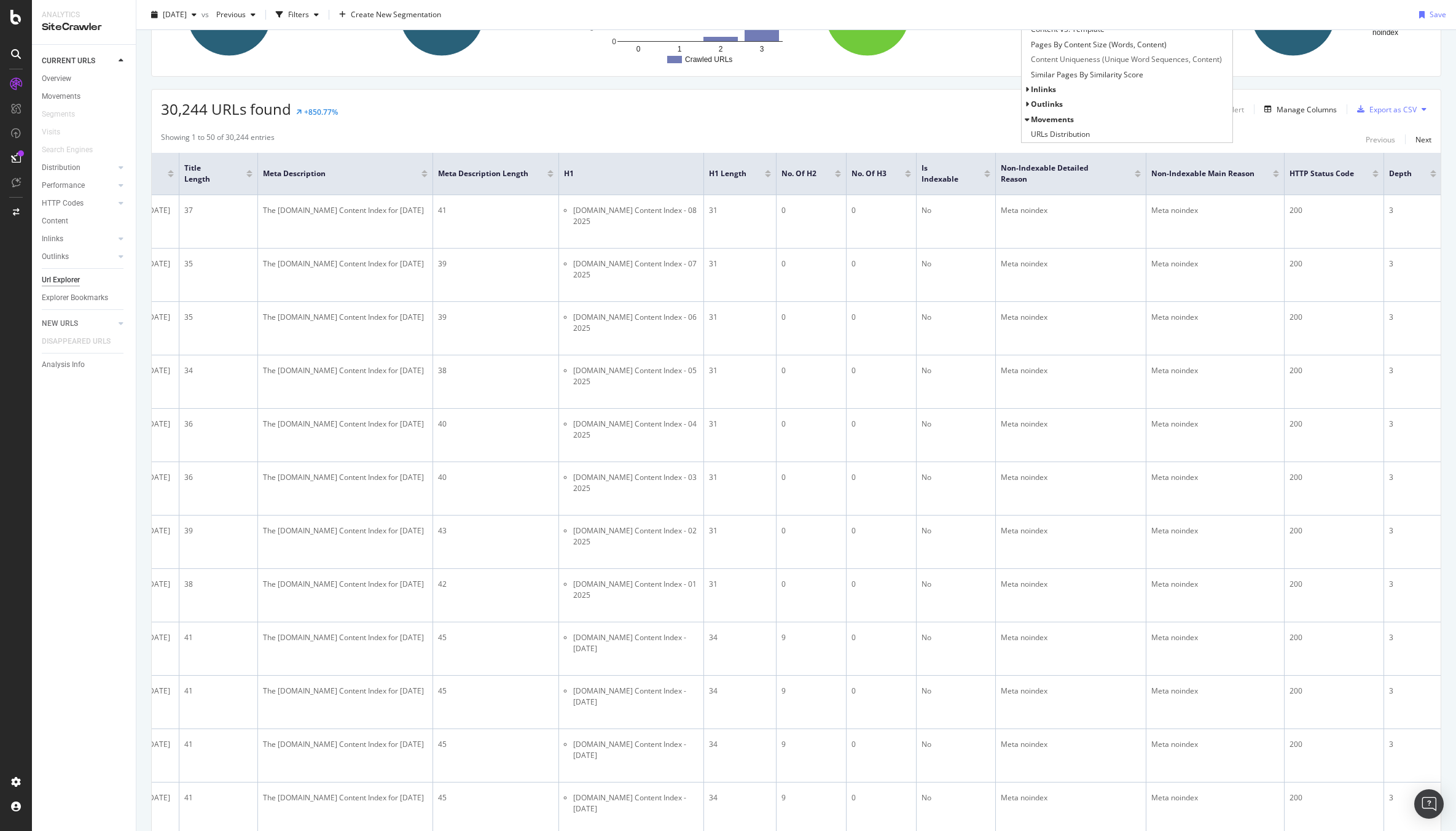
scroll to position [167, 0]
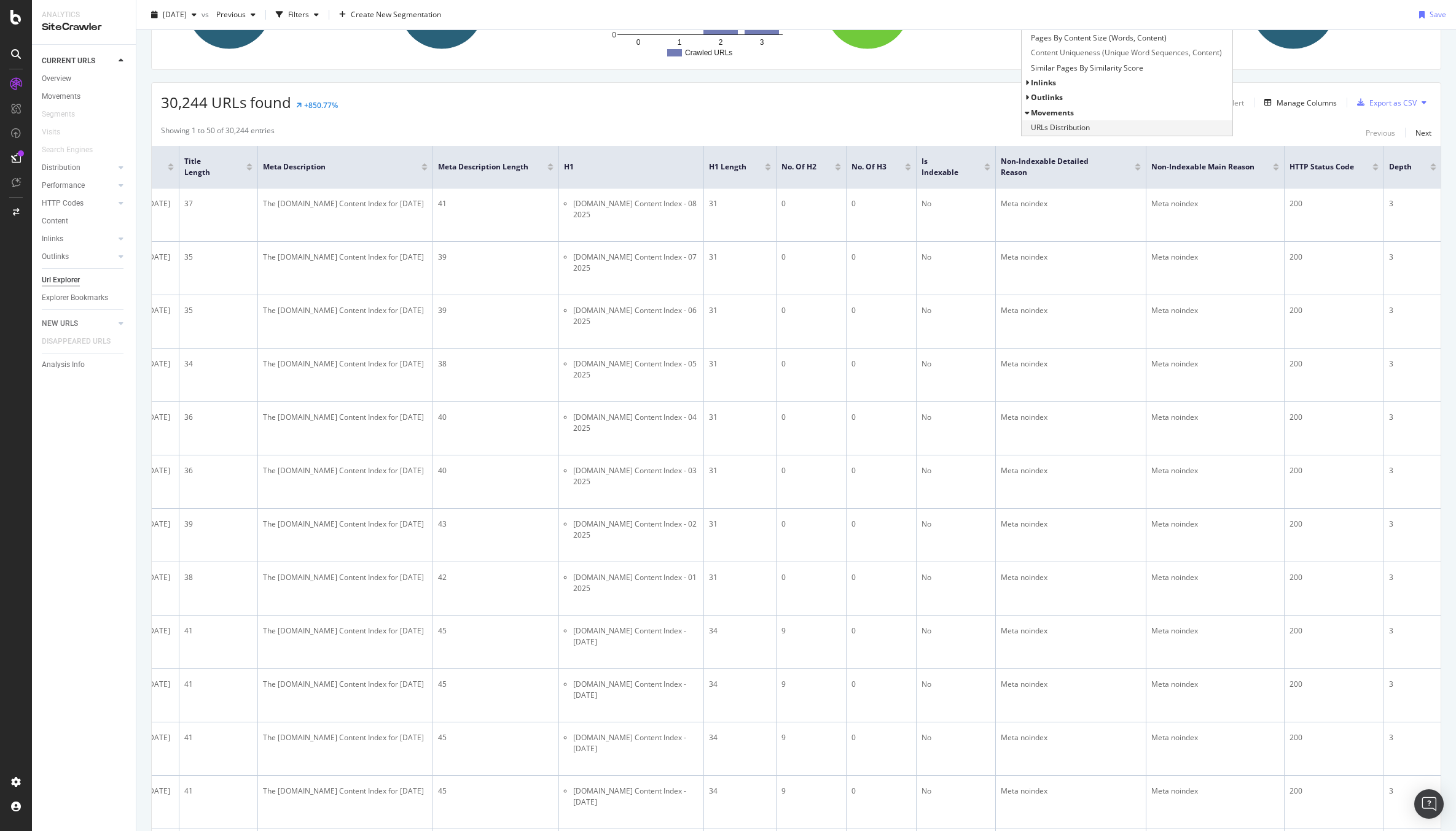
click at [1059, 124] on span "URLs Distribution" at bounding box center [1060, 128] width 59 height 13
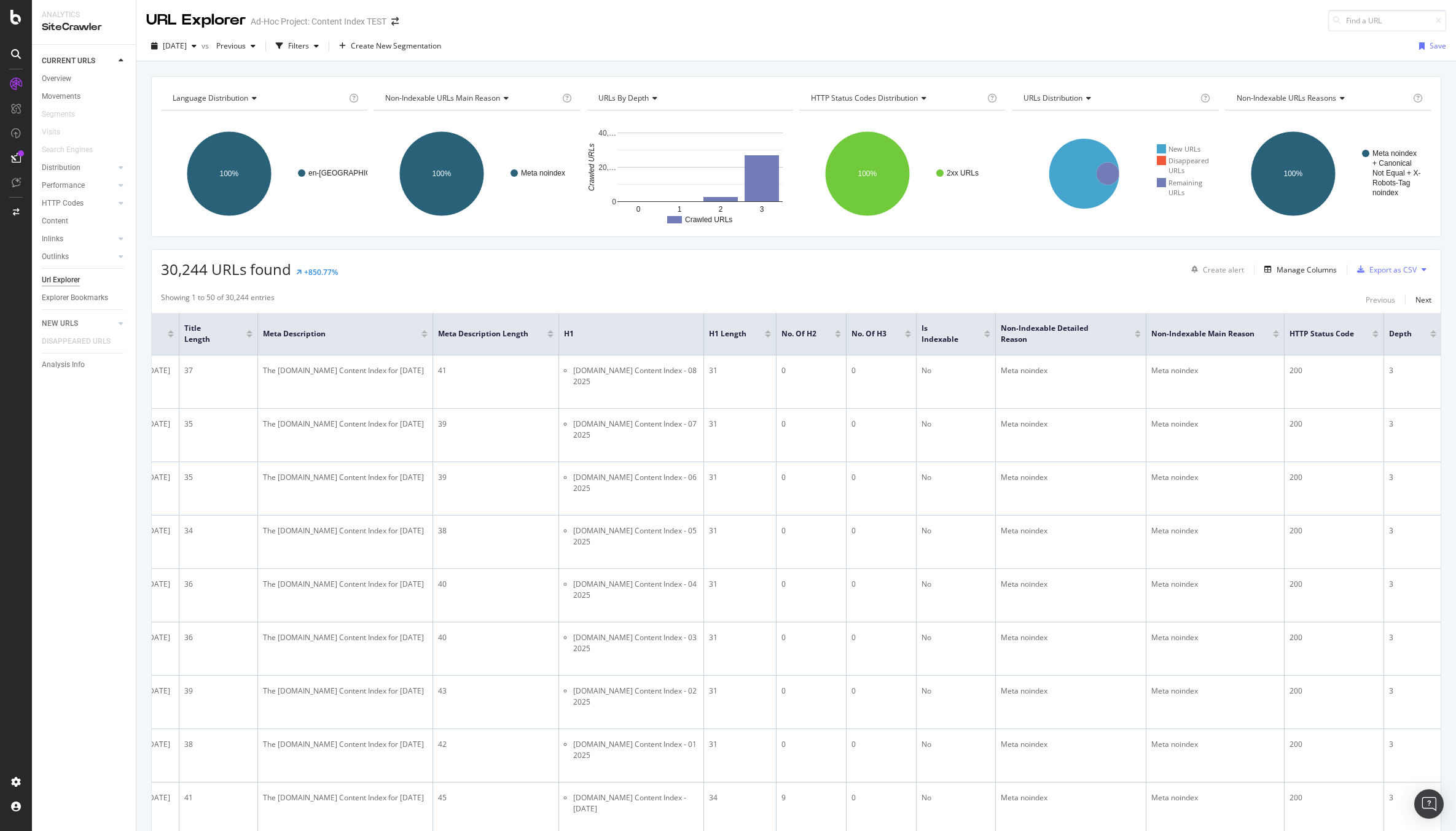
click at [1068, 97] on span "URLs Distribution" at bounding box center [1053, 98] width 59 height 11
click at [1058, 204] on span "Outlinks" at bounding box center [1046, 205] width 32 height 11
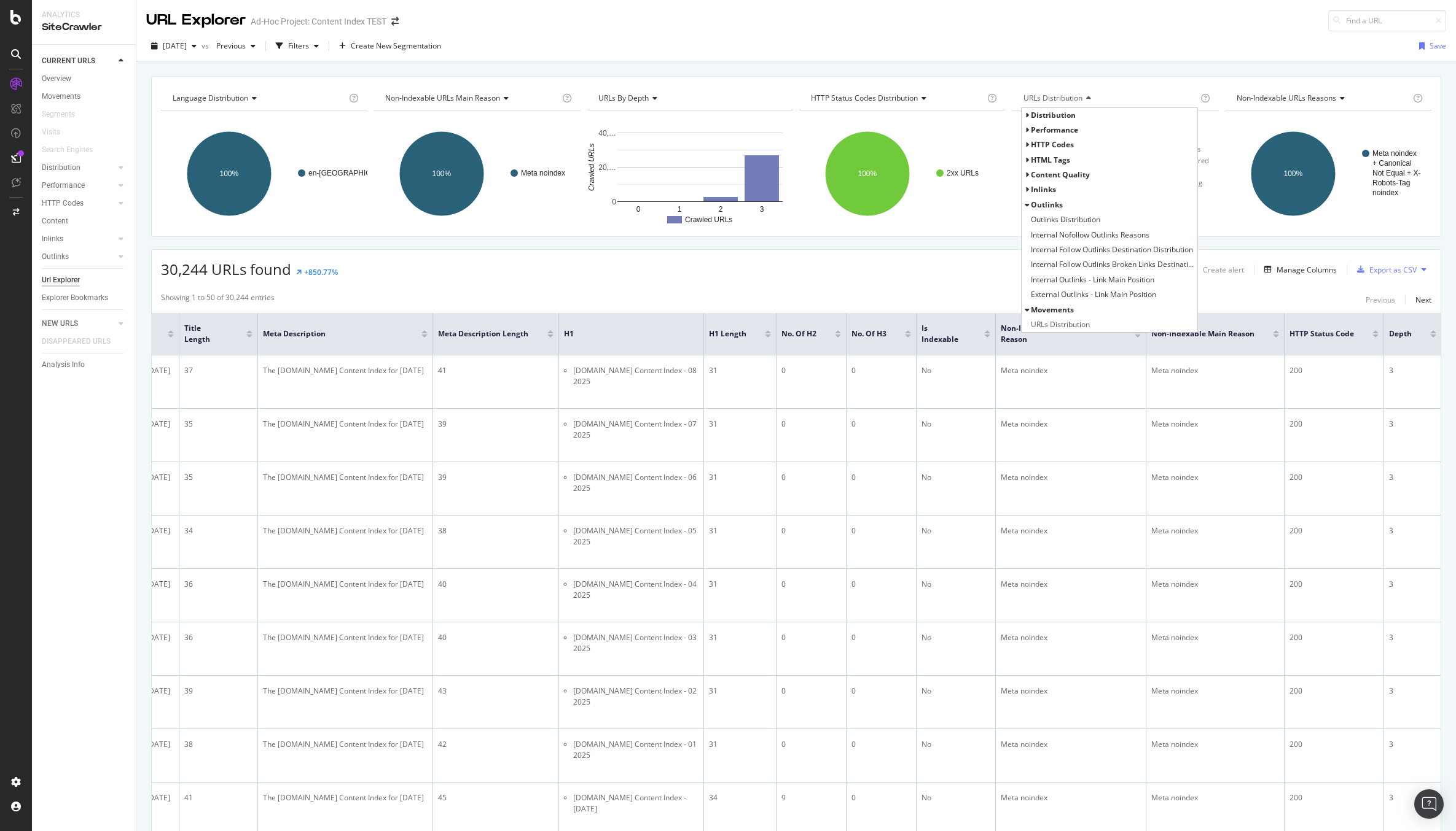
click at [1049, 188] on span "Inlinks" at bounding box center [1043, 189] width 25 height 11
click at [1083, 206] on span "Average Number of Follow Inlinks" at bounding box center [1088, 205] width 115 height 13
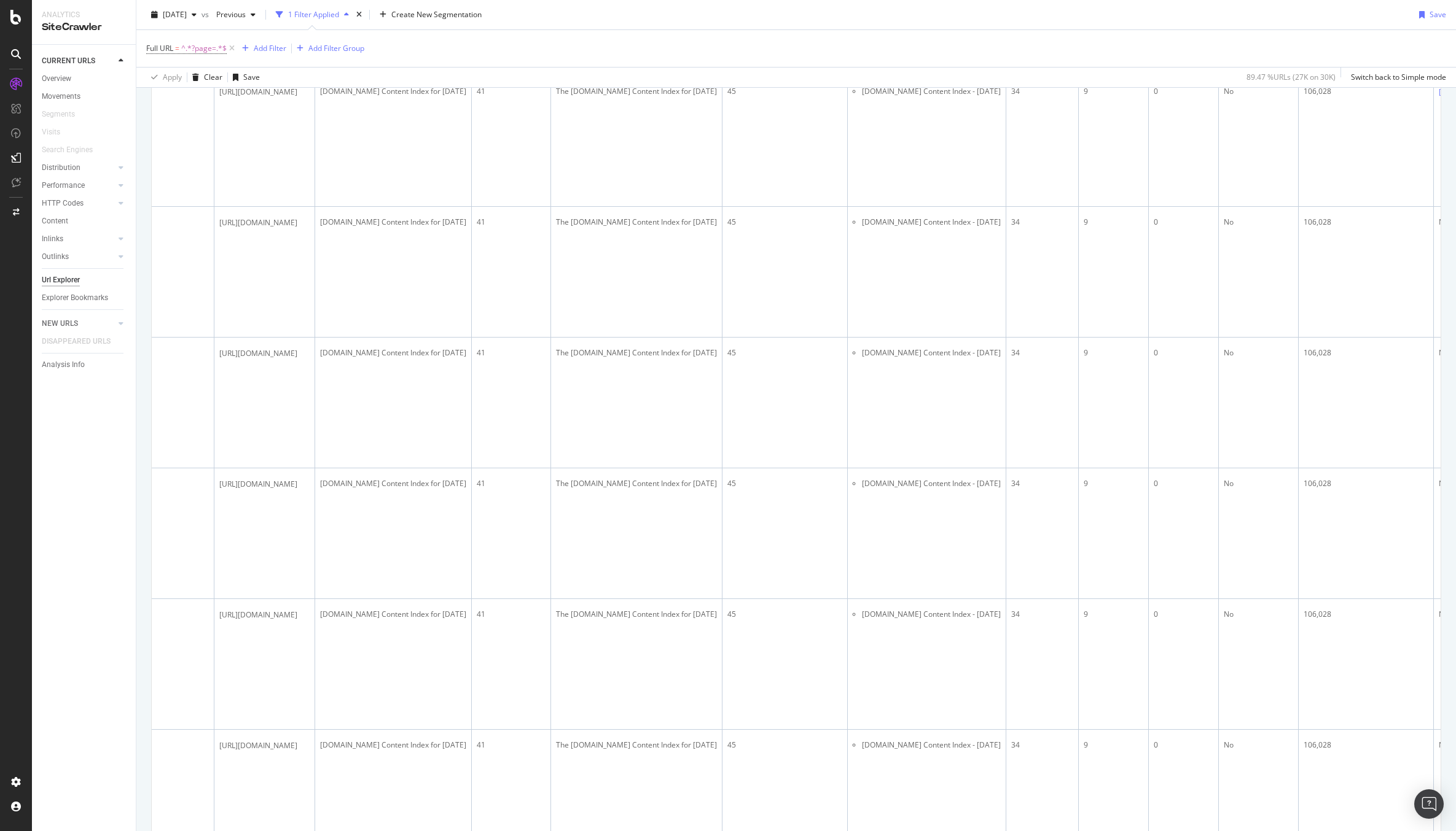
scroll to position [0, 319]
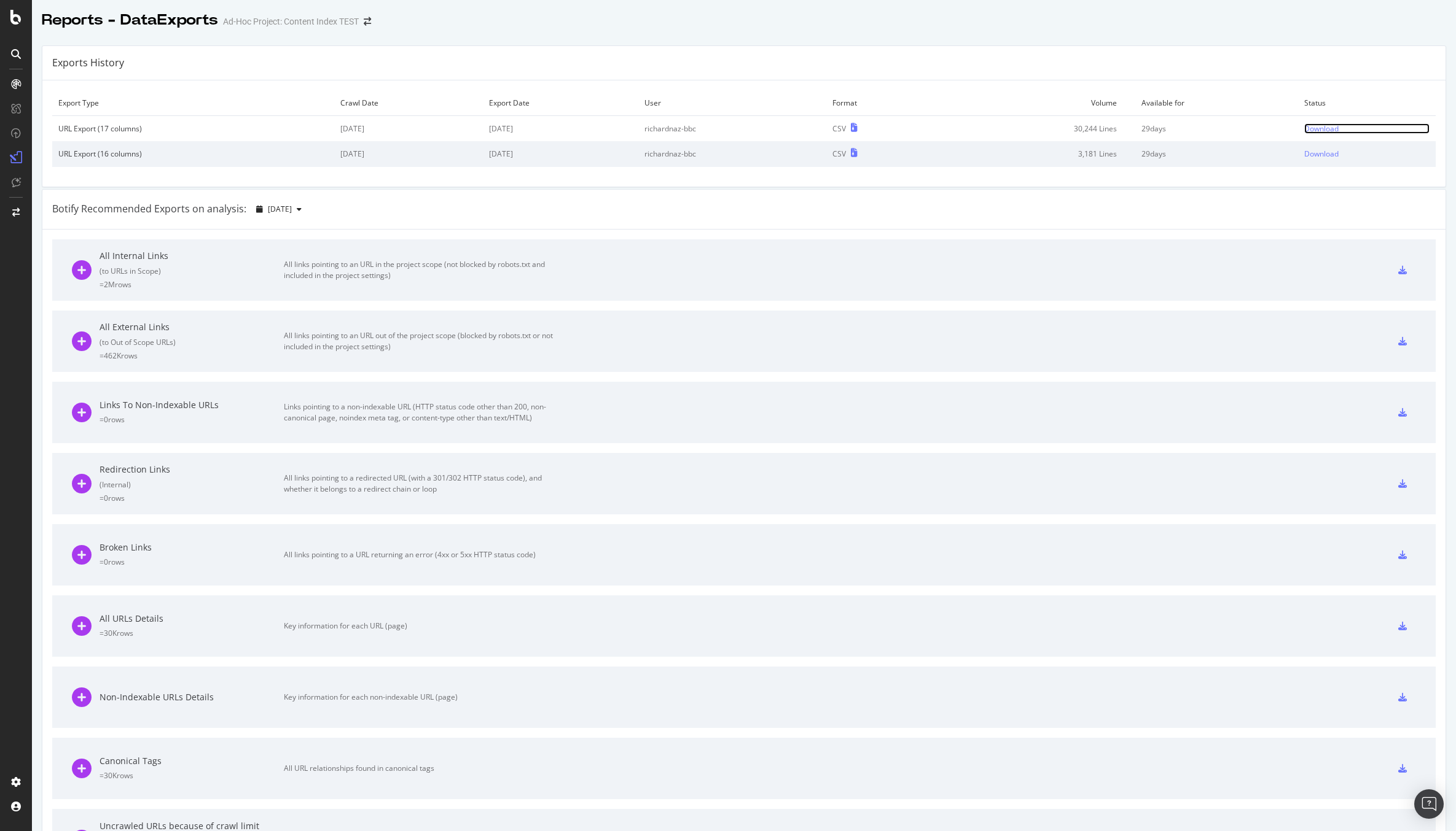
click at [1319, 125] on div "Download" at bounding box center [1321, 129] width 34 height 11
